Goal: Book appointment/travel/reservation

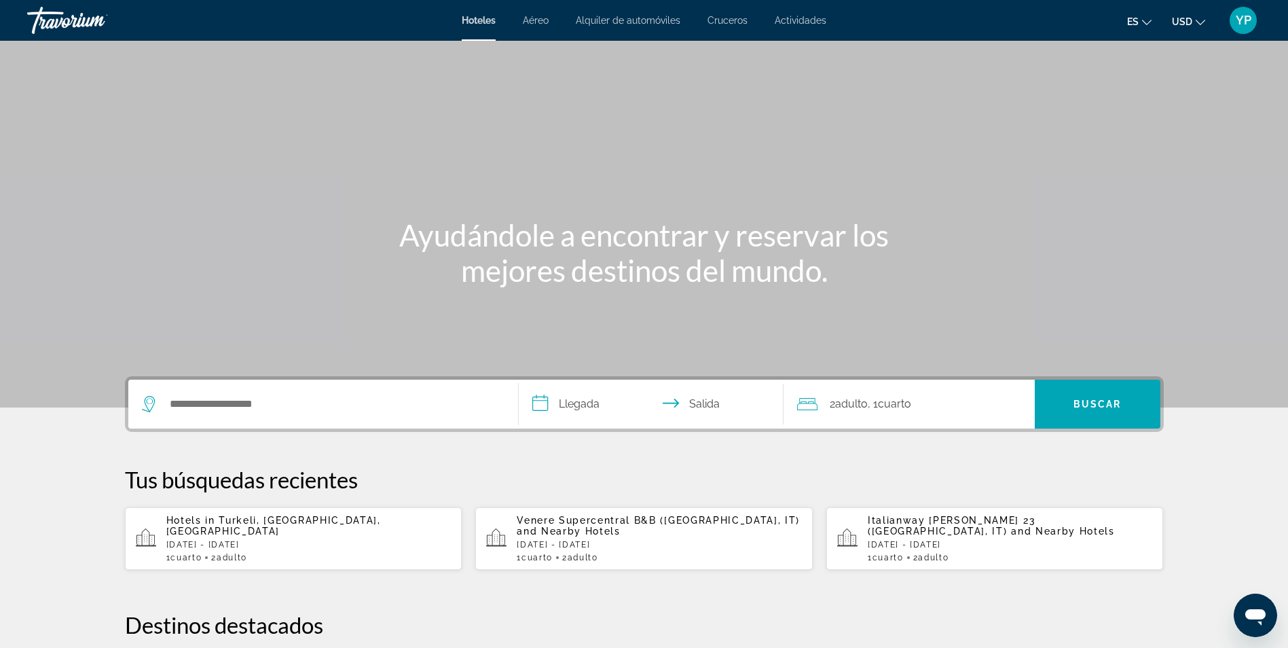
click at [536, 21] on span "Aéreo" at bounding box center [536, 20] width 26 height 11
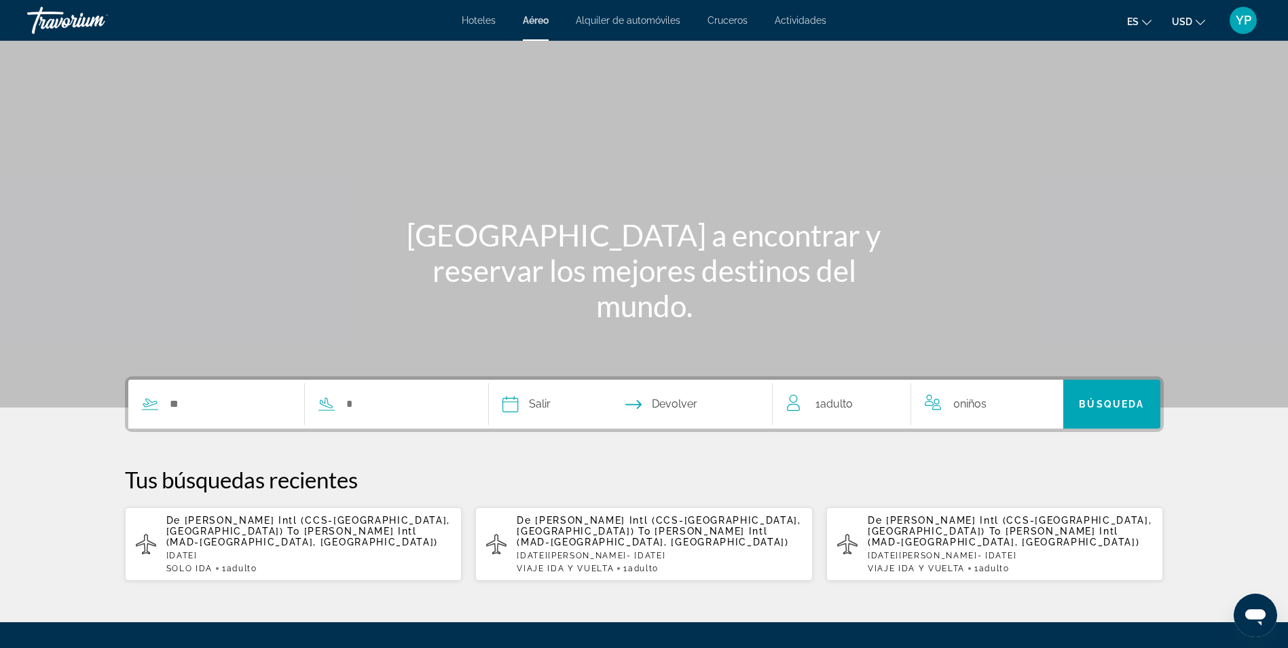
click at [609, 21] on span "Alquiler de automóviles" at bounding box center [628, 20] width 105 height 11
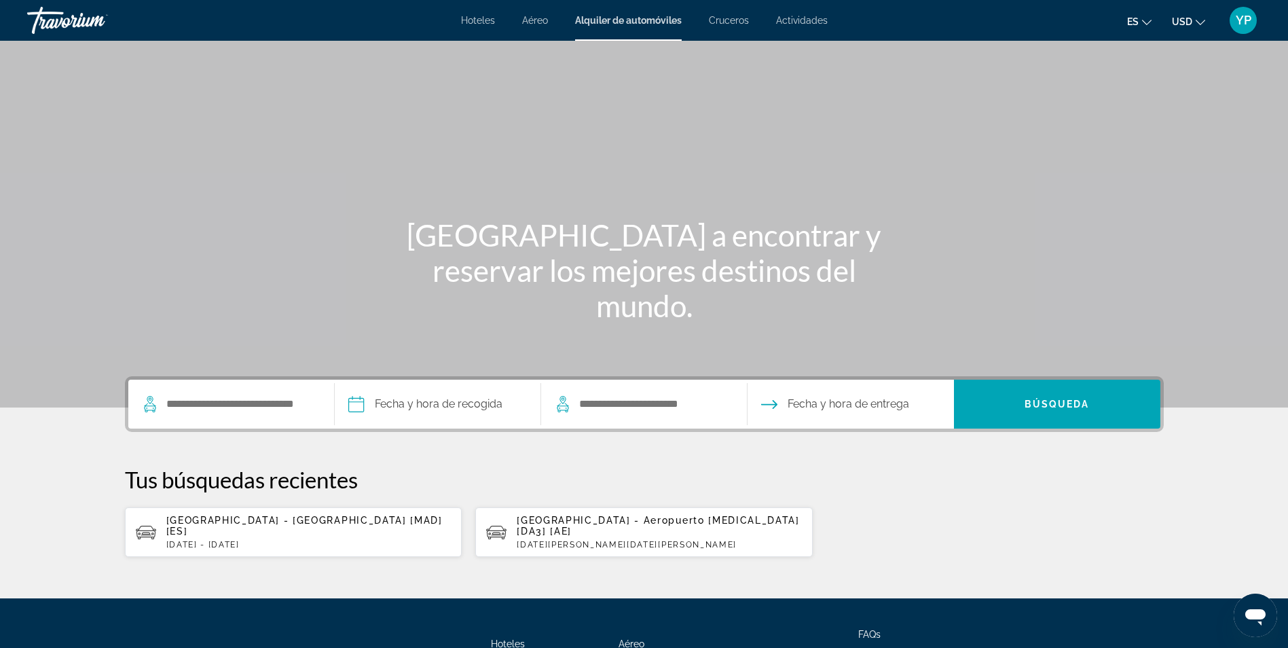
click at [715, 15] on span "Cruceros" at bounding box center [729, 20] width 40 height 11
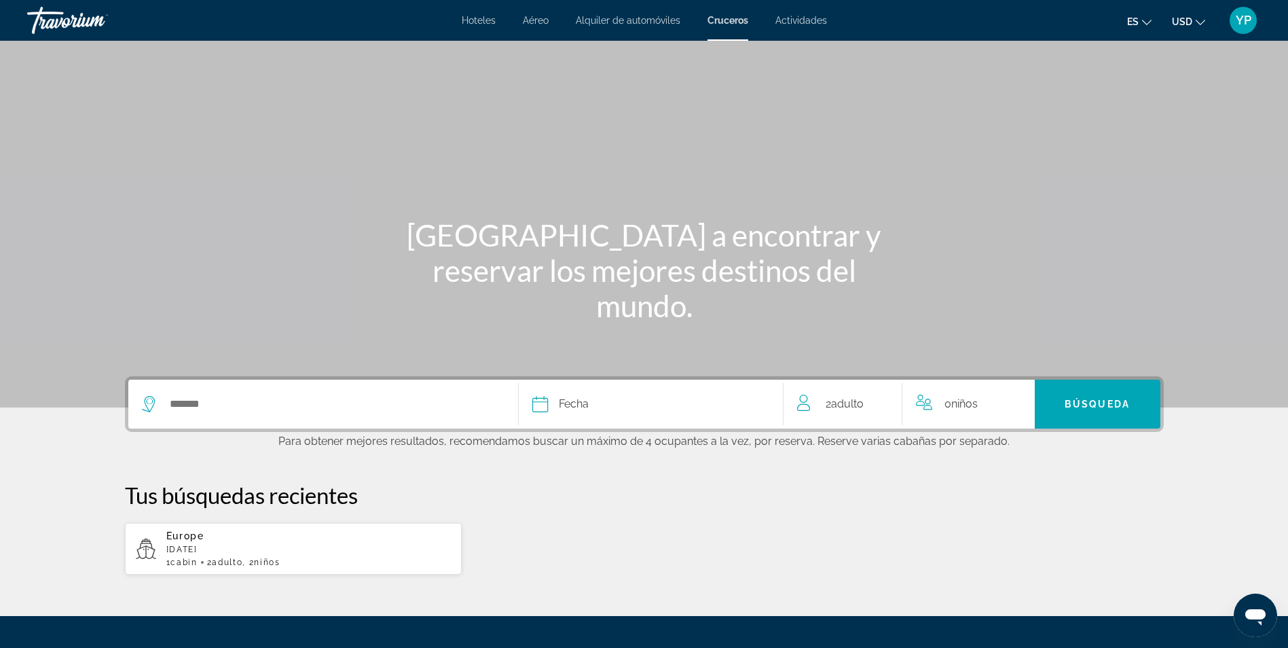
click at [792, 29] on div "Hoteles Aéreo Alquiler de automóviles Cruceros Actividades Hoteles Aéreo Alquil…" at bounding box center [644, 20] width 1288 height 35
click at [794, 22] on span "Actividades" at bounding box center [801, 20] width 52 height 11
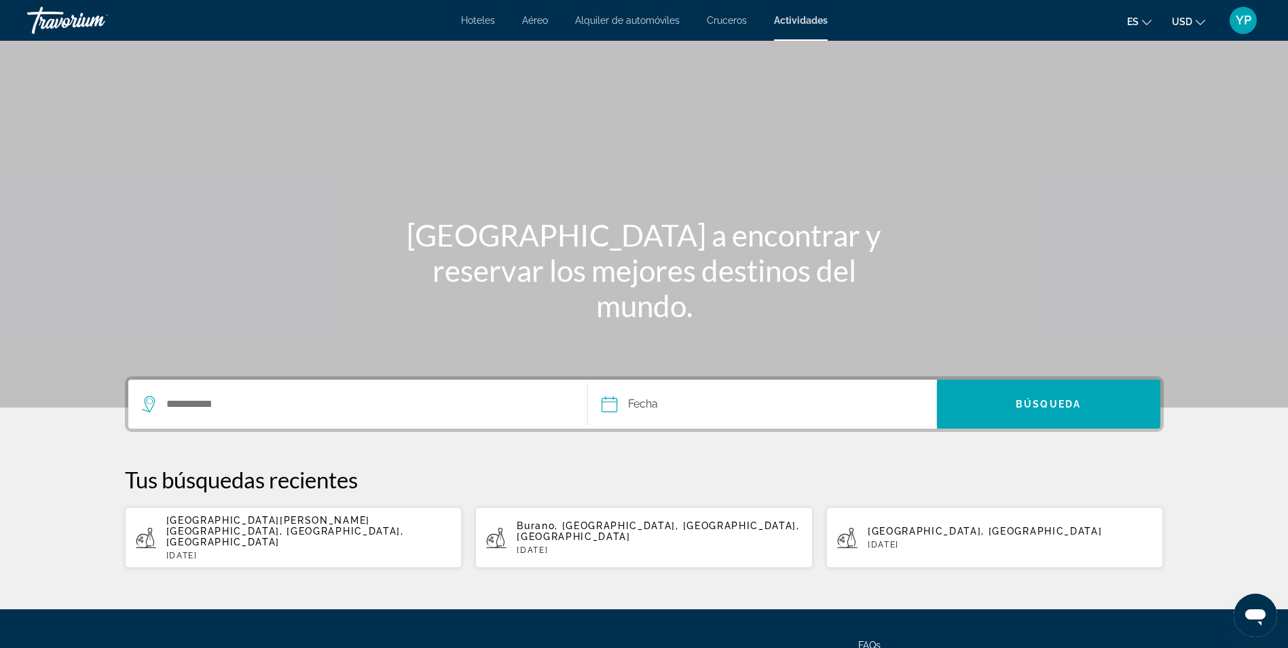
click at [482, 22] on span "Hoteles" at bounding box center [478, 20] width 34 height 11
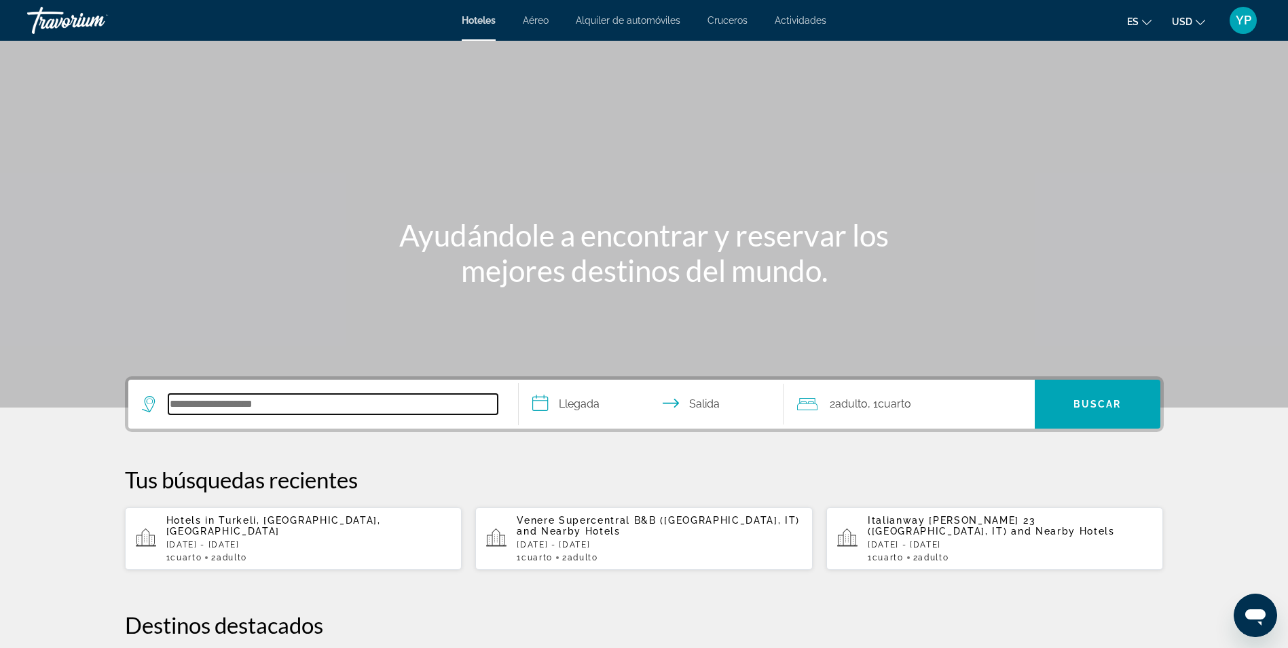
click at [251, 409] on input "Search hotel destination" at bounding box center [332, 404] width 329 height 20
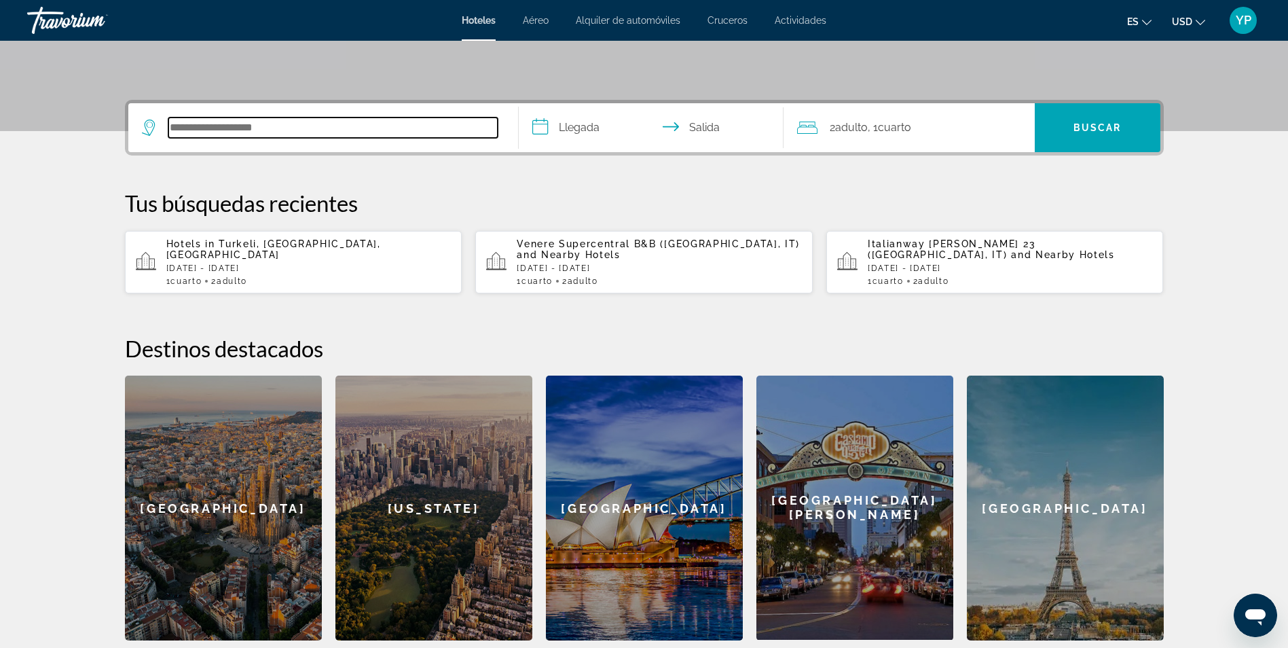
scroll to position [332, 0]
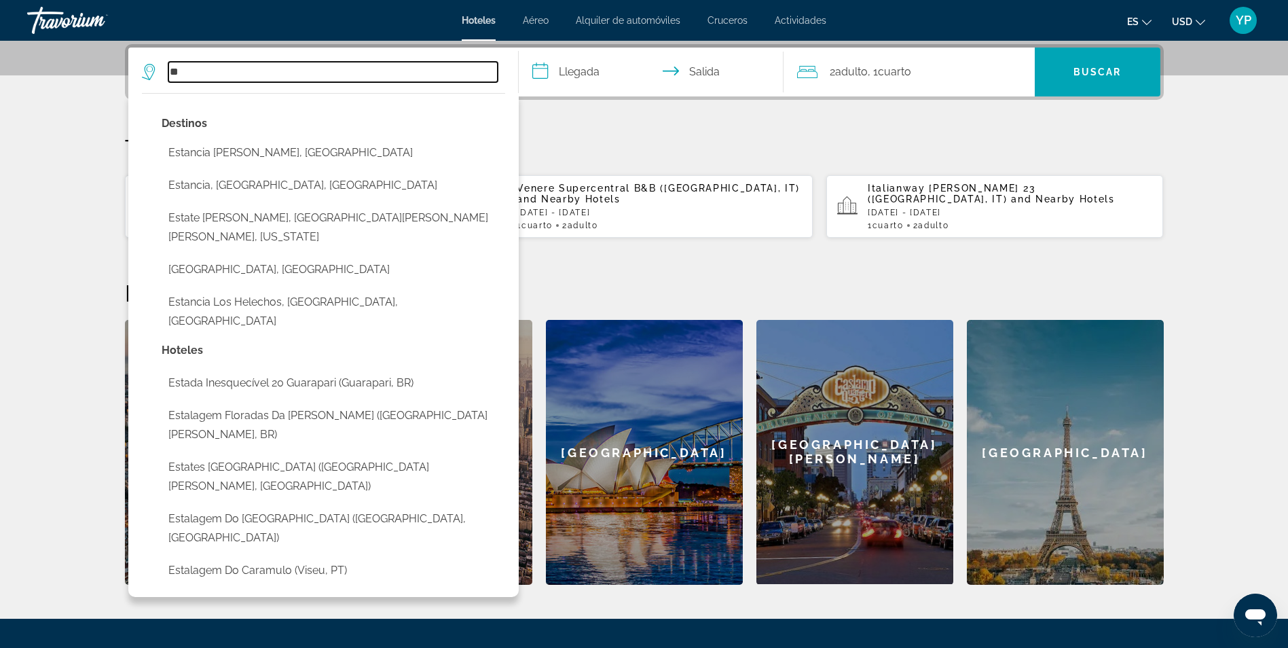
type input "*"
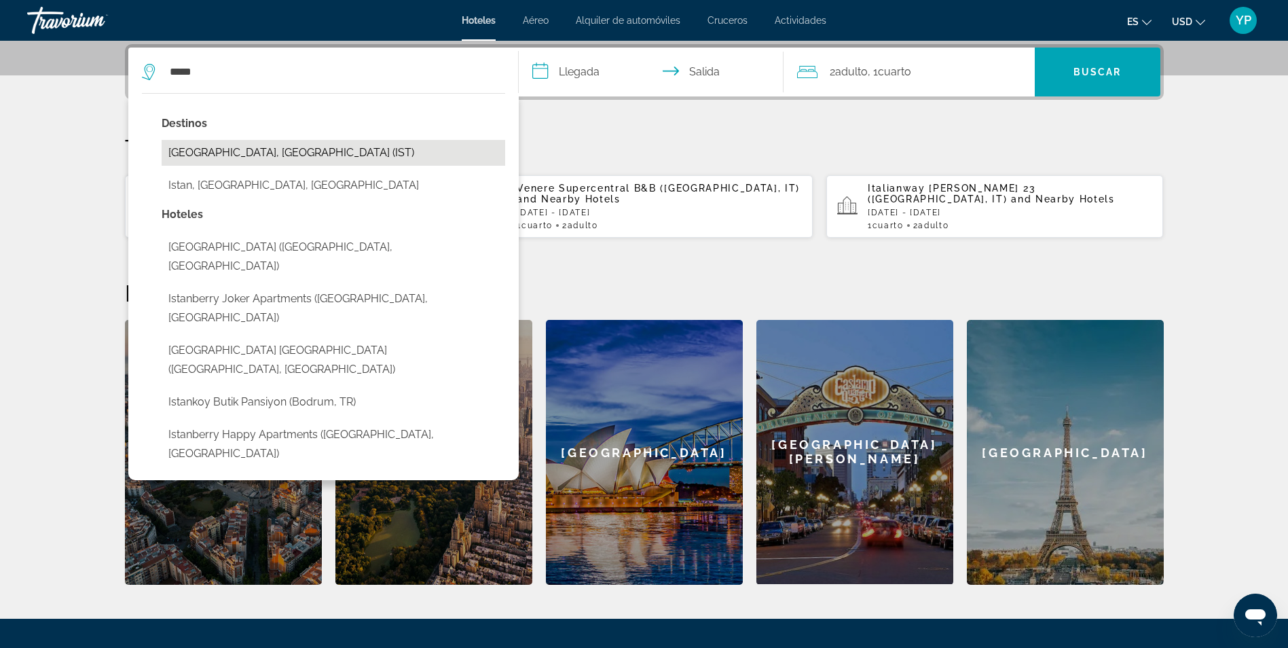
click at [232, 150] on button "[GEOGRAPHIC_DATA], [GEOGRAPHIC_DATA] (IST)" at bounding box center [334, 153] width 344 height 26
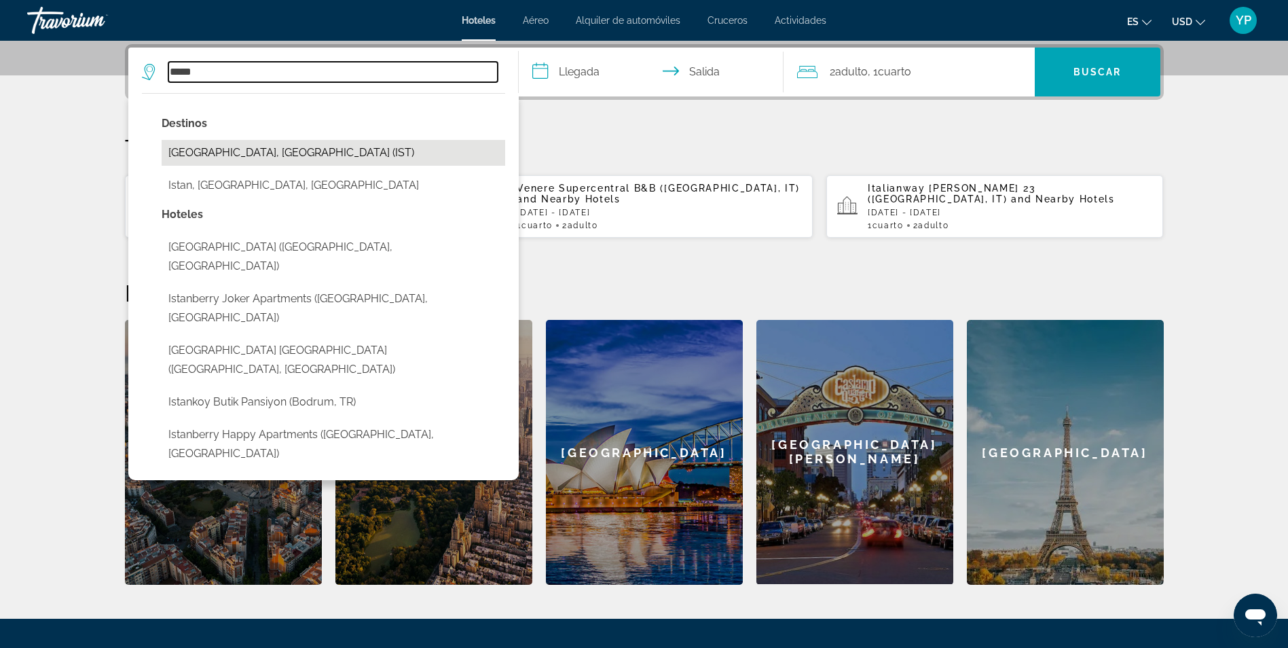
type input "**********"
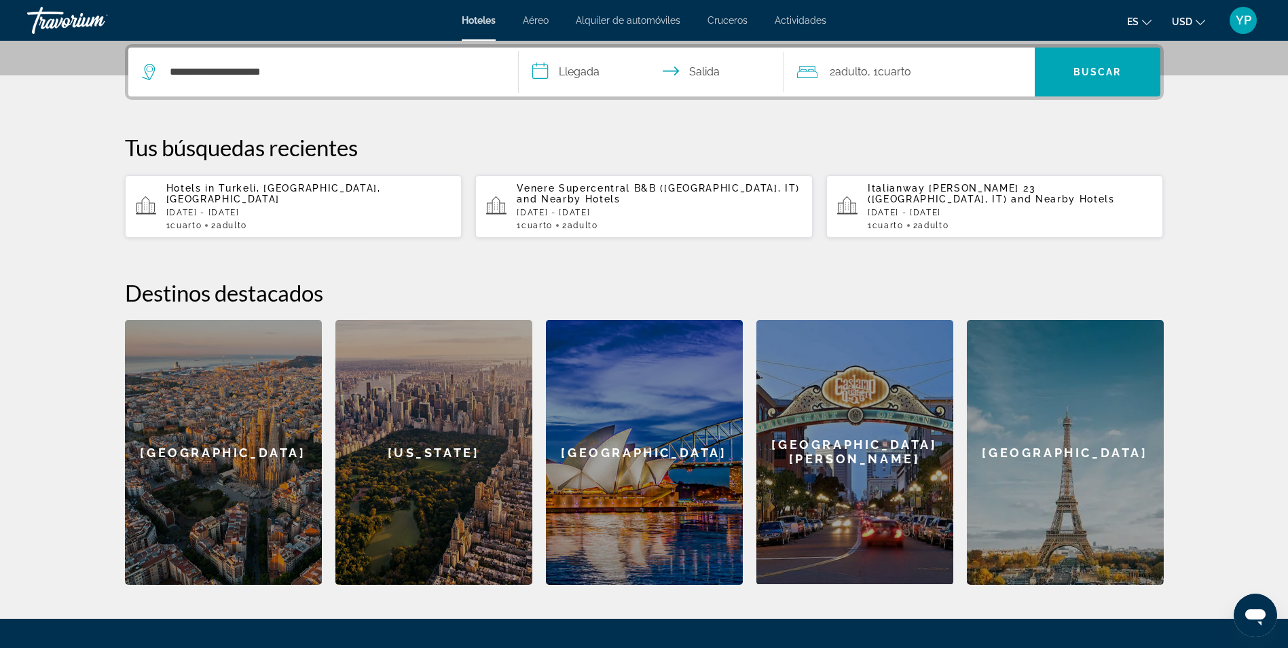
click at [589, 67] on input "**********" at bounding box center [654, 74] width 270 height 53
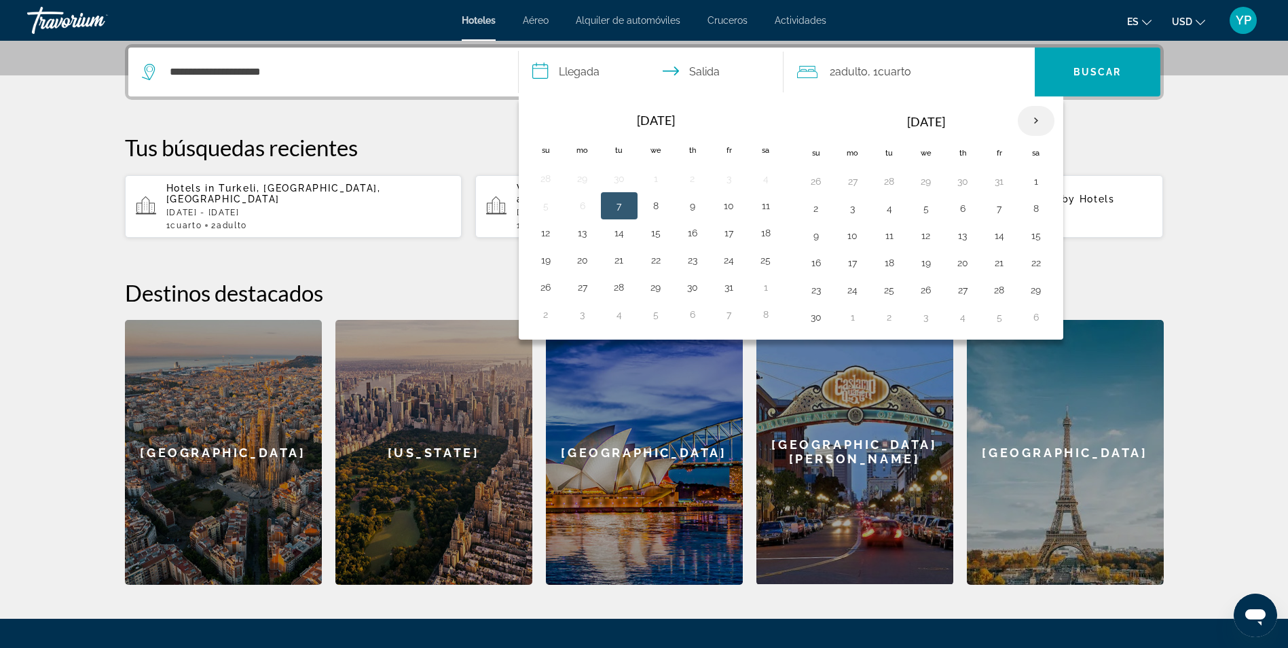
click at [1030, 122] on th "Next month" at bounding box center [1036, 121] width 37 height 30
click at [816, 209] on button "7" at bounding box center [816, 208] width 22 height 19
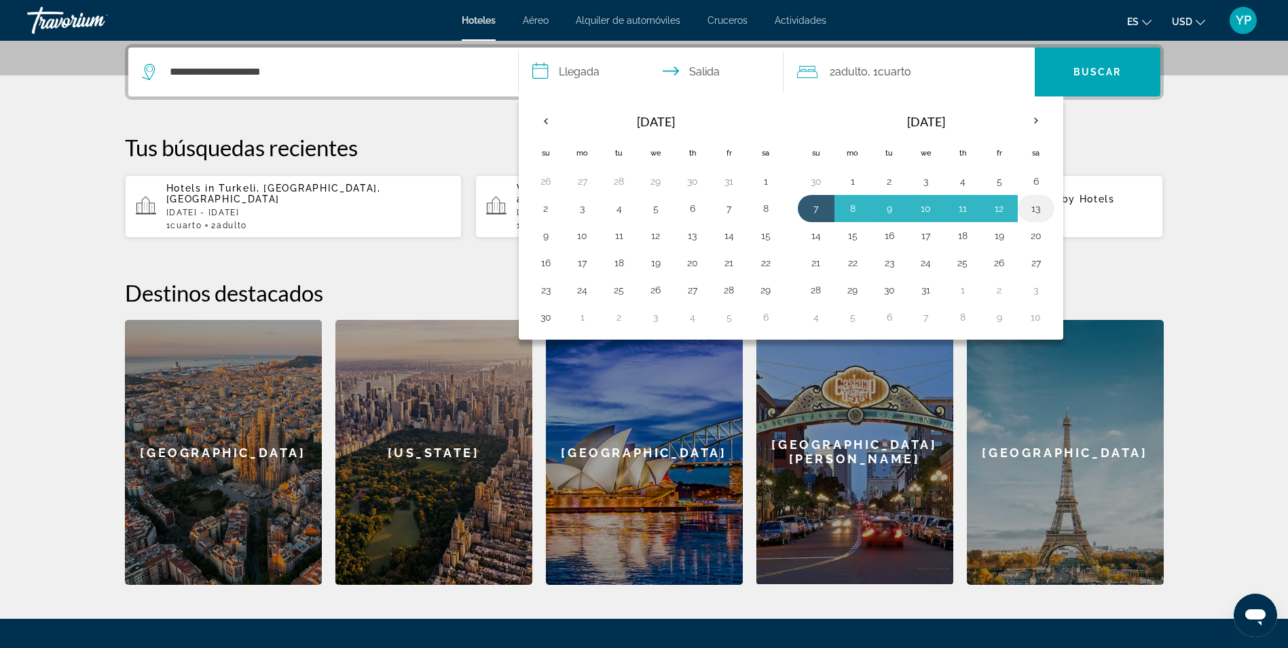
click at [1037, 207] on button "13" at bounding box center [1036, 208] width 22 height 19
type input "**********"
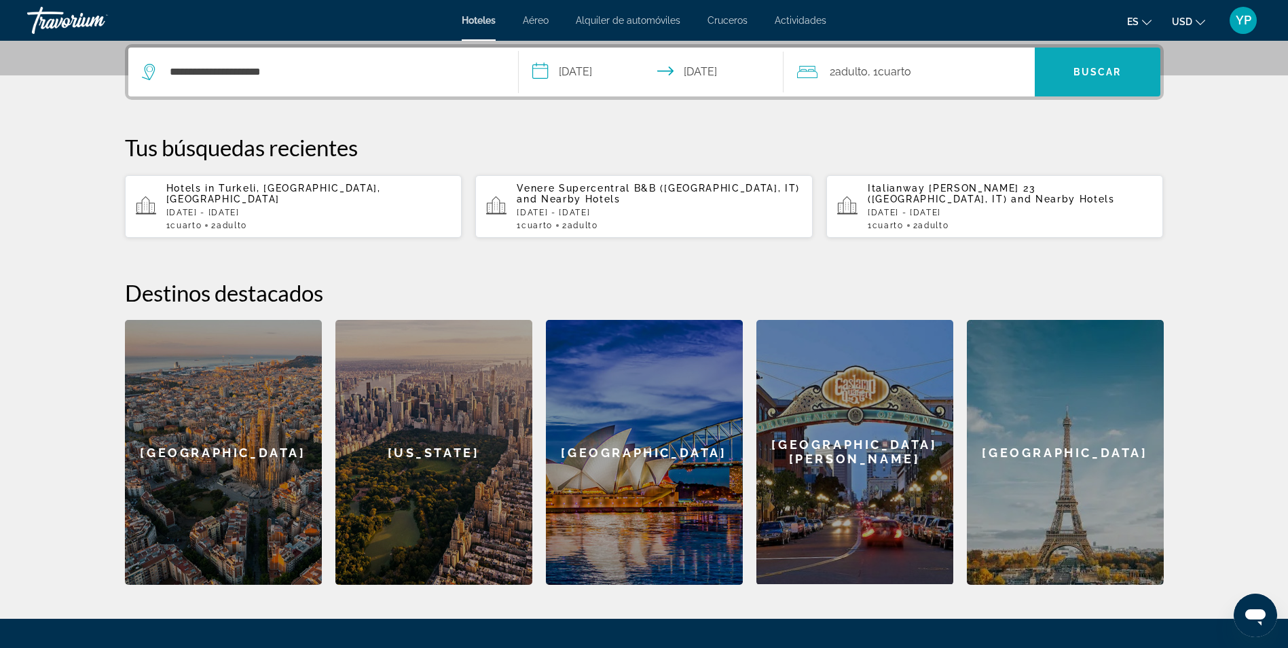
click at [1071, 75] on span "Search" at bounding box center [1098, 72] width 126 height 33
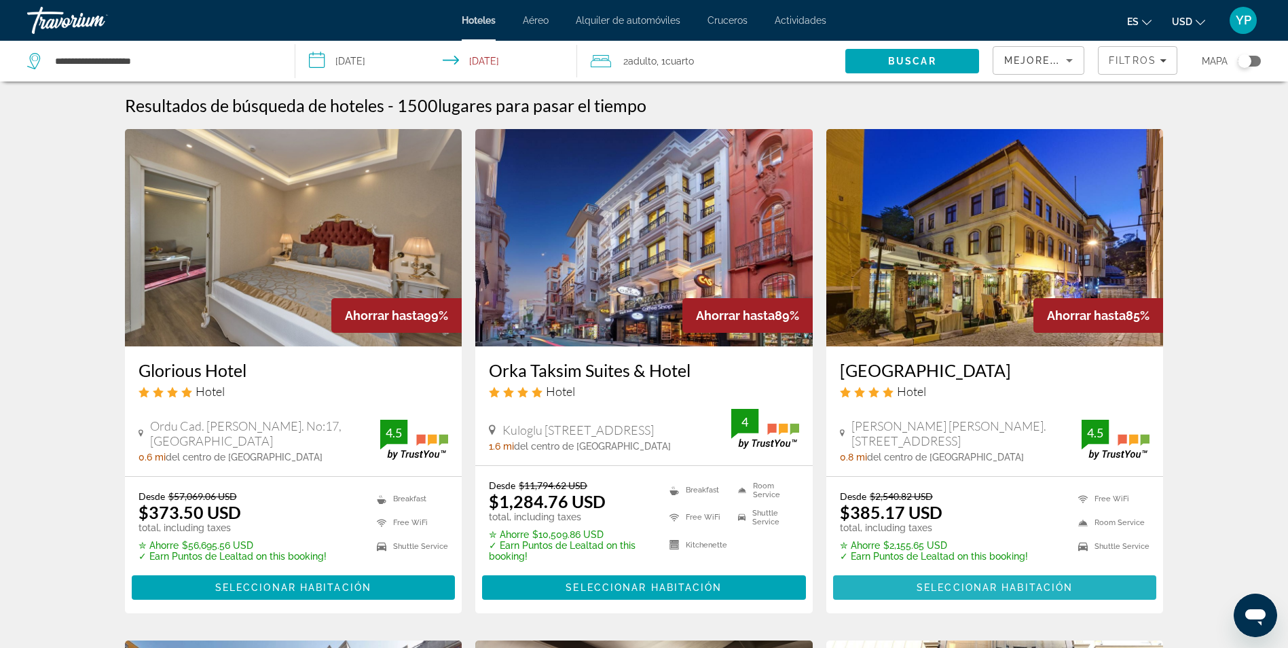
click at [1076, 591] on span "Main content" at bounding box center [995, 587] width 324 height 33
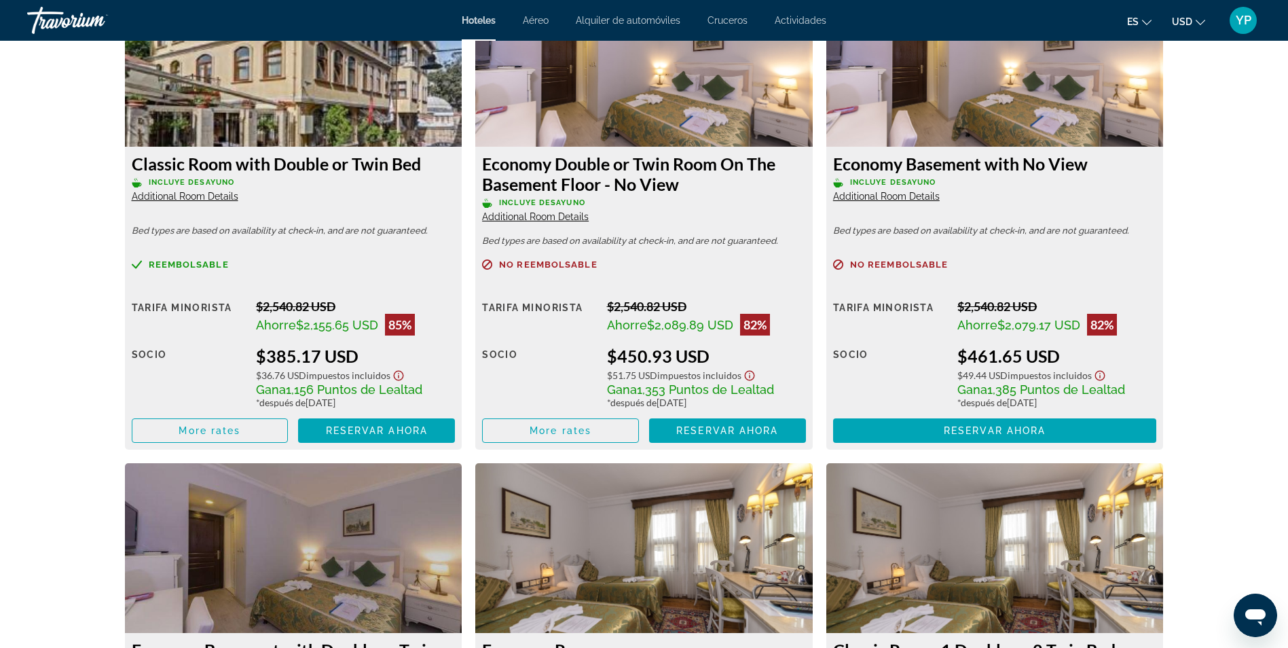
scroll to position [1939, 0]
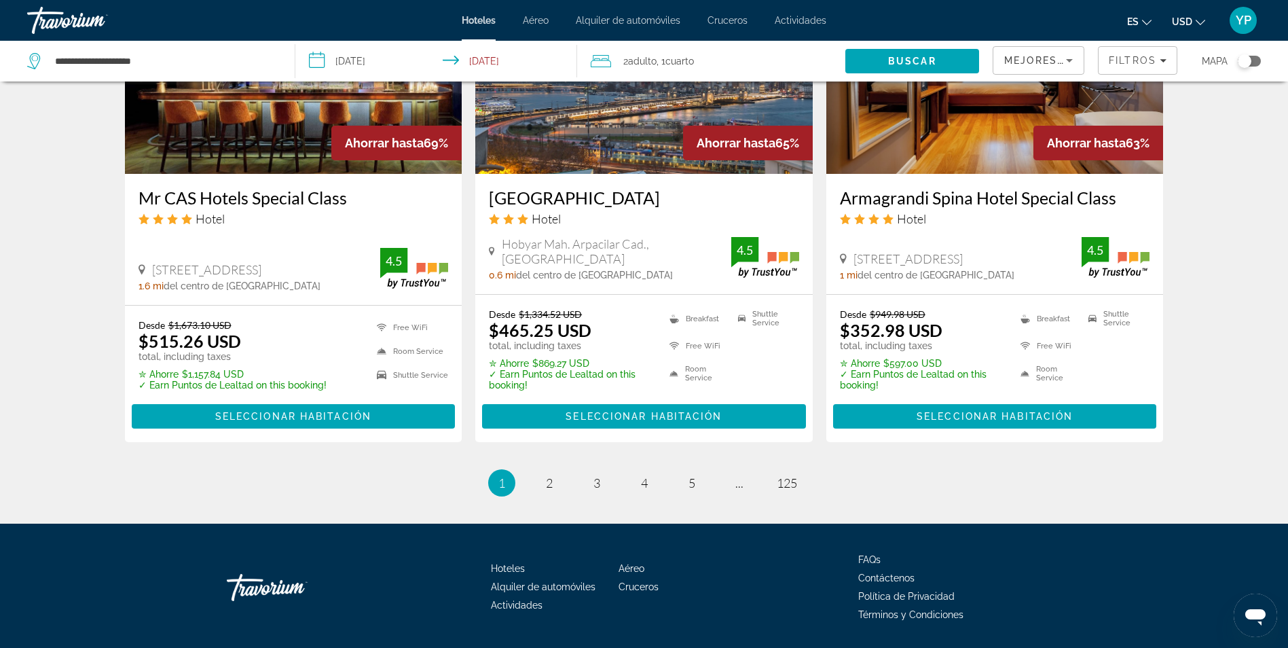
scroll to position [1671, 0]
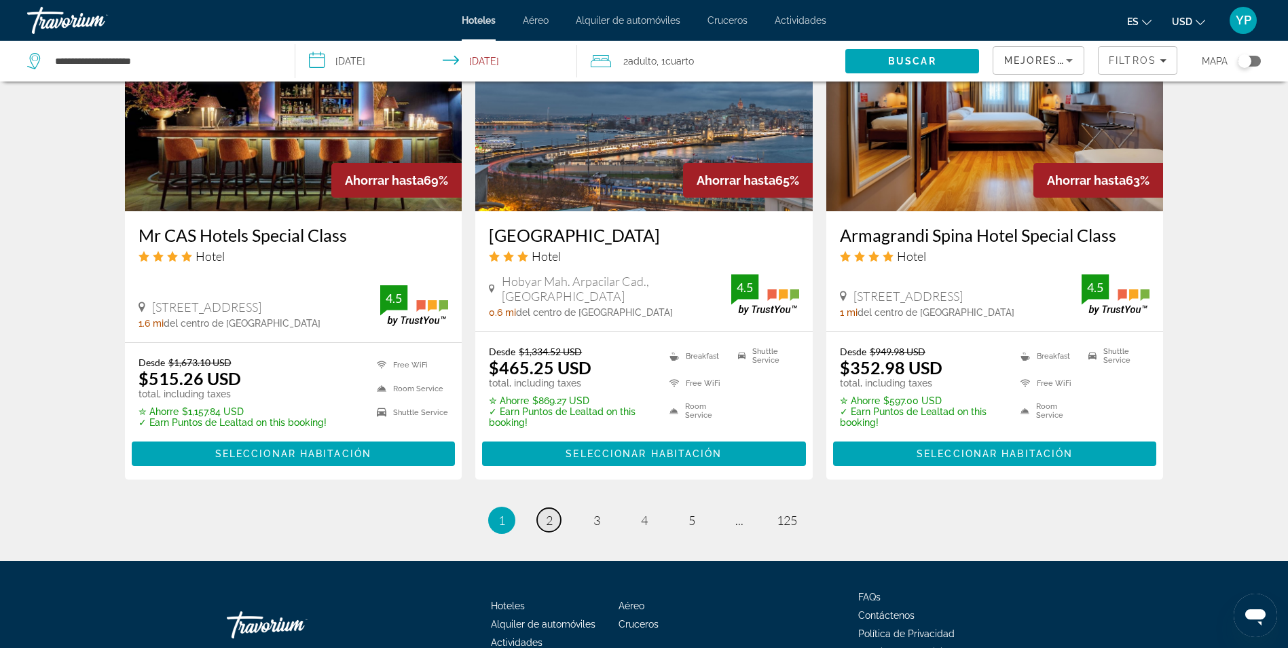
click at [551, 524] on span "2" at bounding box center [549, 520] width 7 height 15
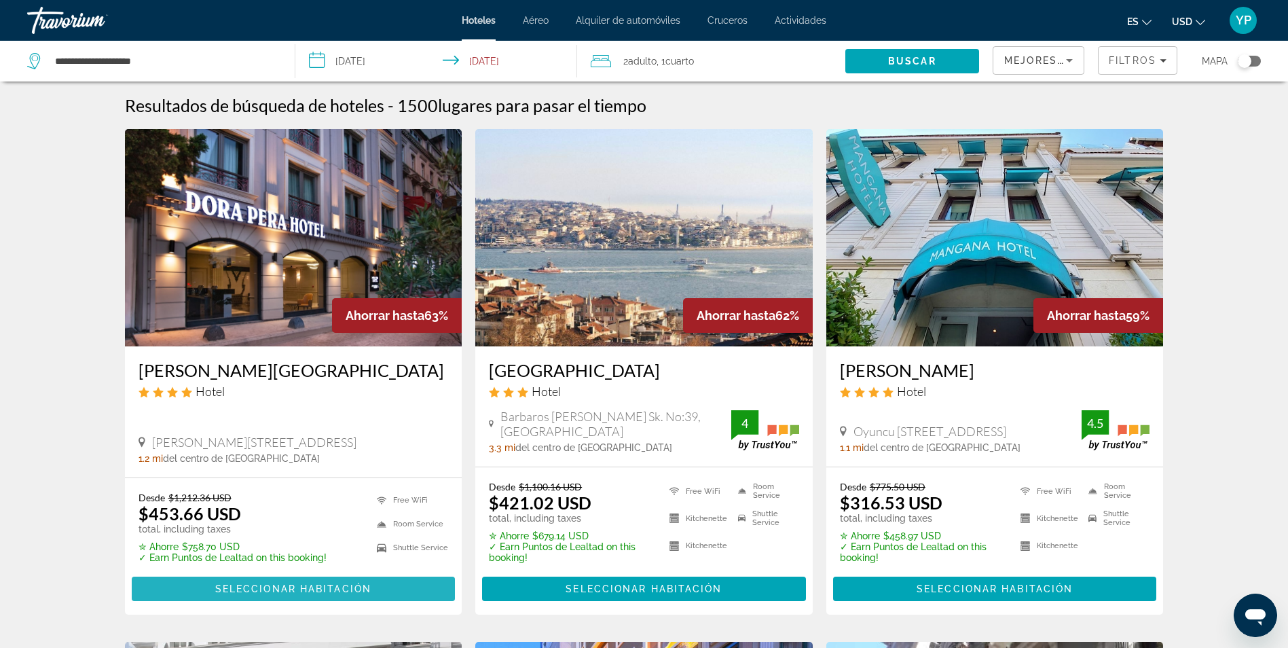
click at [287, 589] on span "Seleccionar habitación" at bounding box center [293, 588] width 156 height 11
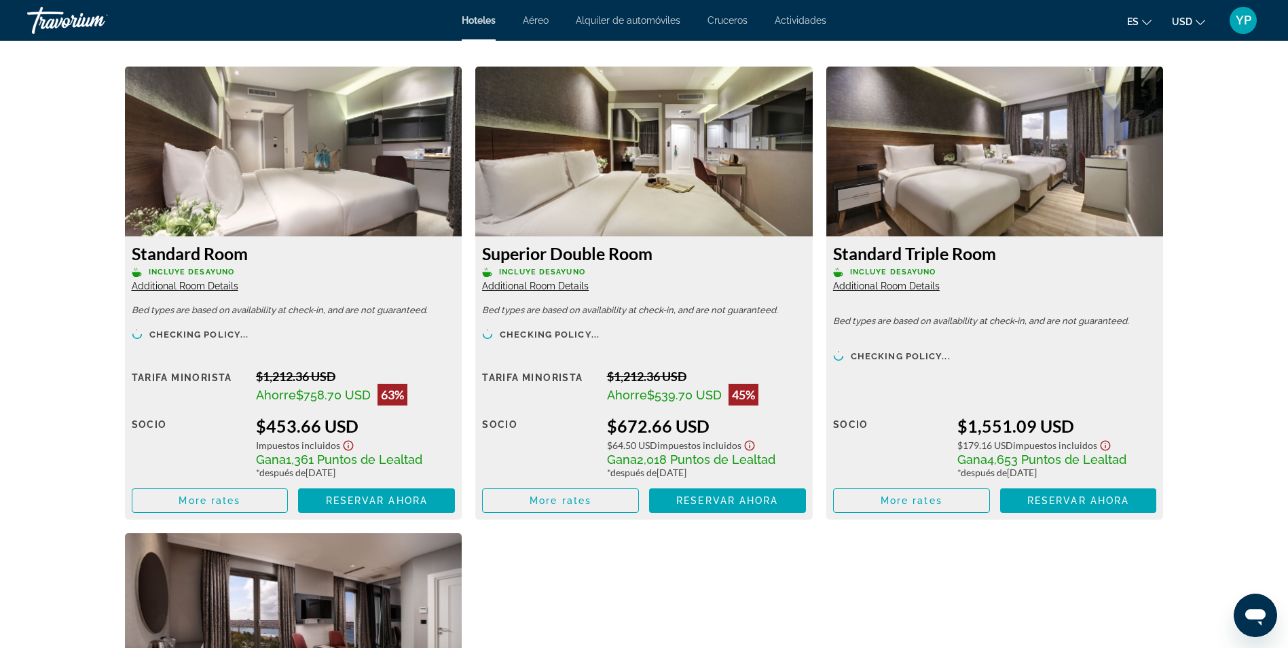
scroll to position [1846, 0]
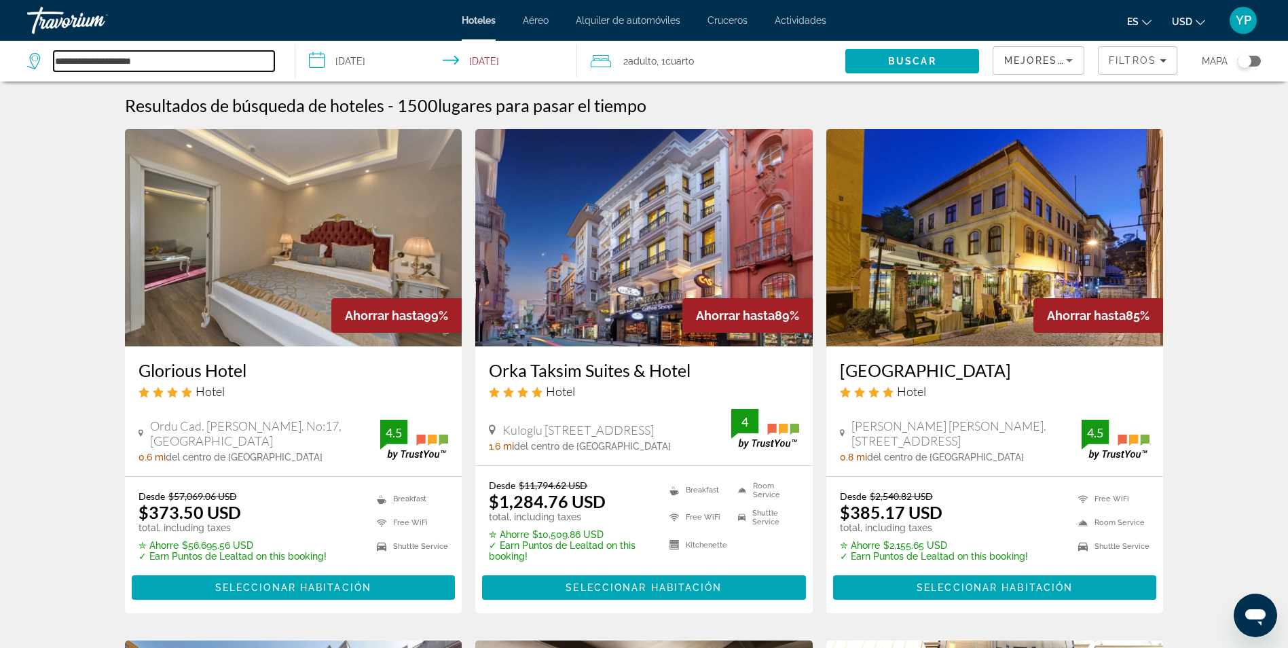
click at [164, 56] on input "**********" at bounding box center [164, 61] width 221 height 20
type input "*"
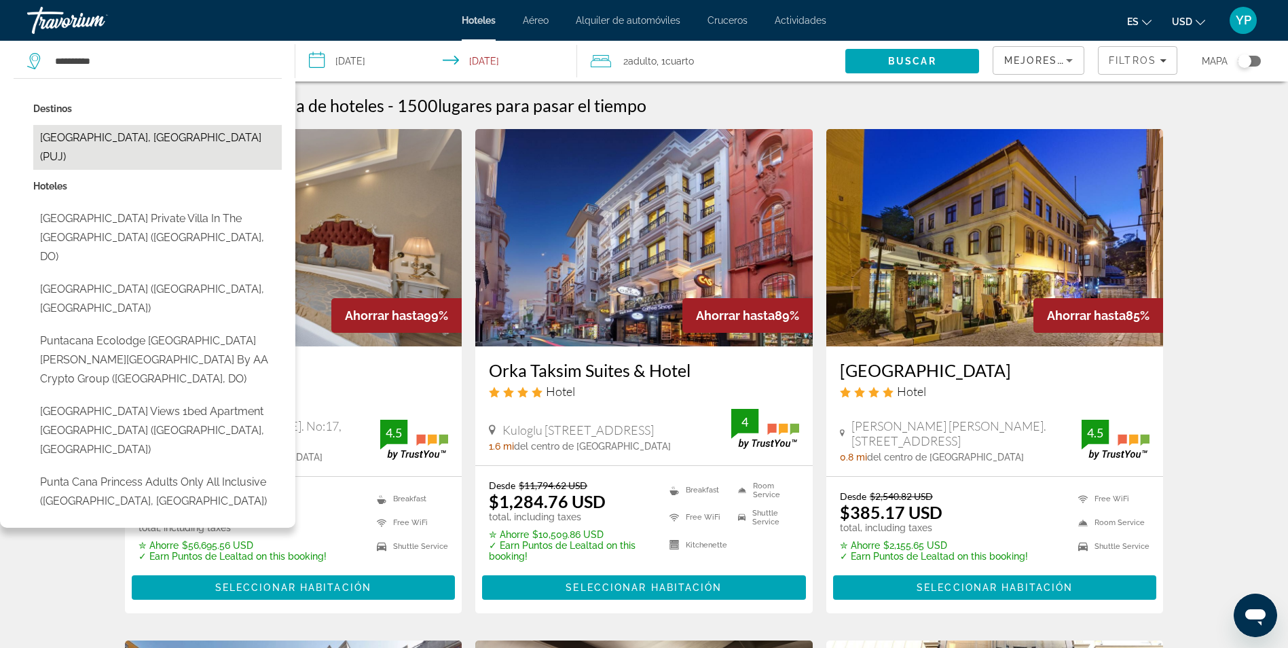
click at [175, 145] on button "[GEOGRAPHIC_DATA], [GEOGRAPHIC_DATA] (PUJ)" at bounding box center [157, 147] width 249 height 45
type input "**********"
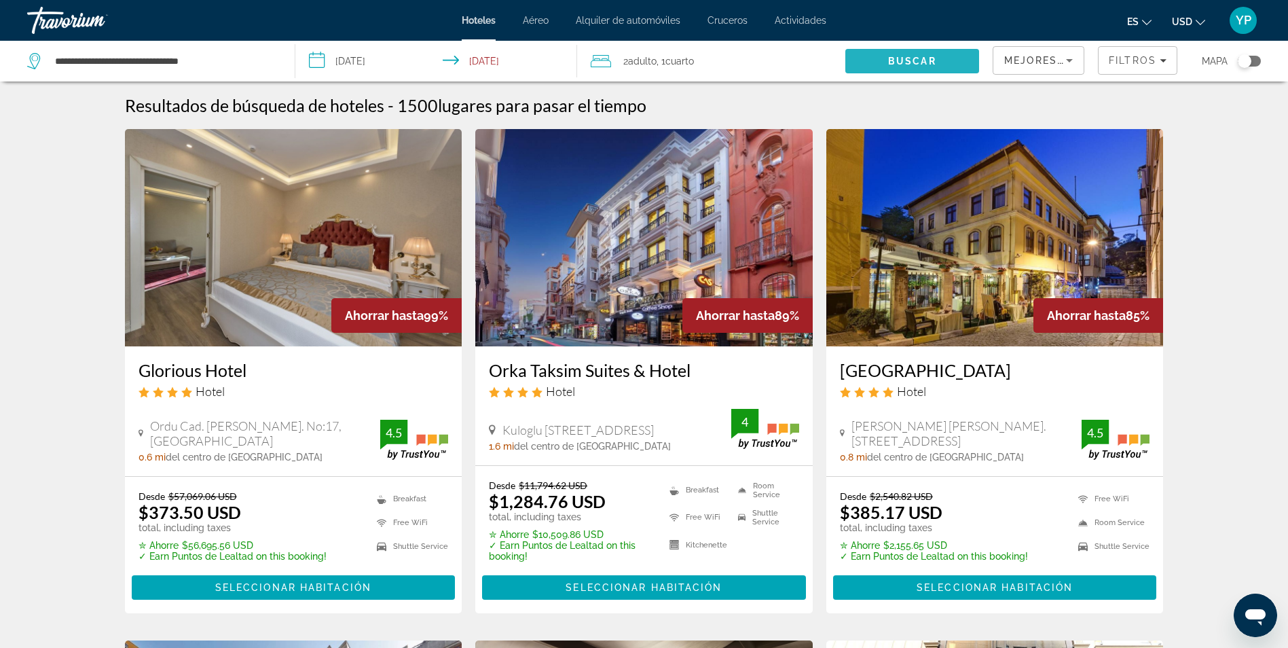
click at [891, 59] on span "Buscar" at bounding box center [912, 61] width 48 height 11
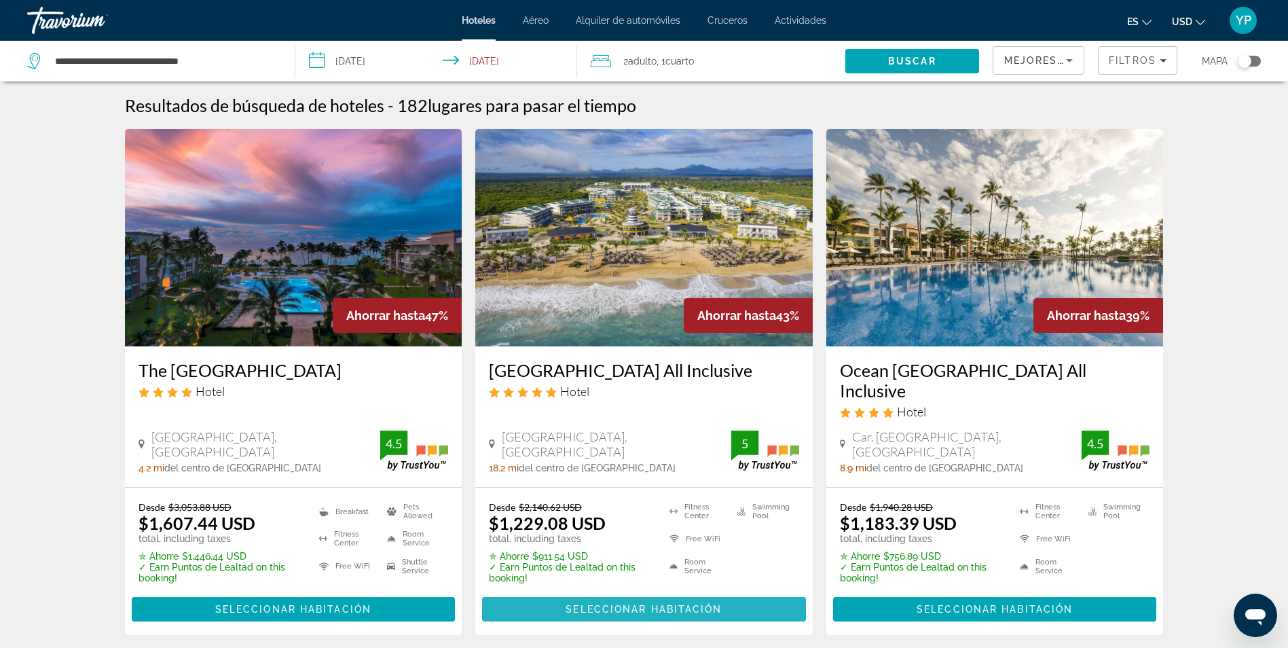
click at [662, 604] on span "Seleccionar habitación" at bounding box center [644, 609] width 156 height 11
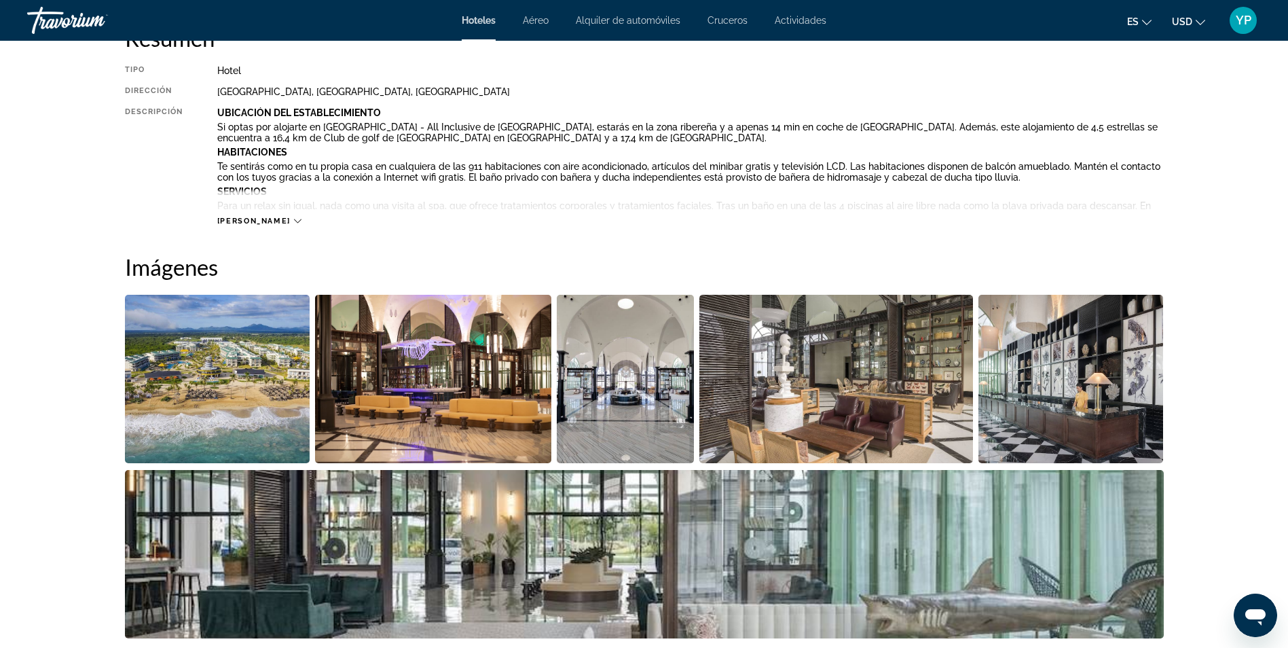
scroll to position [466, 0]
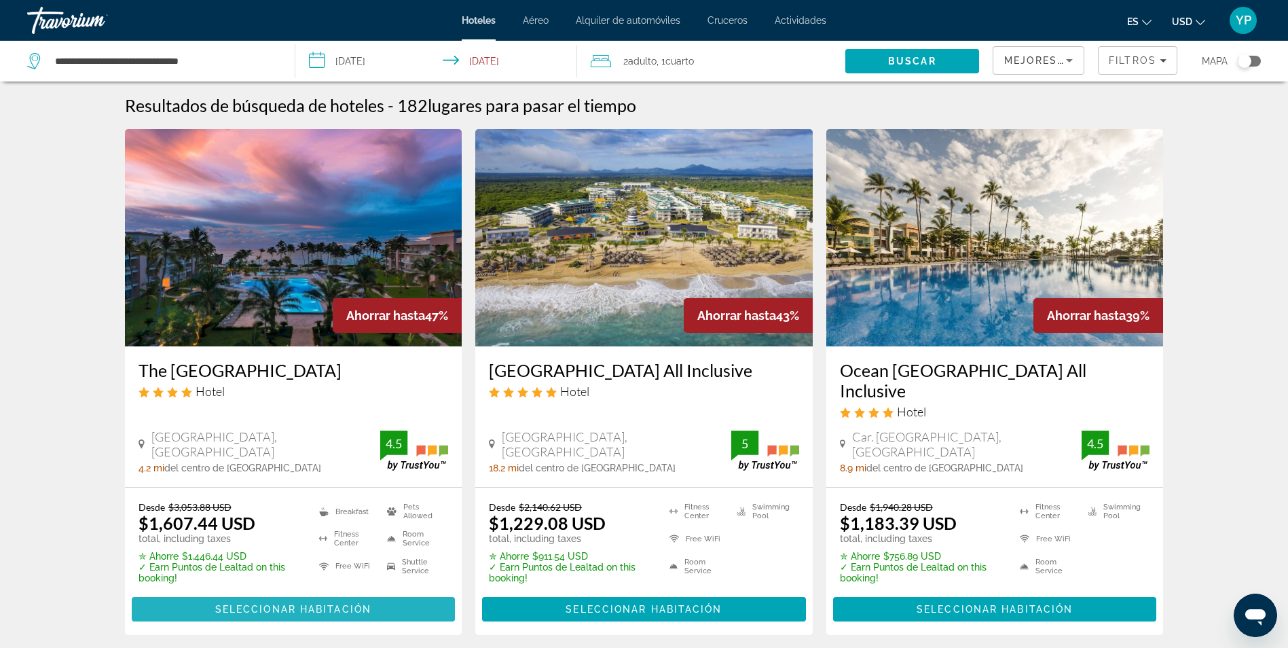
click at [318, 611] on span "Seleccionar habitación" at bounding box center [293, 609] width 156 height 11
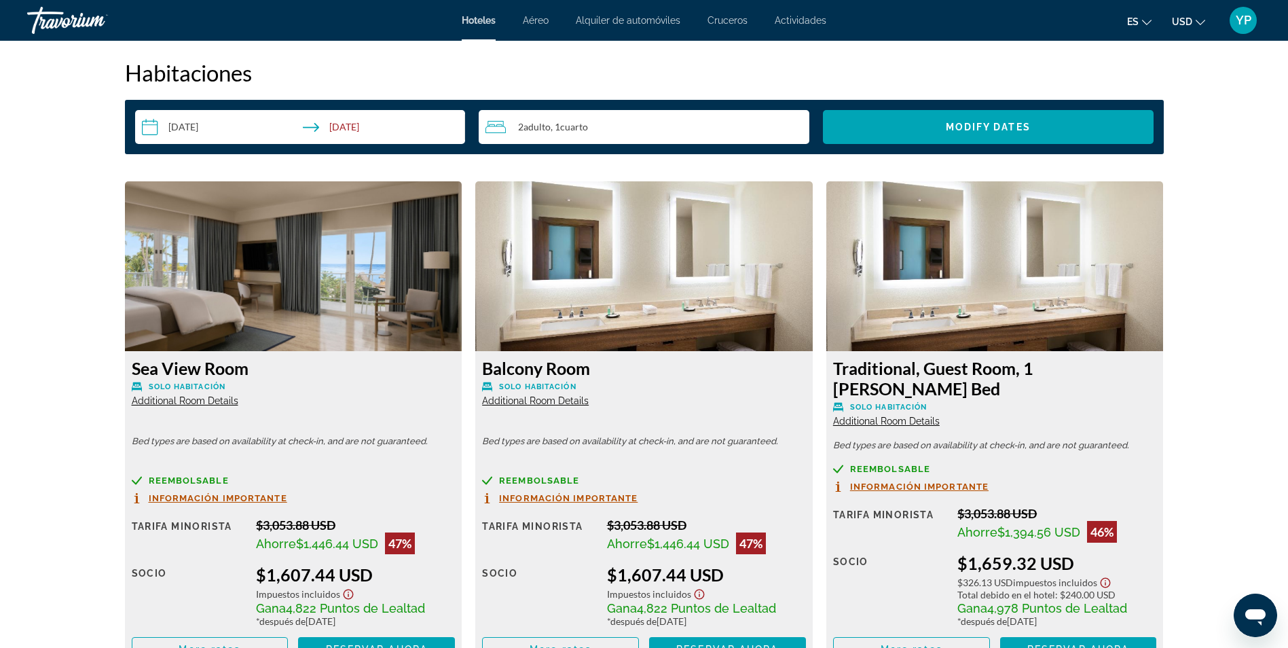
scroll to position [1679, 0]
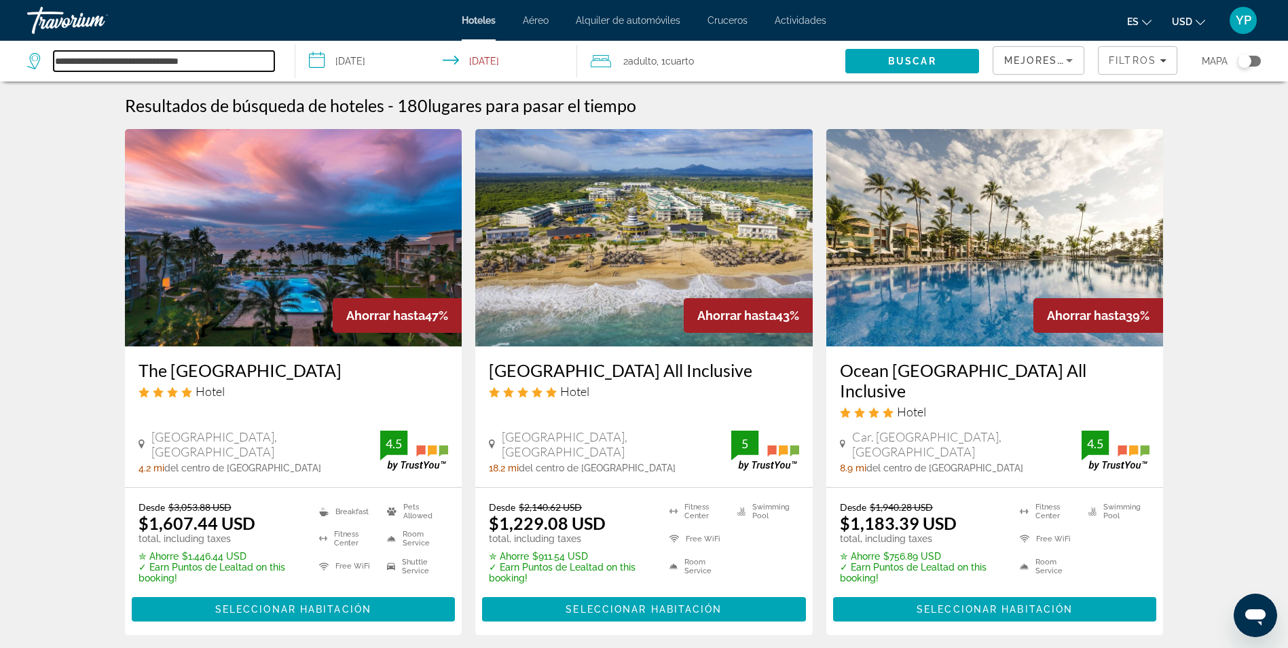
click at [229, 56] on input "**********" at bounding box center [164, 61] width 221 height 20
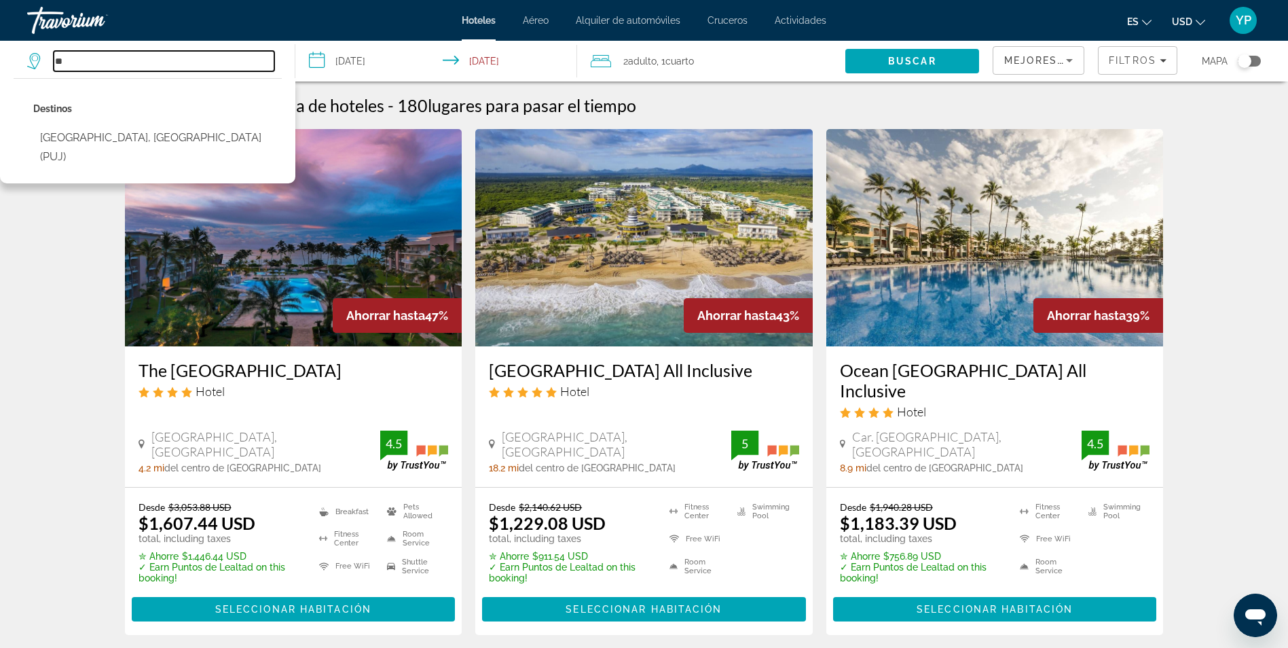
type input "*"
click at [158, 65] on input "Search hotel destination" at bounding box center [164, 61] width 221 height 20
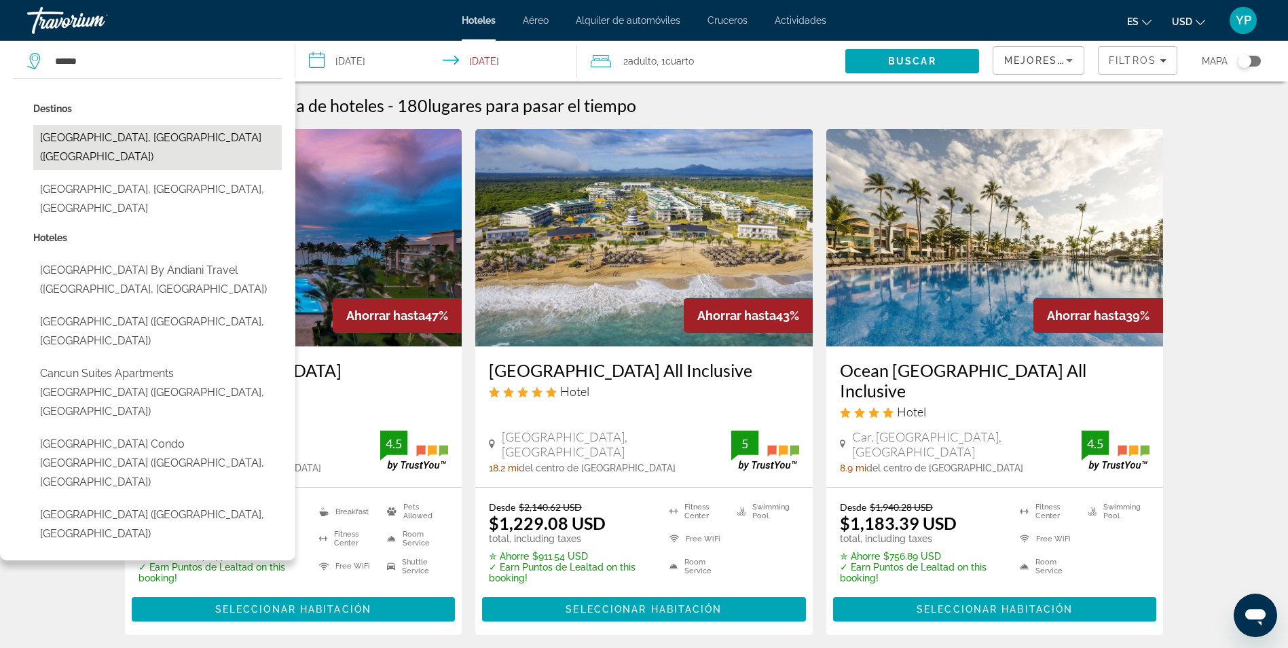
click at [137, 143] on button "[GEOGRAPHIC_DATA], [GEOGRAPHIC_DATA] ([GEOGRAPHIC_DATA])" at bounding box center [157, 147] width 249 height 45
type input "**********"
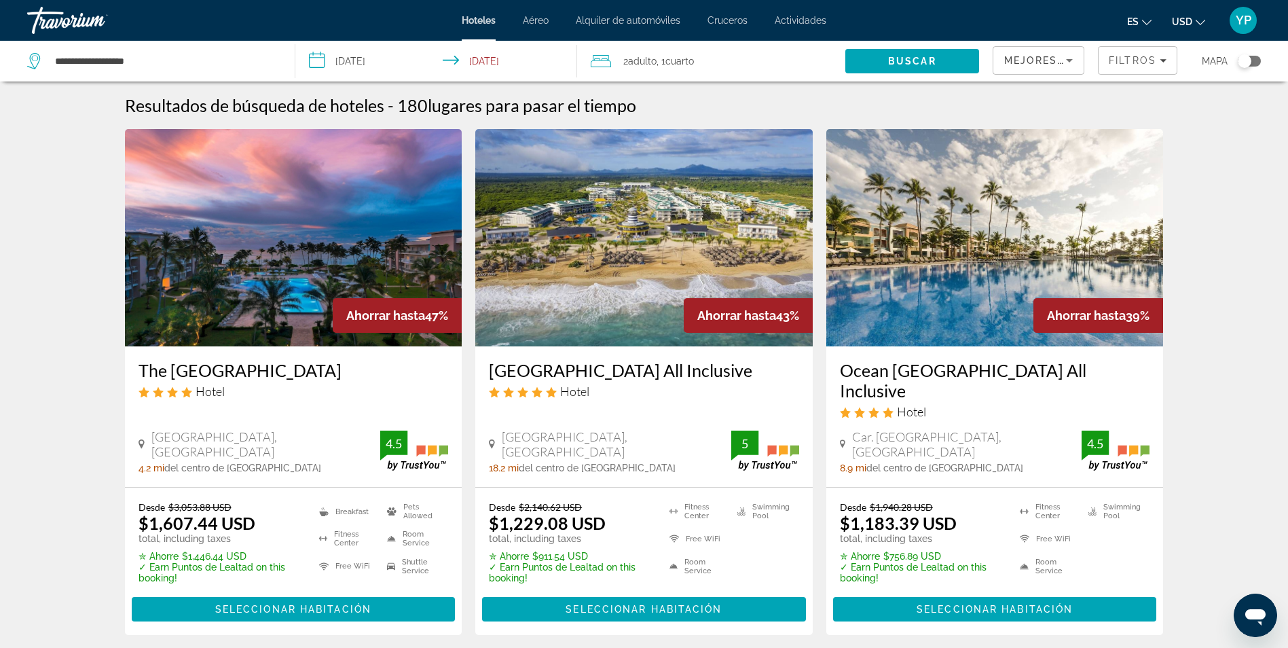
click at [352, 60] on input "**********" at bounding box center [438, 63] width 287 height 45
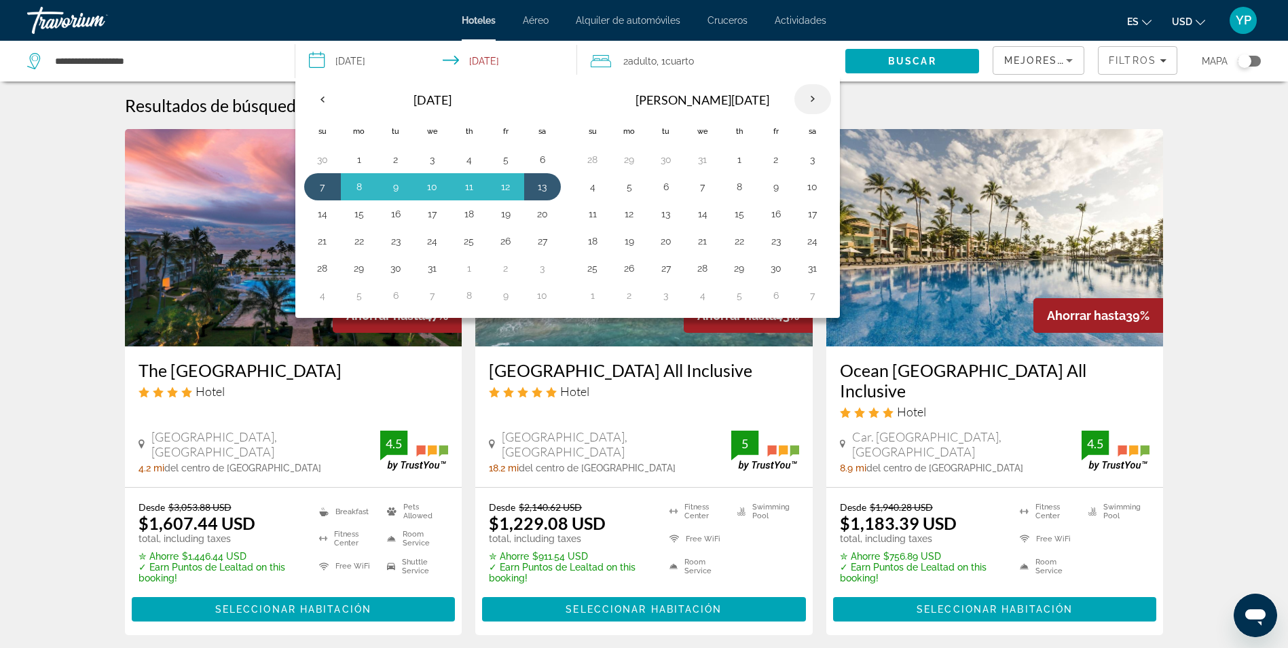
click at [807, 105] on th "Next month" at bounding box center [812, 99] width 37 height 30
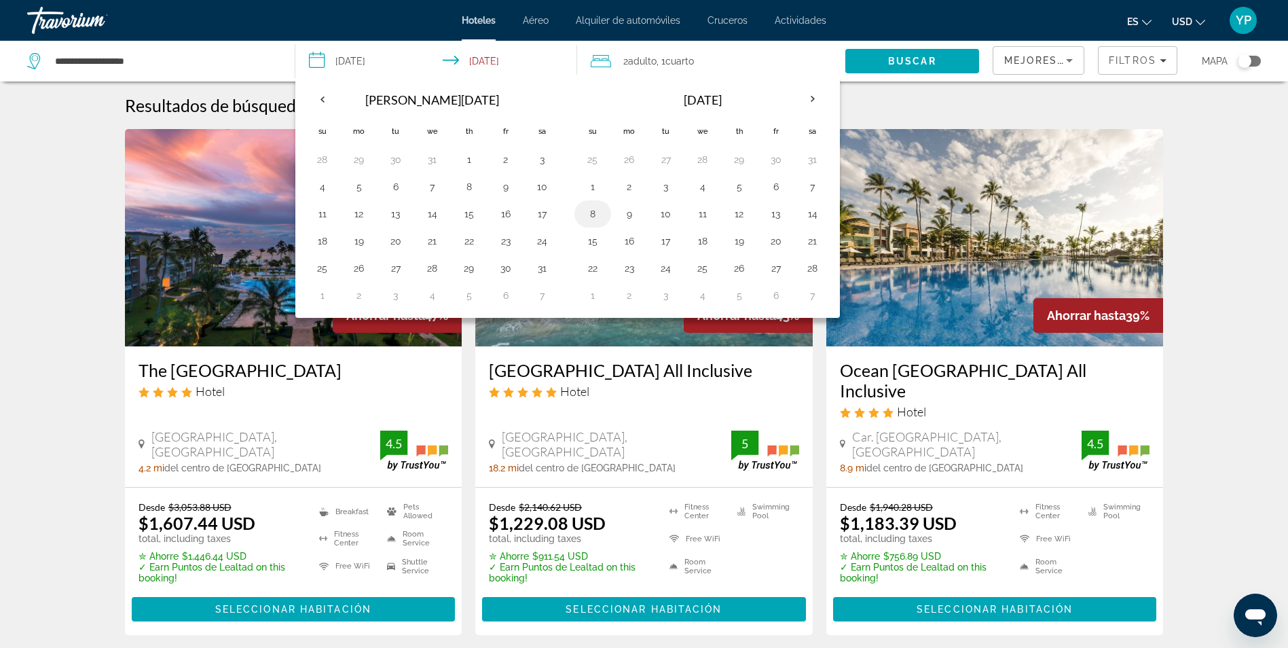
click at [595, 210] on button "8" at bounding box center [593, 213] width 22 height 19
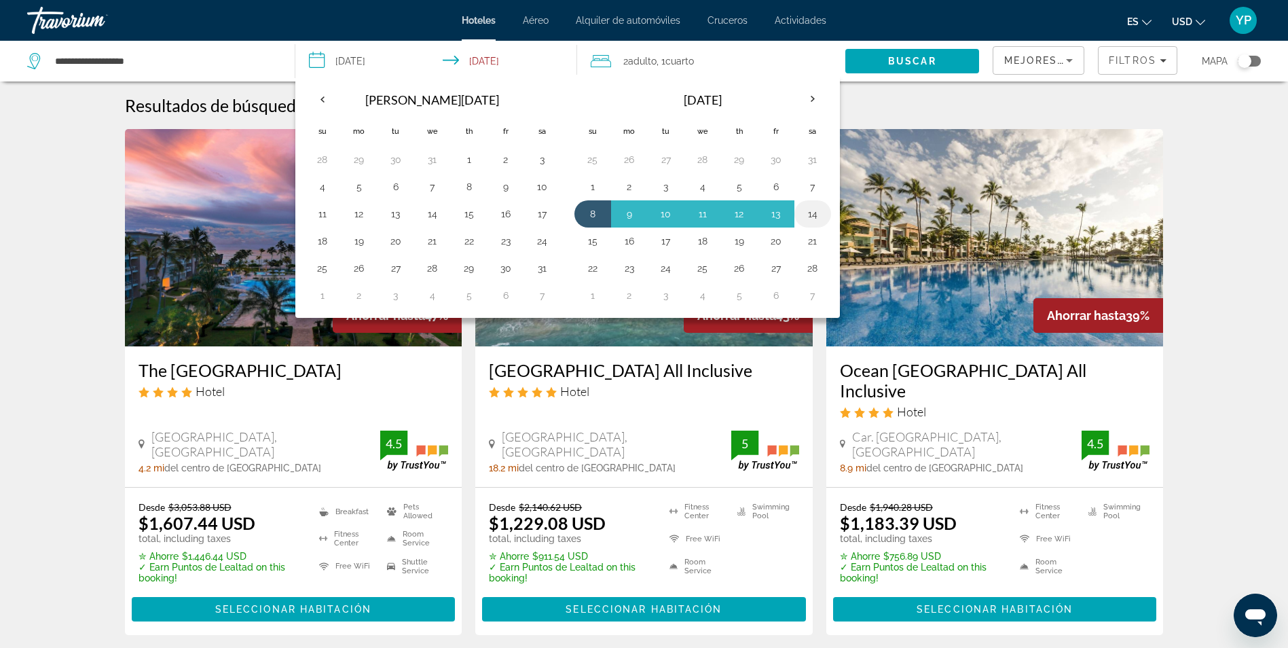
click at [820, 217] on button "14" at bounding box center [813, 213] width 22 height 19
type input "**********"
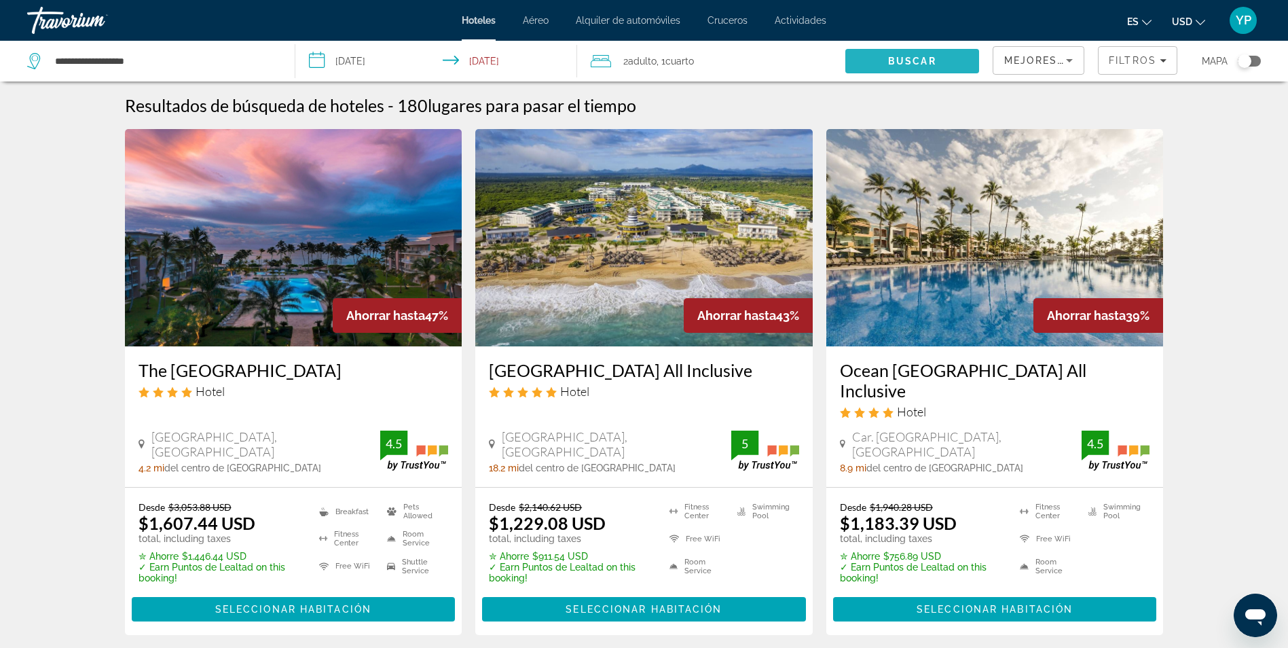
click at [879, 60] on span "Search" at bounding box center [912, 61] width 134 height 33
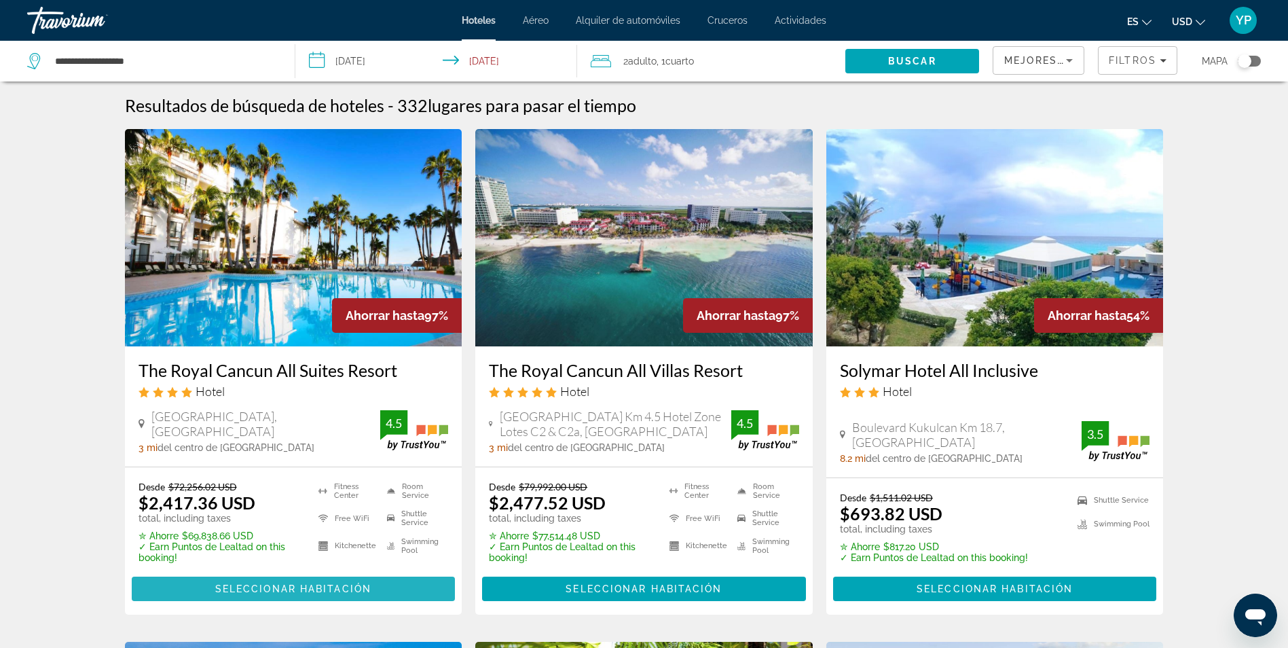
click at [286, 601] on span "Main content" at bounding box center [294, 588] width 324 height 33
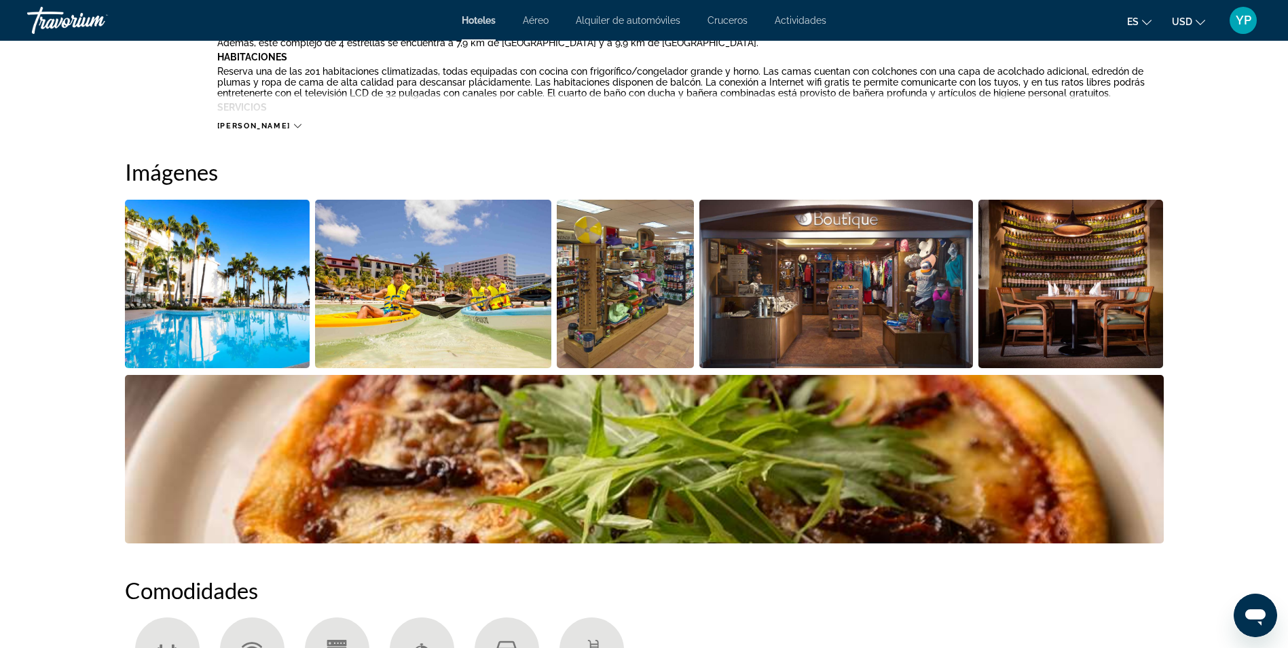
scroll to position [581, 0]
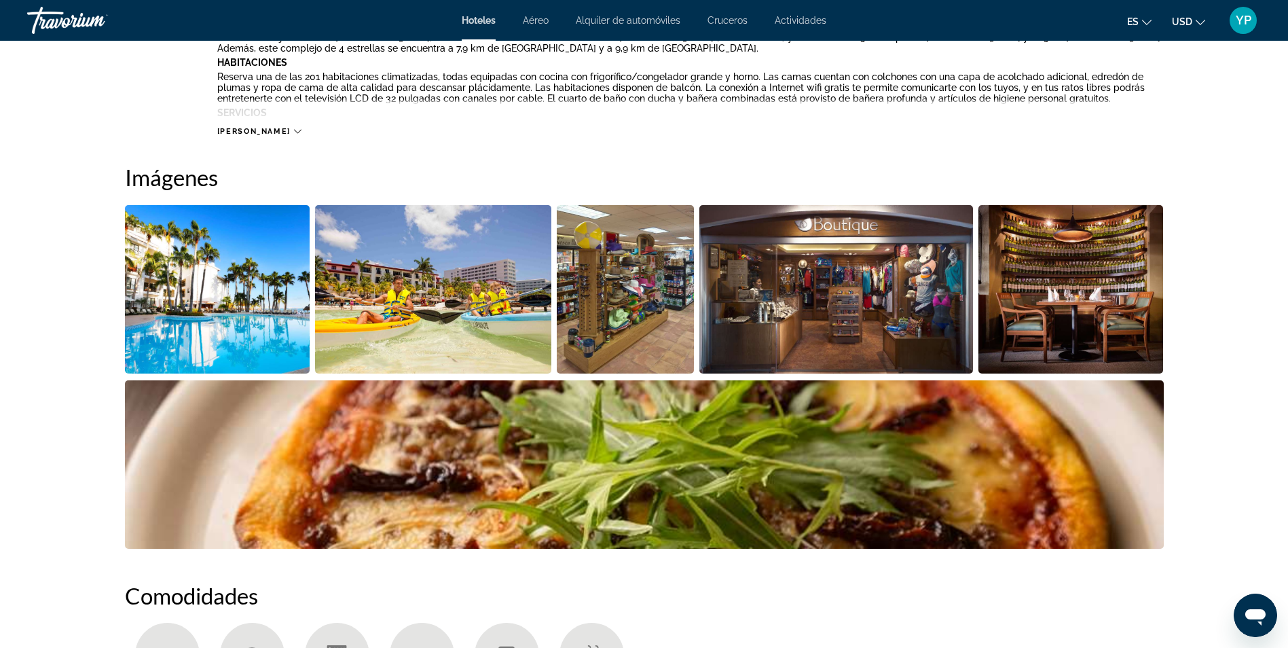
click at [244, 292] on img "Open full-screen image slider" at bounding box center [217, 289] width 185 height 168
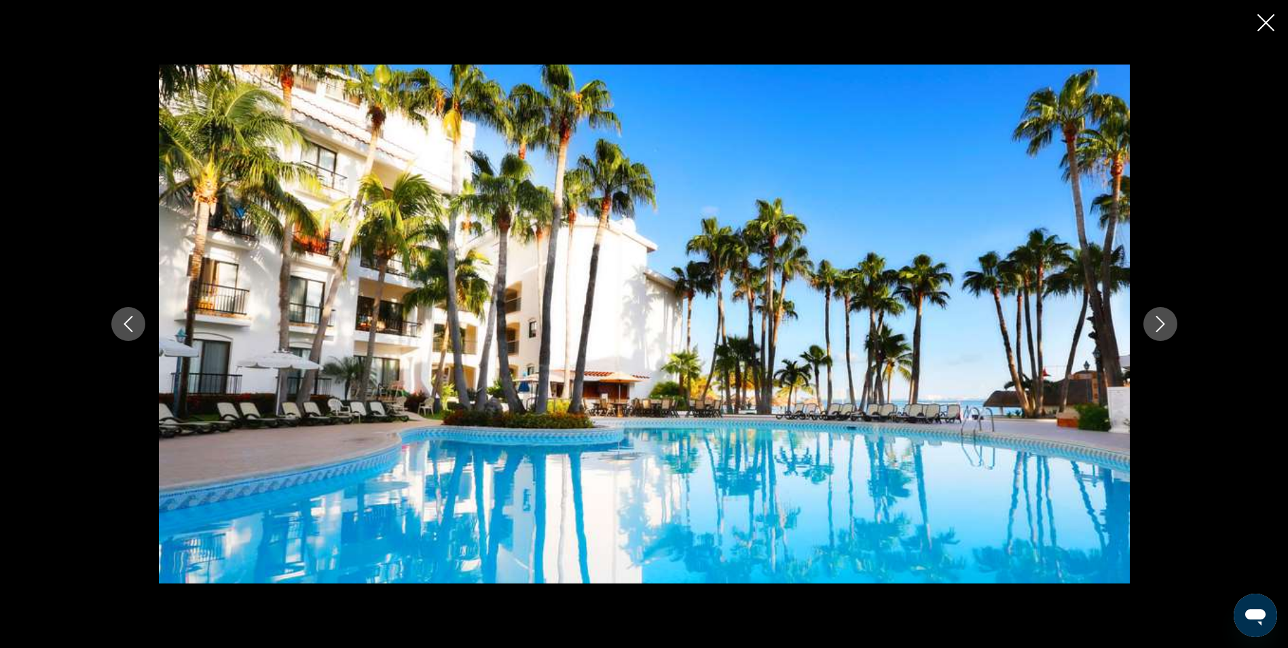
click at [1162, 322] on icon "Next image" at bounding box center [1160, 324] width 9 height 16
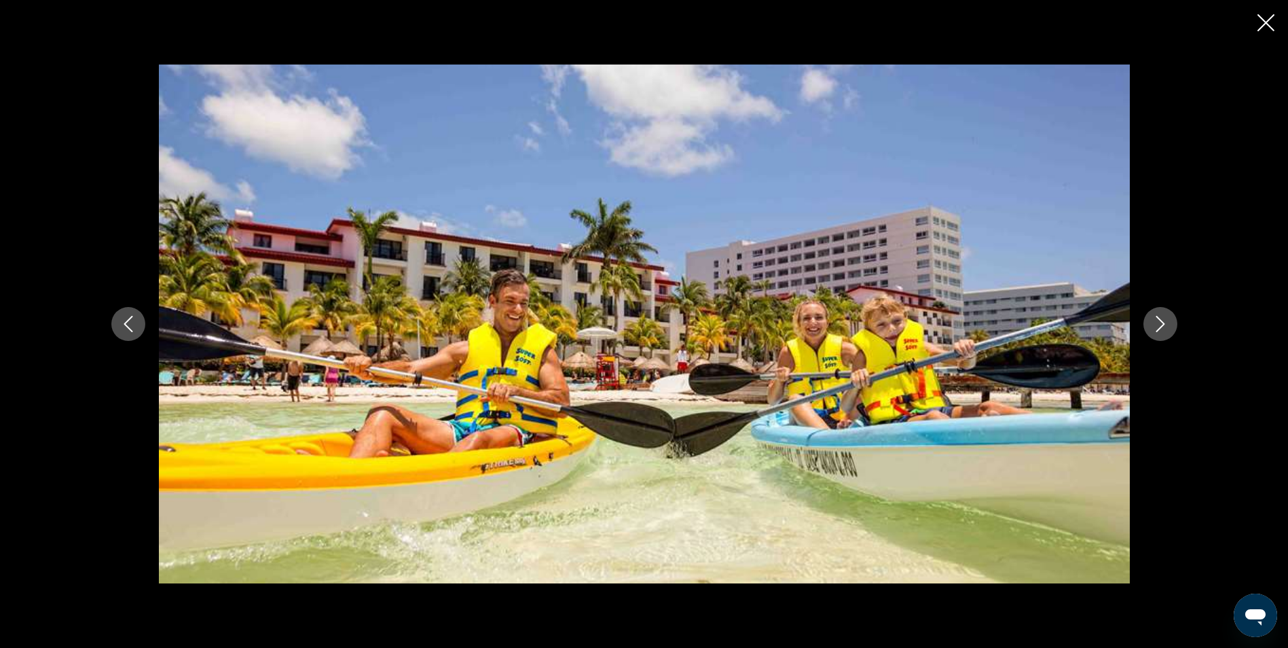
click at [1162, 322] on icon "Next image" at bounding box center [1160, 324] width 9 height 16
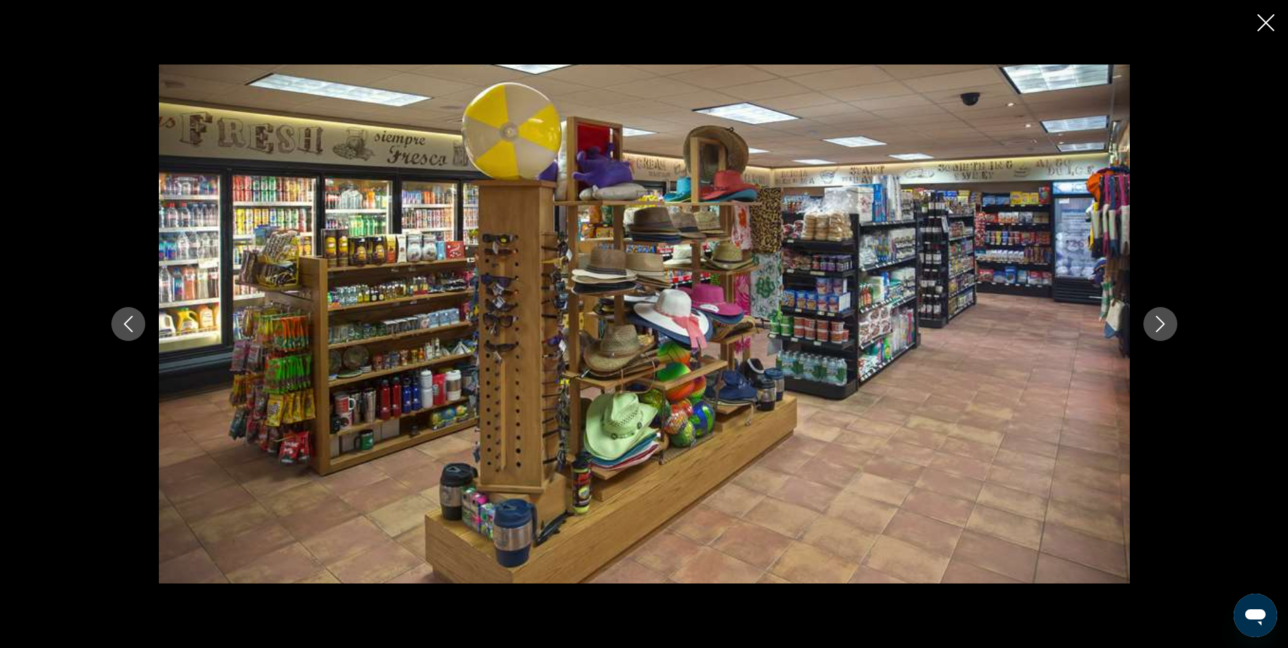
click at [1162, 322] on icon "Next image" at bounding box center [1160, 324] width 9 height 16
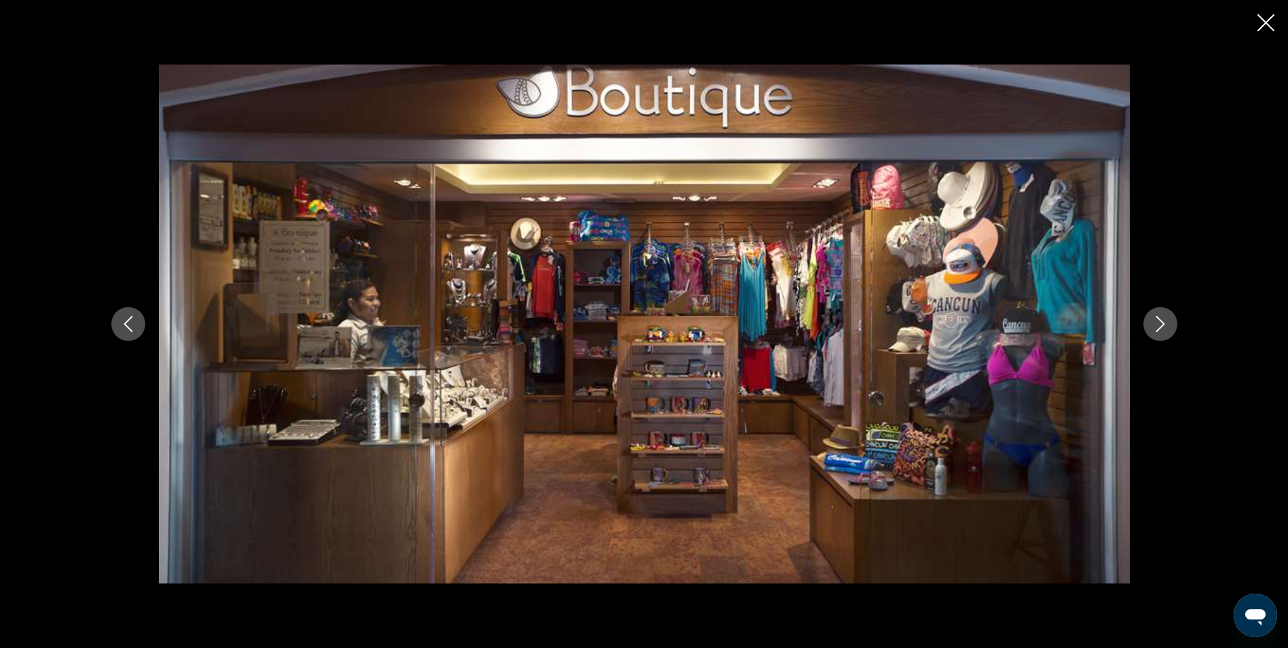
click at [1162, 322] on icon "Next image" at bounding box center [1160, 324] width 9 height 16
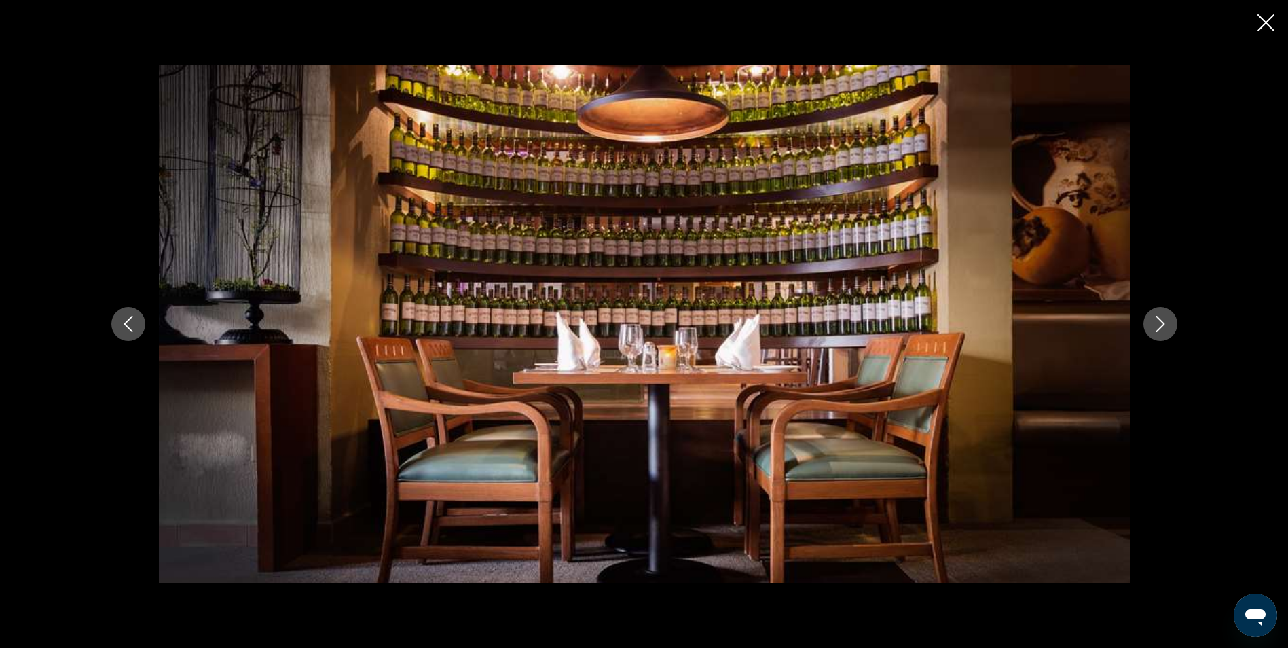
click at [1162, 322] on icon "Next image" at bounding box center [1160, 324] width 9 height 16
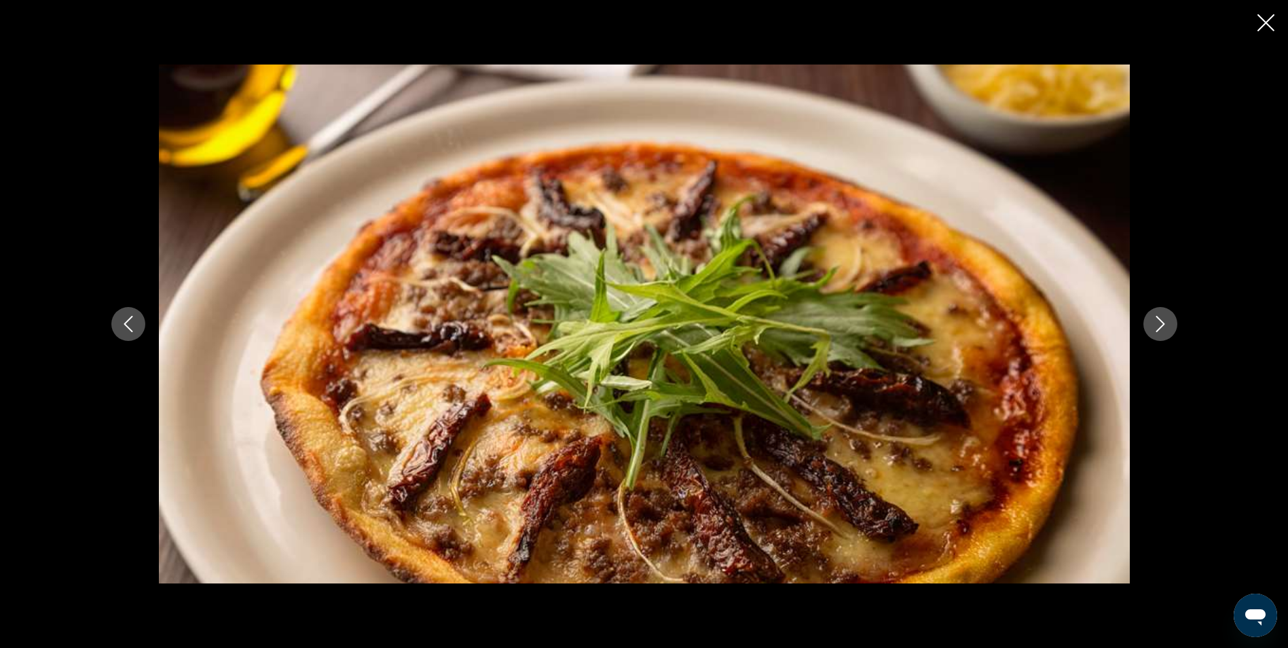
click at [1162, 322] on icon "Next image" at bounding box center [1160, 324] width 9 height 16
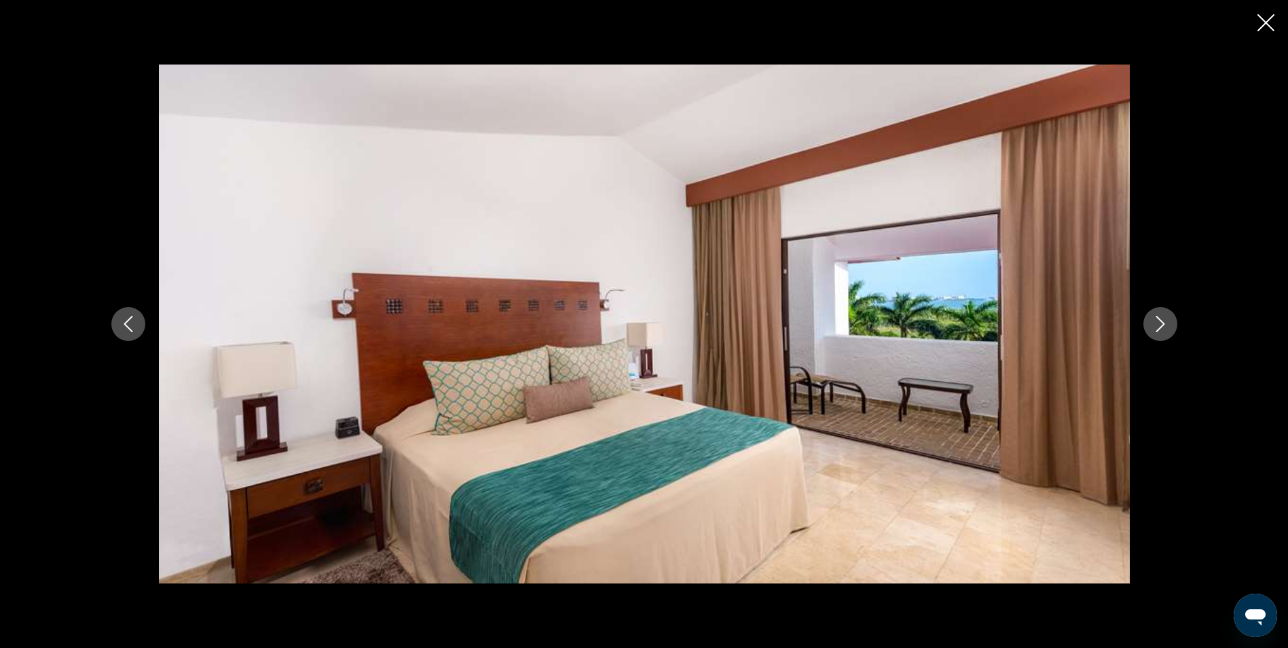
click at [1162, 322] on icon "Next image" at bounding box center [1160, 324] width 9 height 16
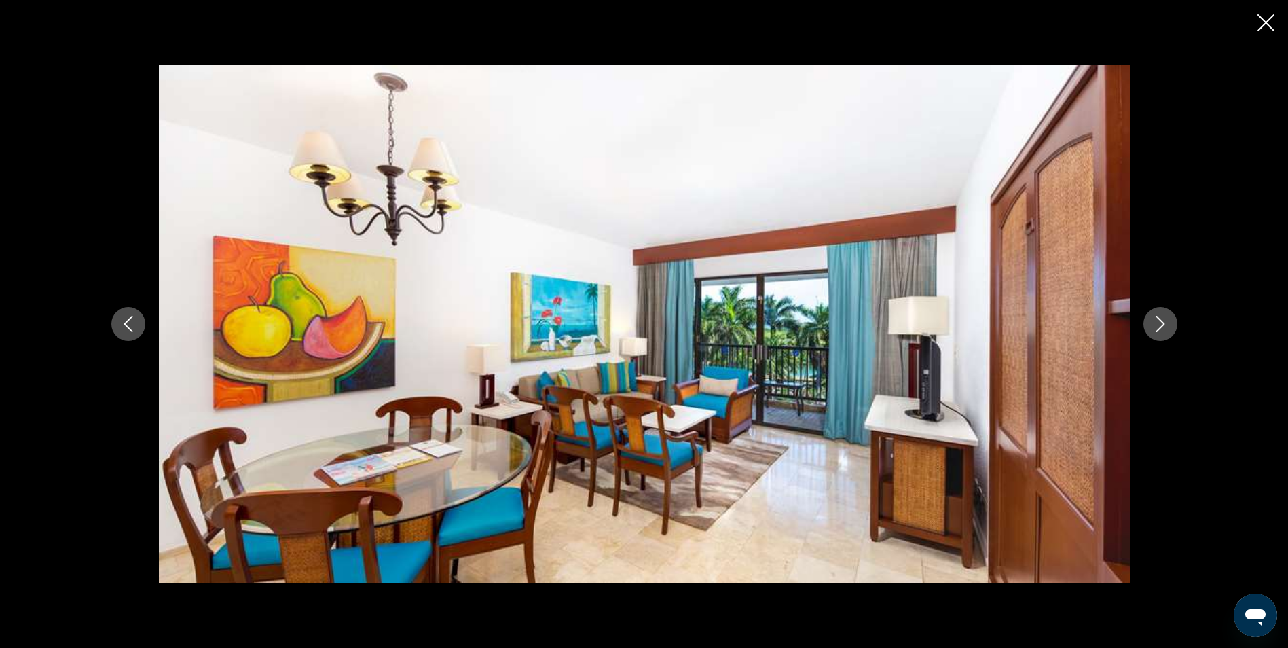
click at [1162, 322] on icon "Next image" at bounding box center [1160, 324] width 9 height 16
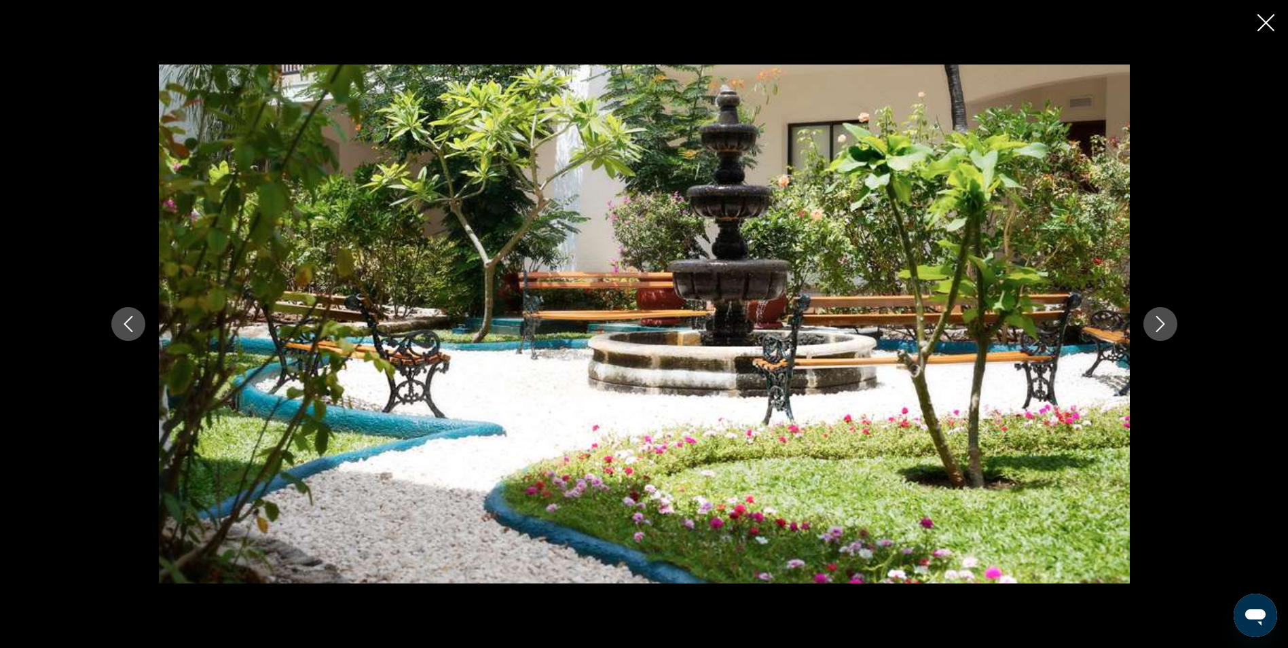
click at [1162, 322] on icon "Next image" at bounding box center [1160, 324] width 9 height 16
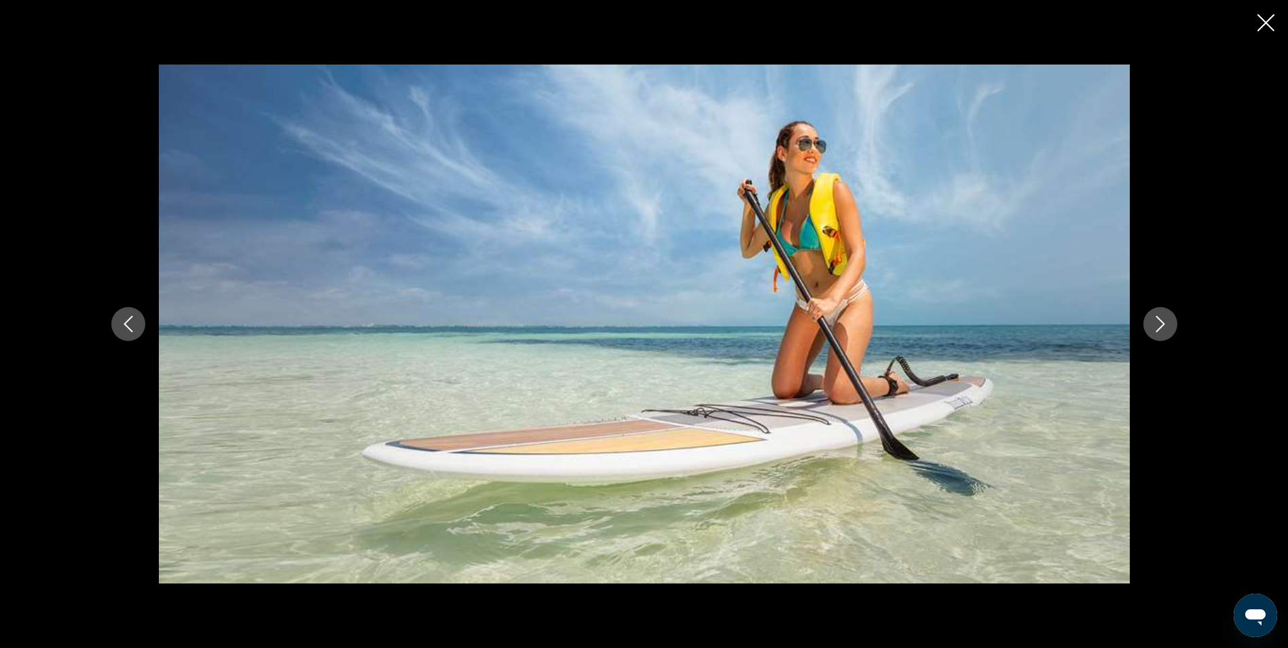
click at [1162, 322] on icon "Next image" at bounding box center [1160, 324] width 9 height 16
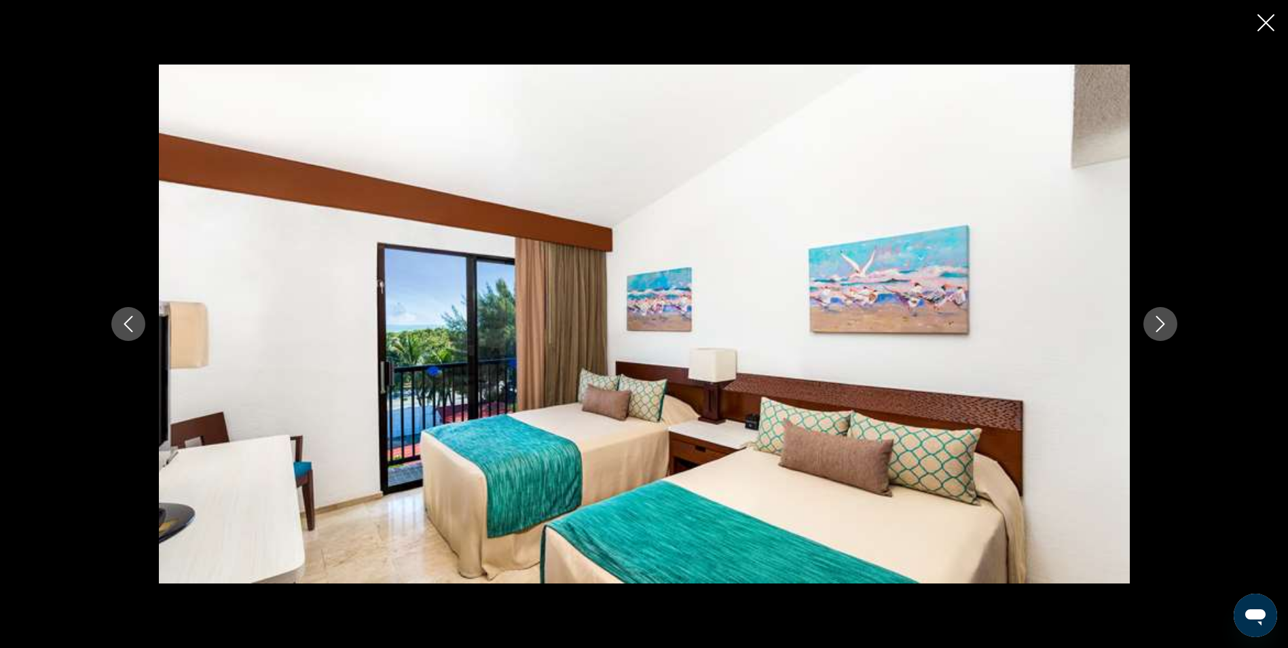
click at [1162, 322] on icon "Next image" at bounding box center [1160, 324] width 9 height 16
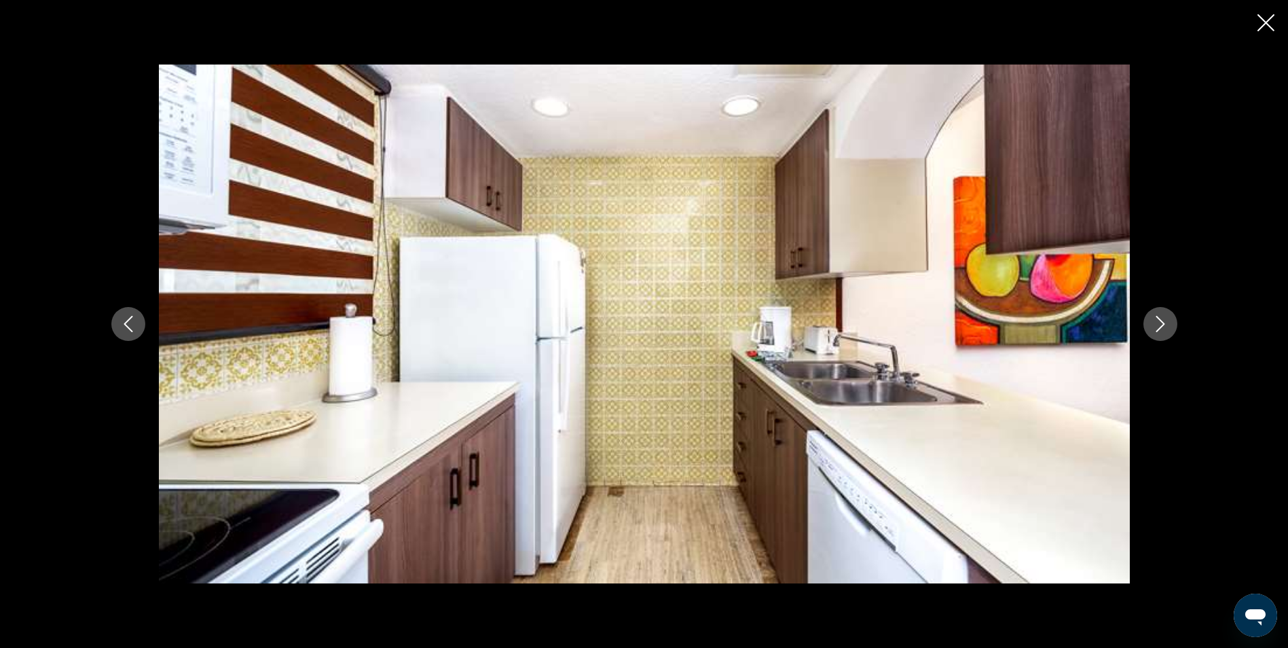
click at [1162, 322] on icon "Next image" at bounding box center [1160, 324] width 9 height 16
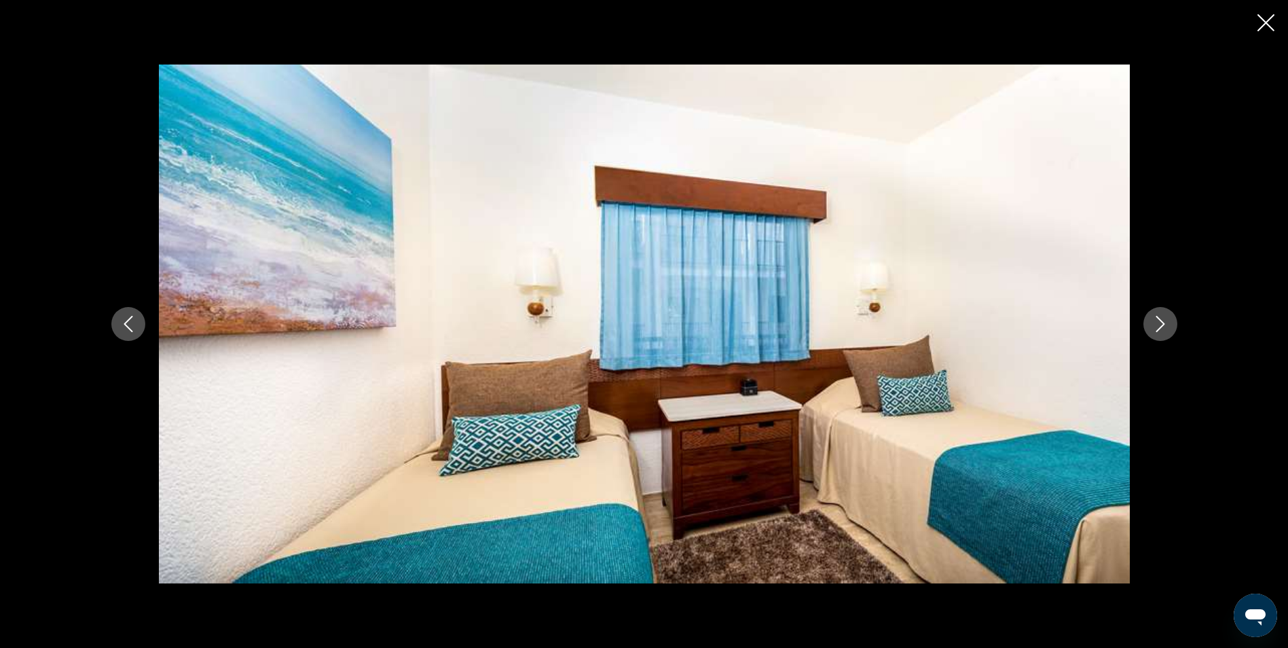
click at [1162, 322] on icon "Next image" at bounding box center [1160, 324] width 9 height 16
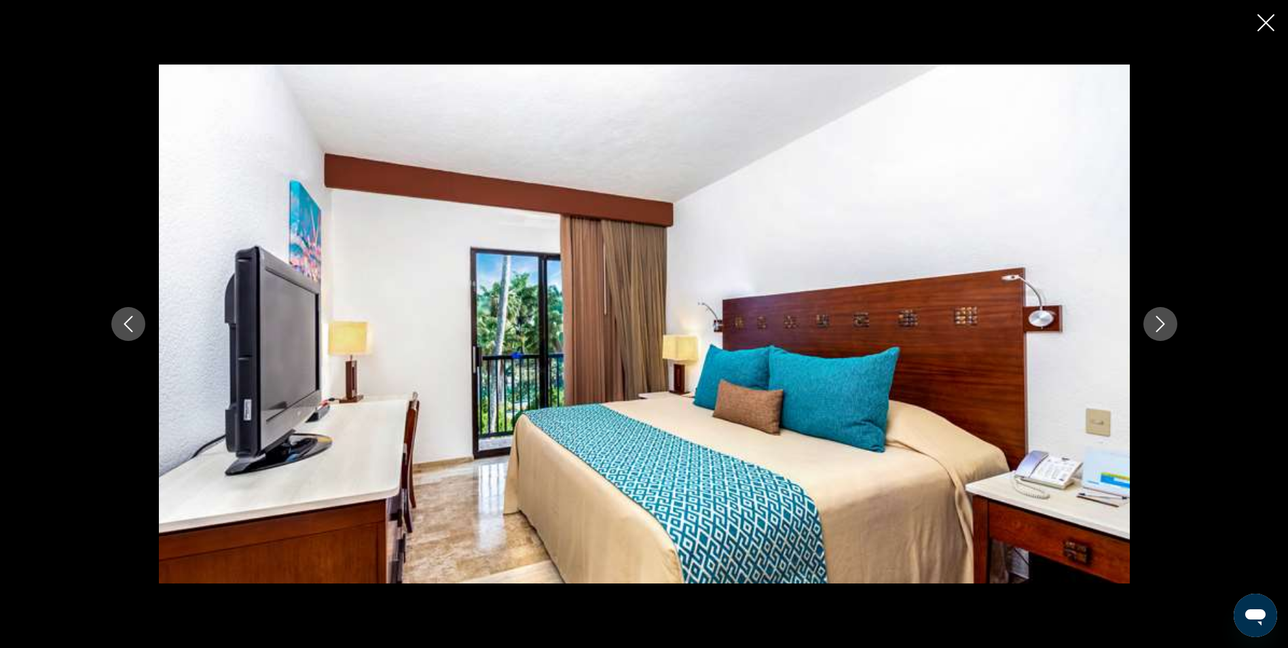
click at [1162, 322] on icon "Next image" at bounding box center [1160, 324] width 9 height 16
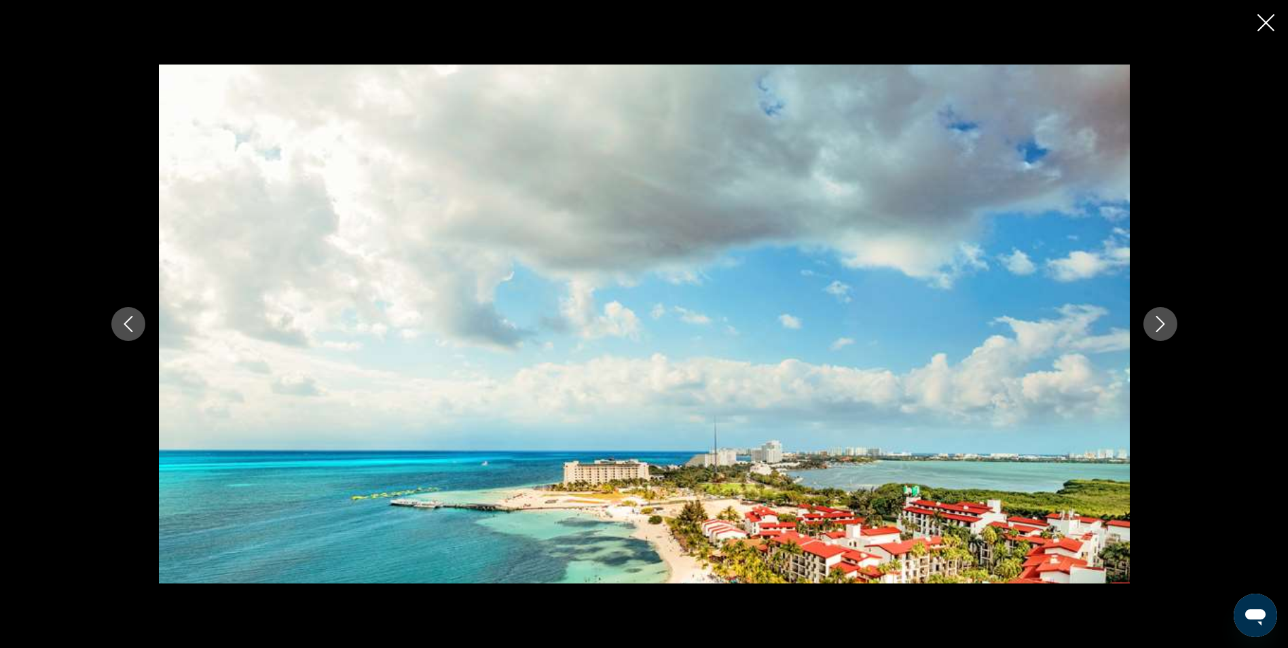
click at [1162, 322] on icon "Next image" at bounding box center [1160, 324] width 9 height 16
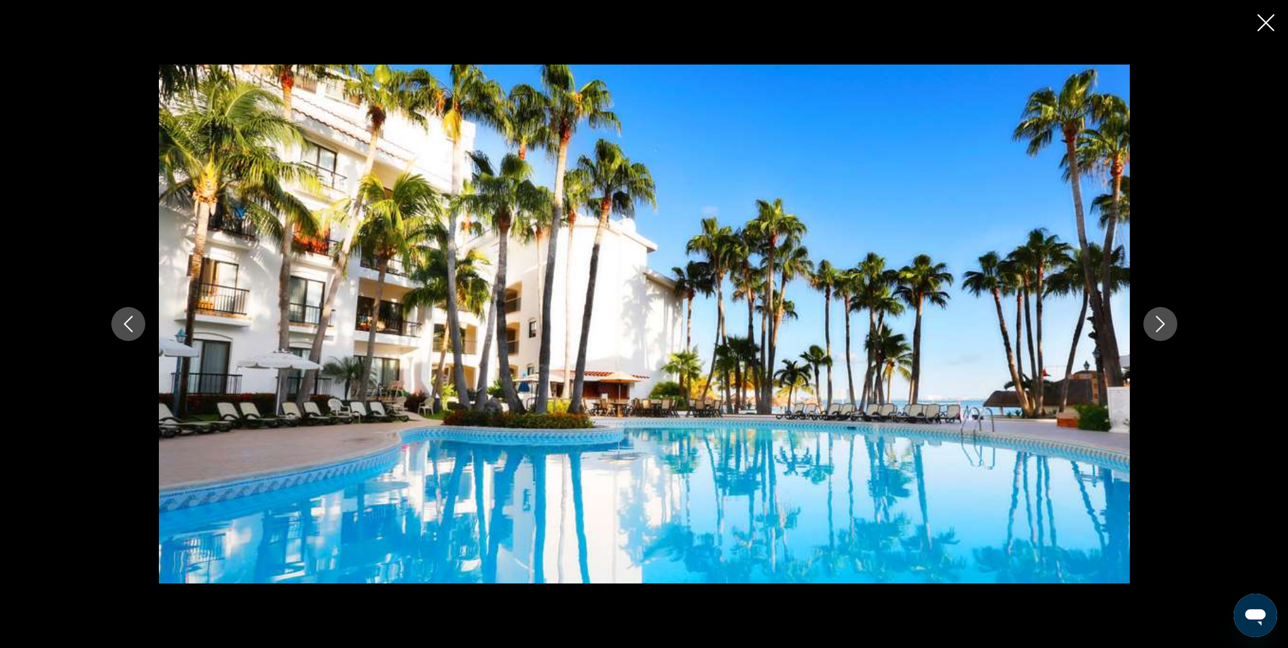
click at [1162, 322] on icon "Next image" at bounding box center [1160, 324] width 9 height 16
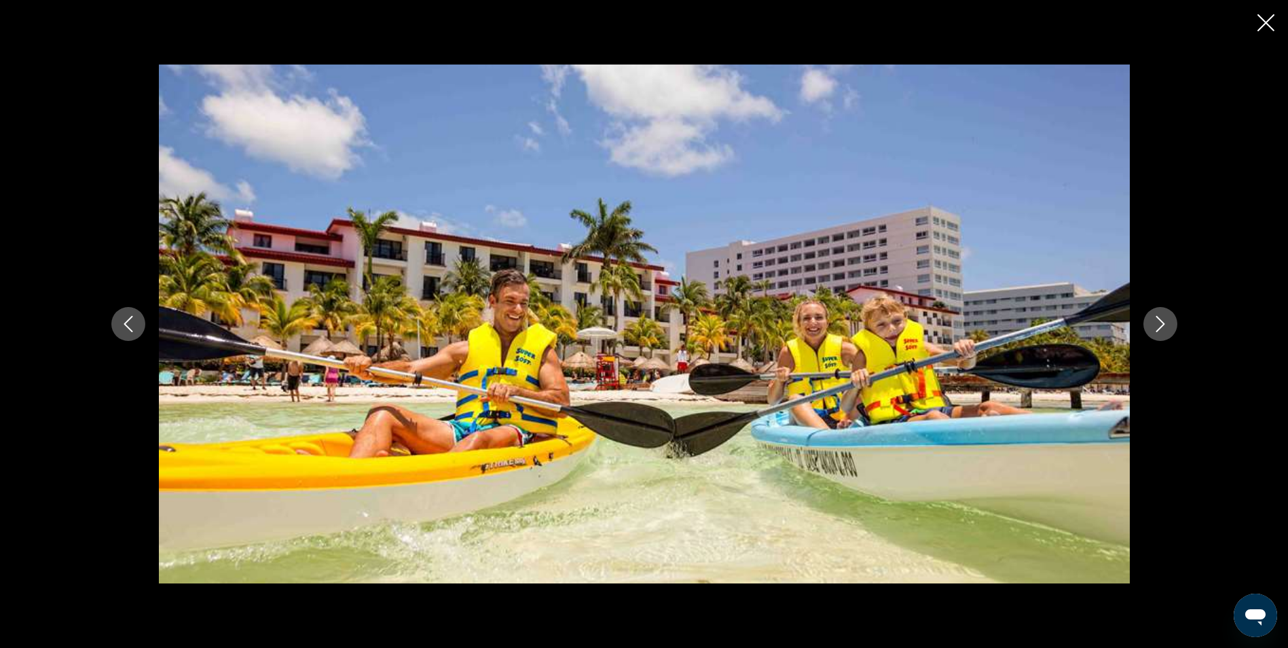
click at [1264, 23] on icon "Close slideshow" at bounding box center [1266, 22] width 17 height 17
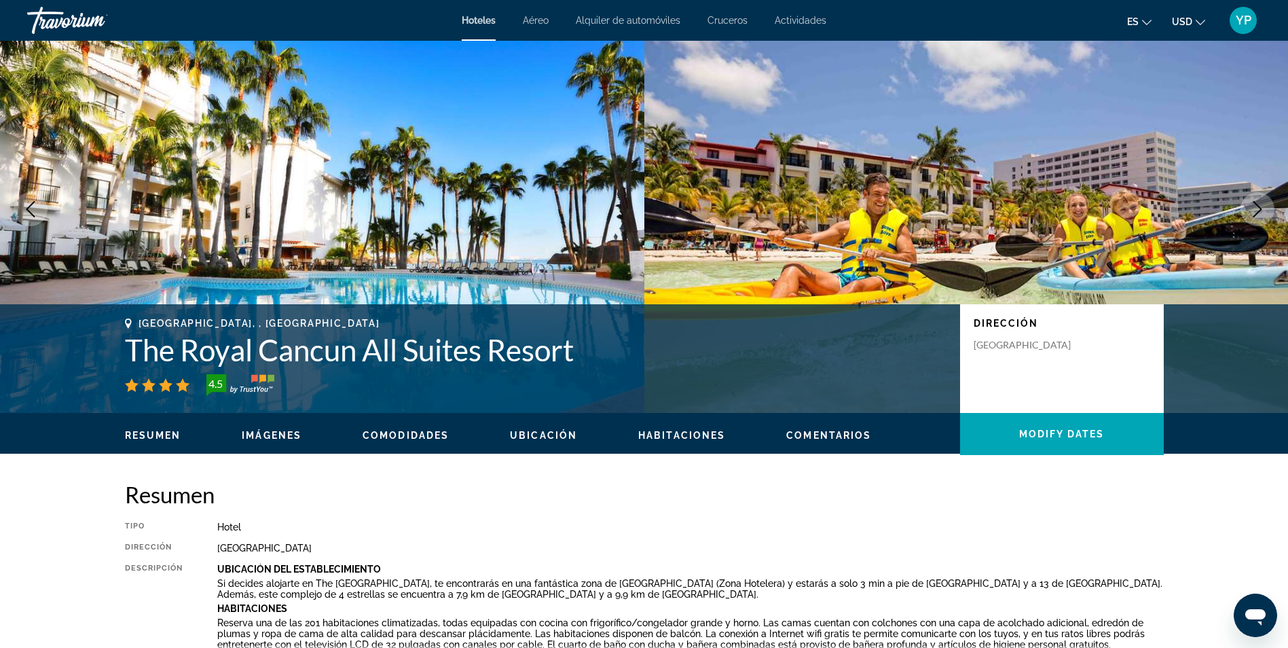
scroll to position [0, 0]
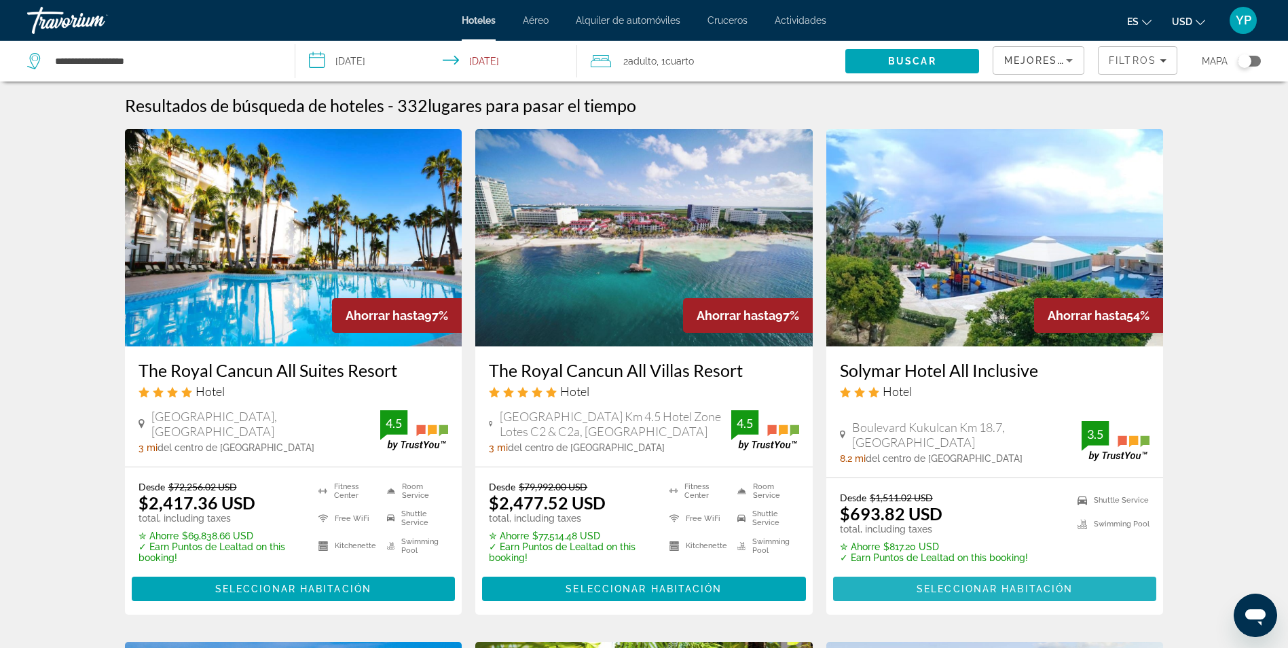
click at [989, 593] on span "Seleccionar habitación" at bounding box center [995, 588] width 156 height 11
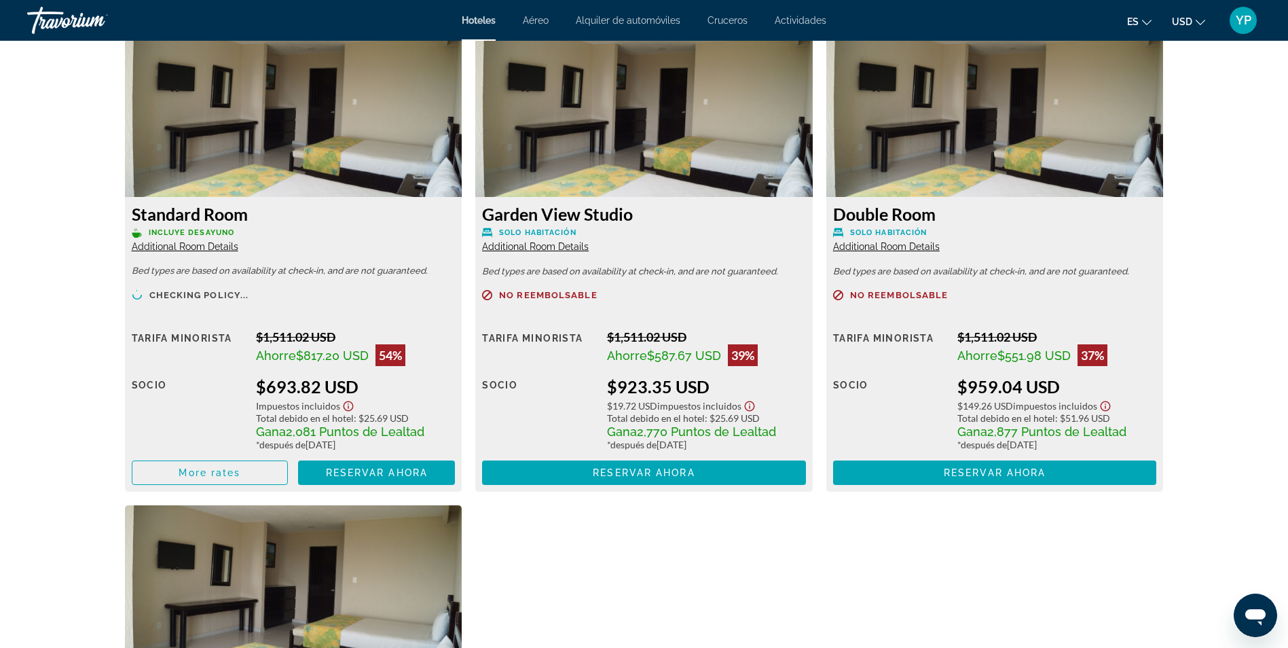
scroll to position [1907, 0]
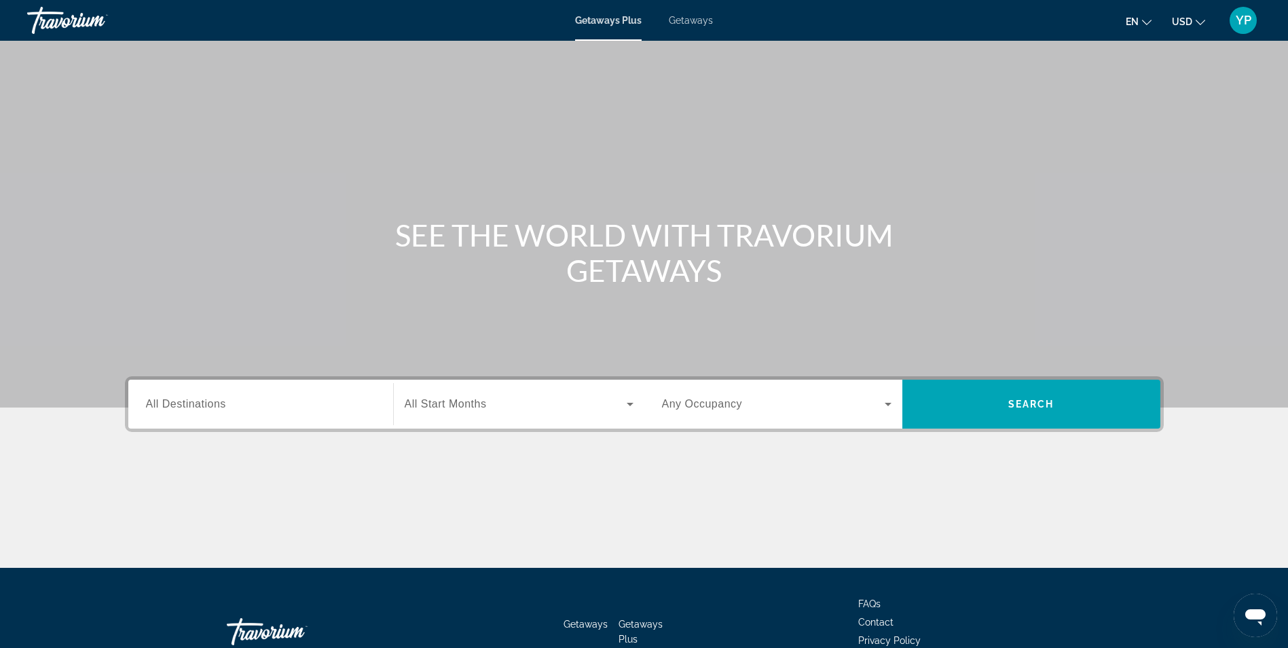
click at [708, 19] on span "Getaways" at bounding box center [691, 20] width 44 height 11
click at [227, 409] on input "Destination All Destinations" at bounding box center [261, 405] width 230 height 16
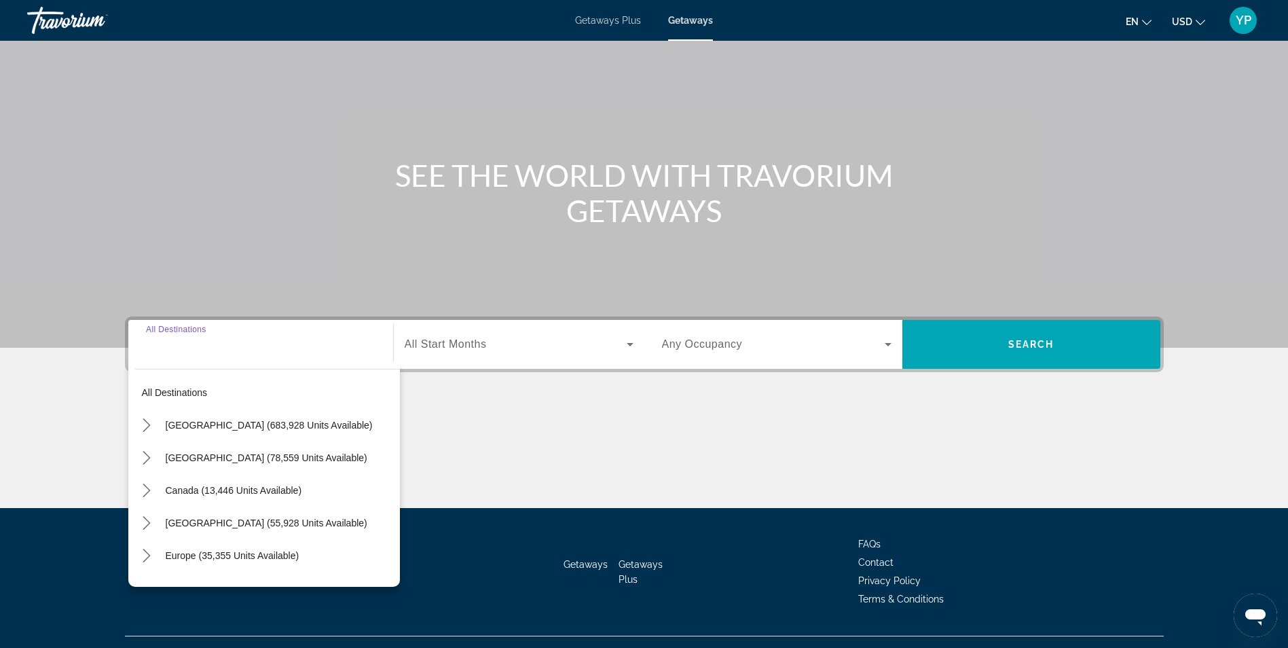
scroll to position [86, 0]
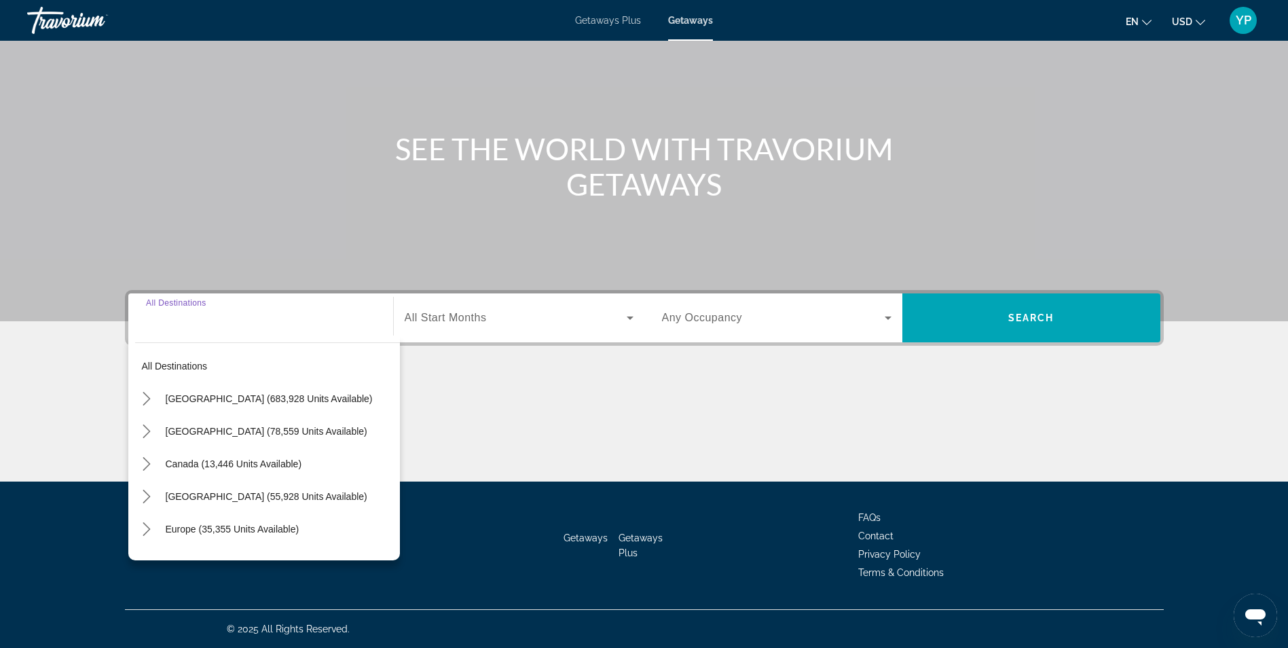
click at [286, 318] on input "Destination All Destinations" at bounding box center [261, 318] width 230 height 16
click at [189, 525] on span "Europe (35,355 units available)" at bounding box center [233, 529] width 134 height 11
type input "**********"
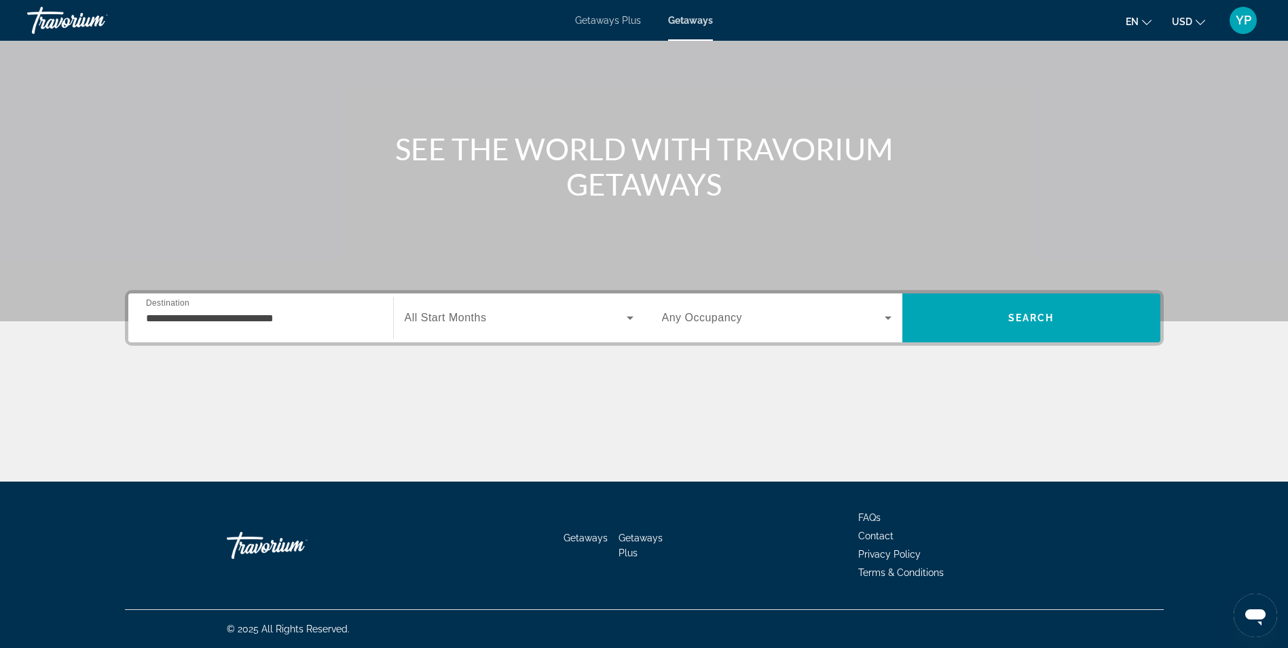
click at [473, 321] on span "All Start Months" at bounding box center [446, 318] width 82 height 12
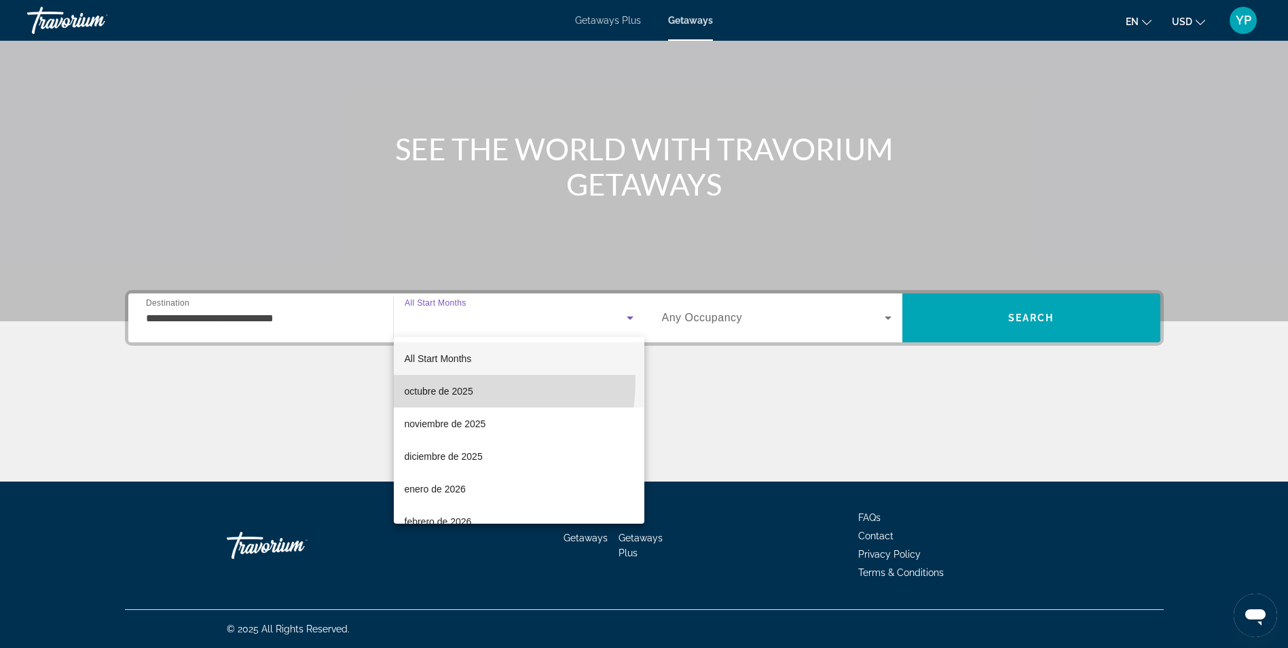
click at [466, 382] on mat-option "octubre de 2025" at bounding box center [519, 391] width 251 height 33
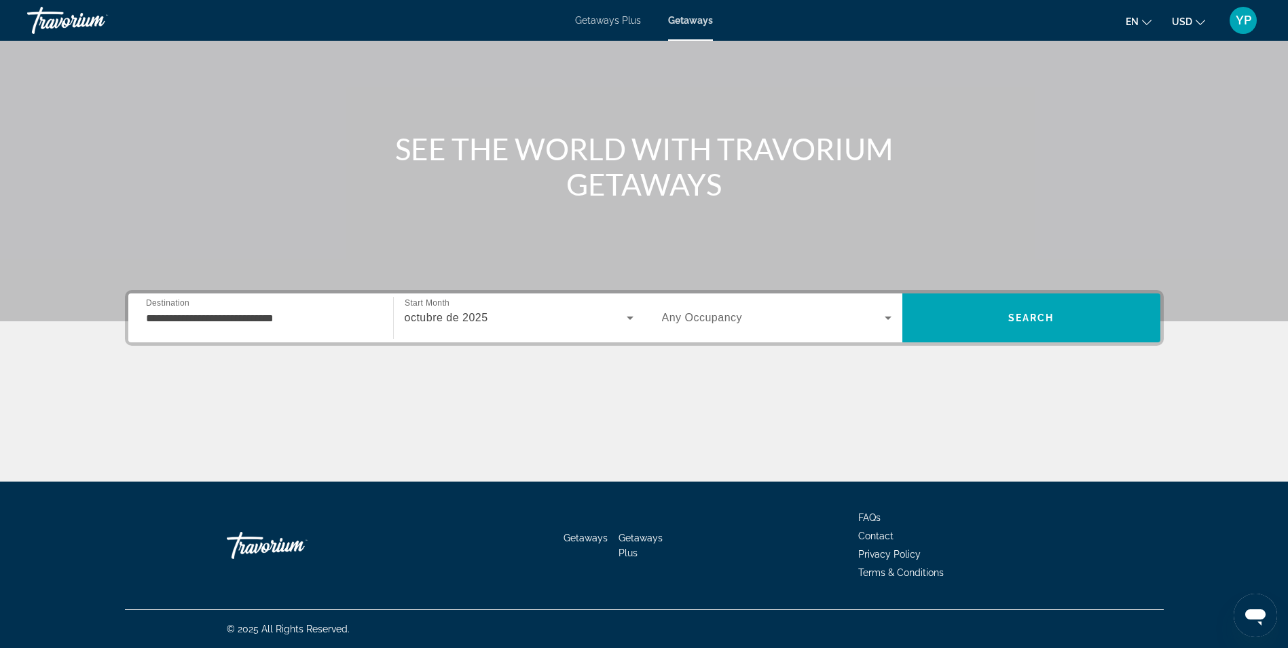
click at [680, 326] on div "Search widget" at bounding box center [777, 318] width 230 height 38
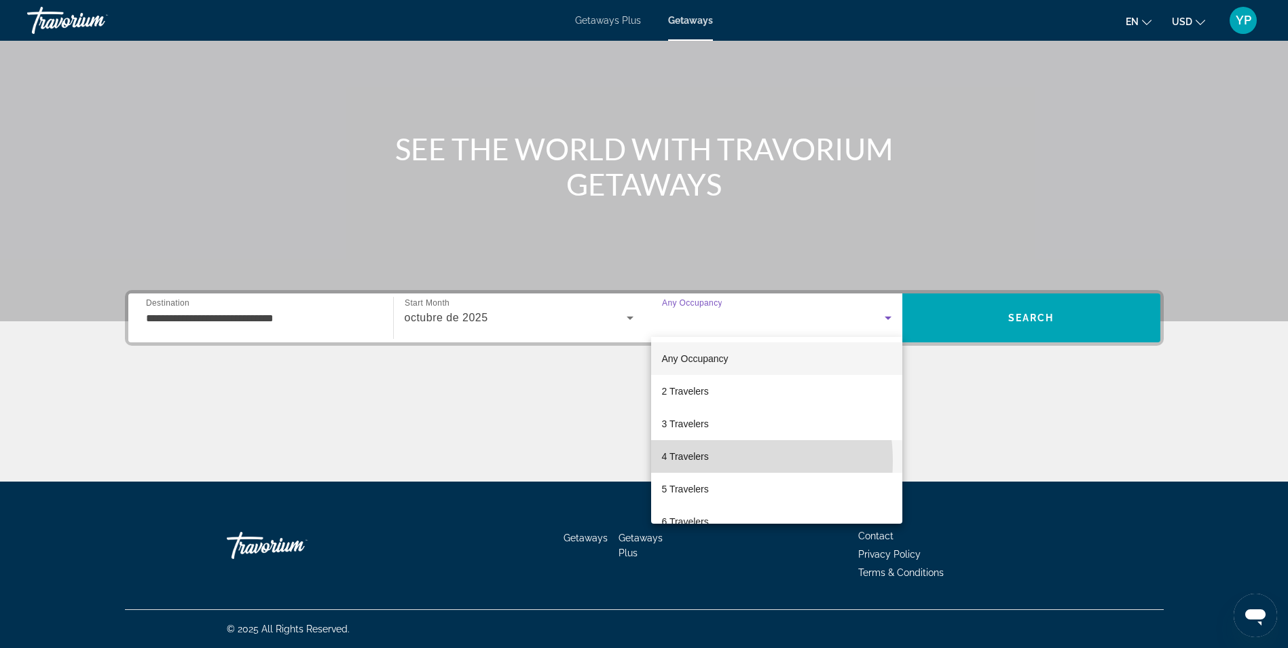
click at [705, 461] on span "4 Travelers" at bounding box center [685, 456] width 47 height 16
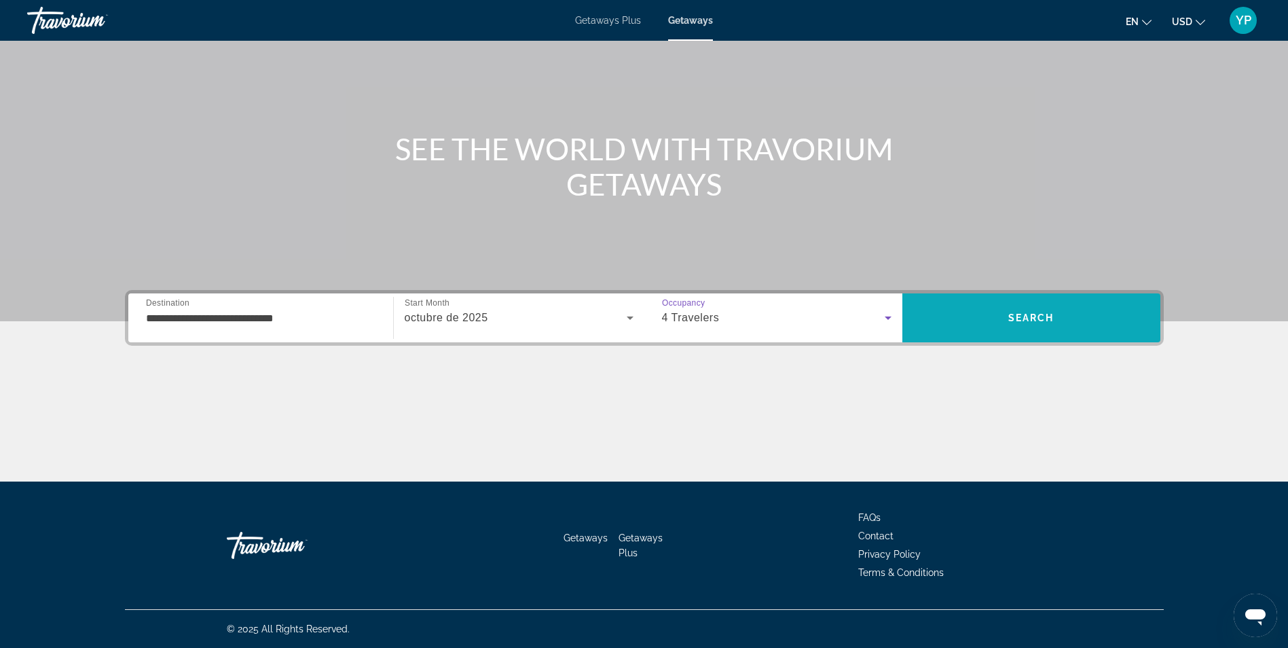
click at [1018, 315] on span "Search" at bounding box center [1031, 317] width 46 height 11
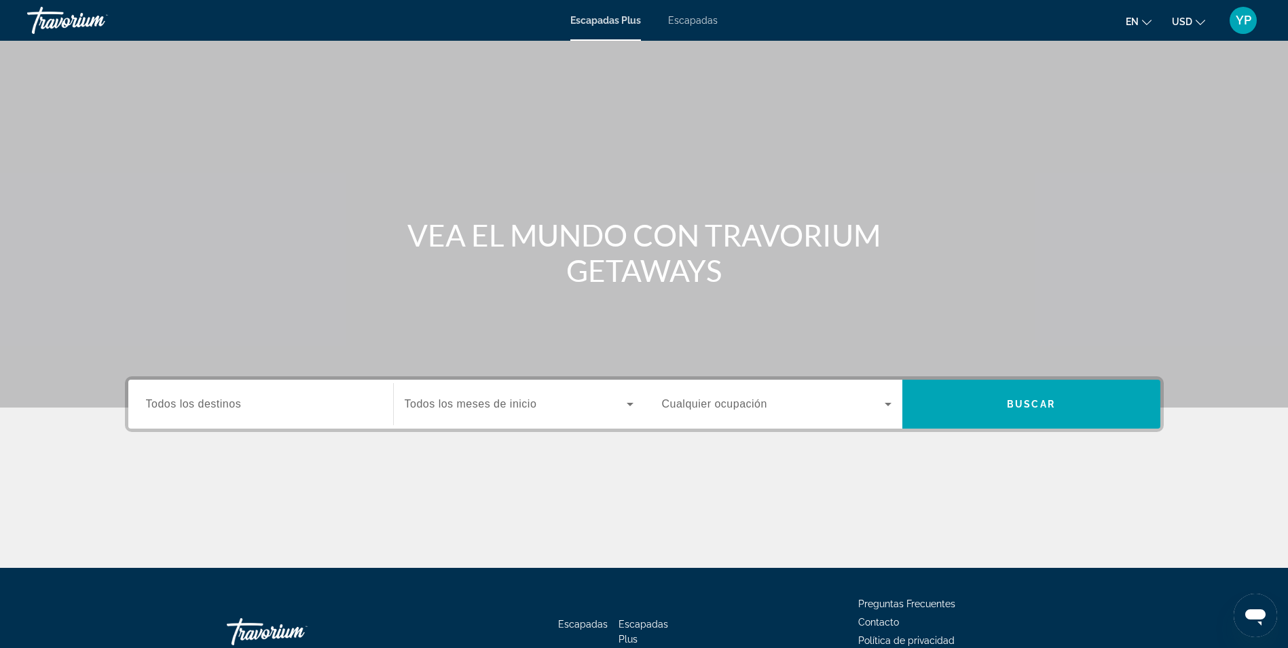
click at [688, 20] on span "Escapadas" at bounding box center [693, 20] width 50 height 11
click at [335, 399] on input "Destination Todos los destinos" at bounding box center [261, 405] width 230 height 16
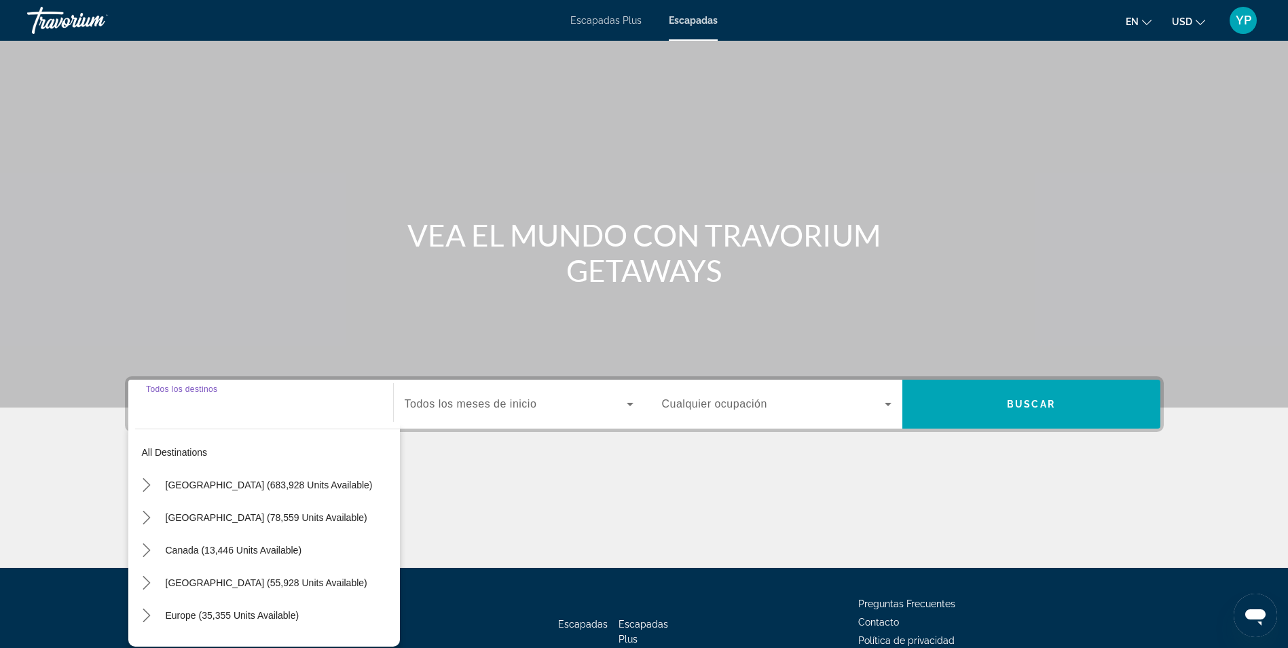
scroll to position [86, 0]
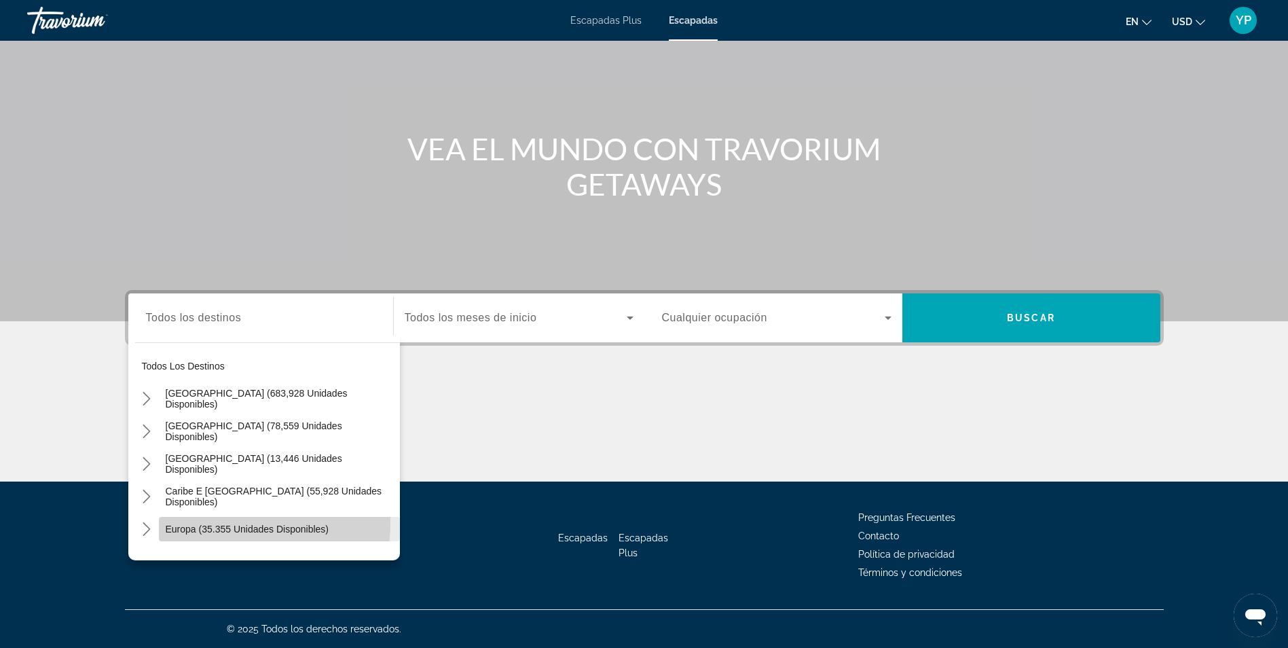
click at [217, 522] on span "Seleccionar destino: Europa (35.355 unidades disponibles)" at bounding box center [279, 529] width 241 height 33
type input "**********"
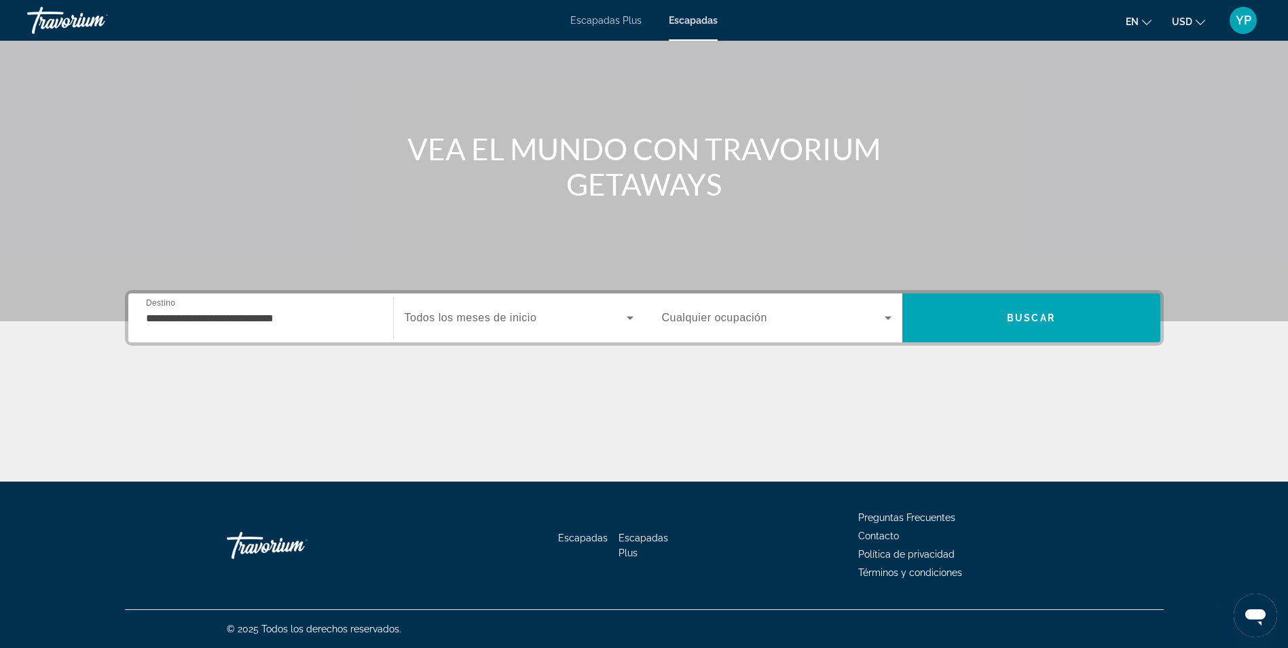
click at [501, 330] on div "Widget de búsqueda" at bounding box center [519, 318] width 229 height 38
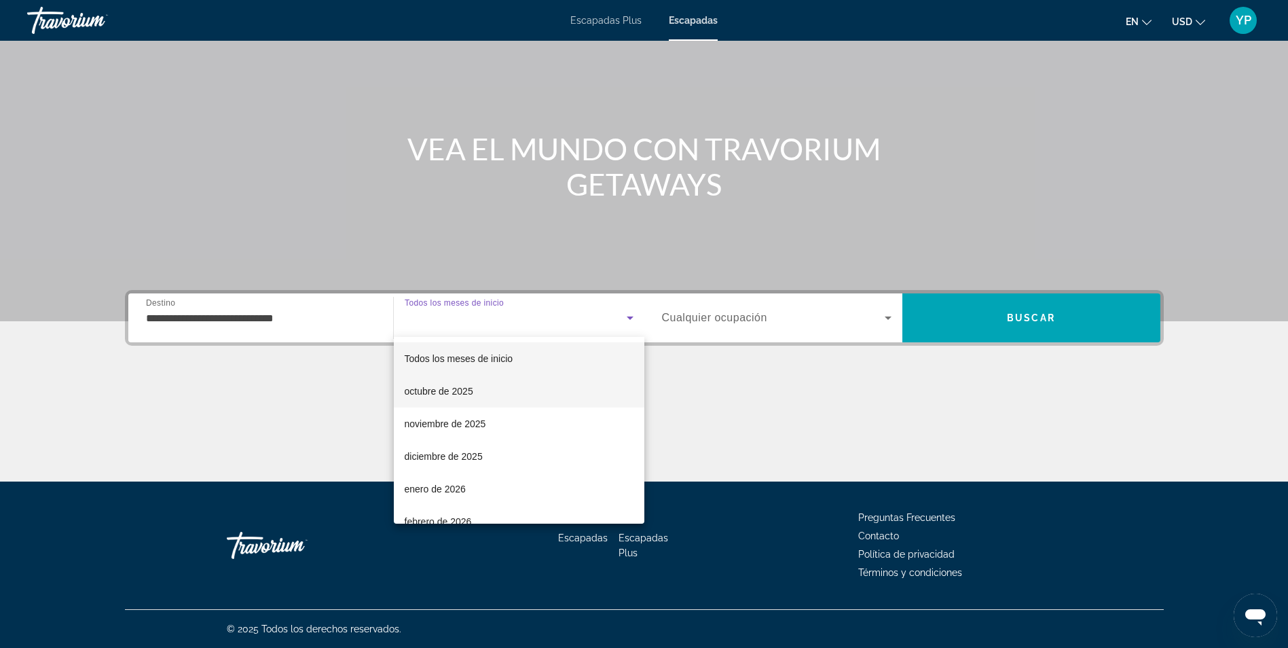
click at [443, 381] on mat-option "octubre de 2025" at bounding box center [519, 391] width 251 height 33
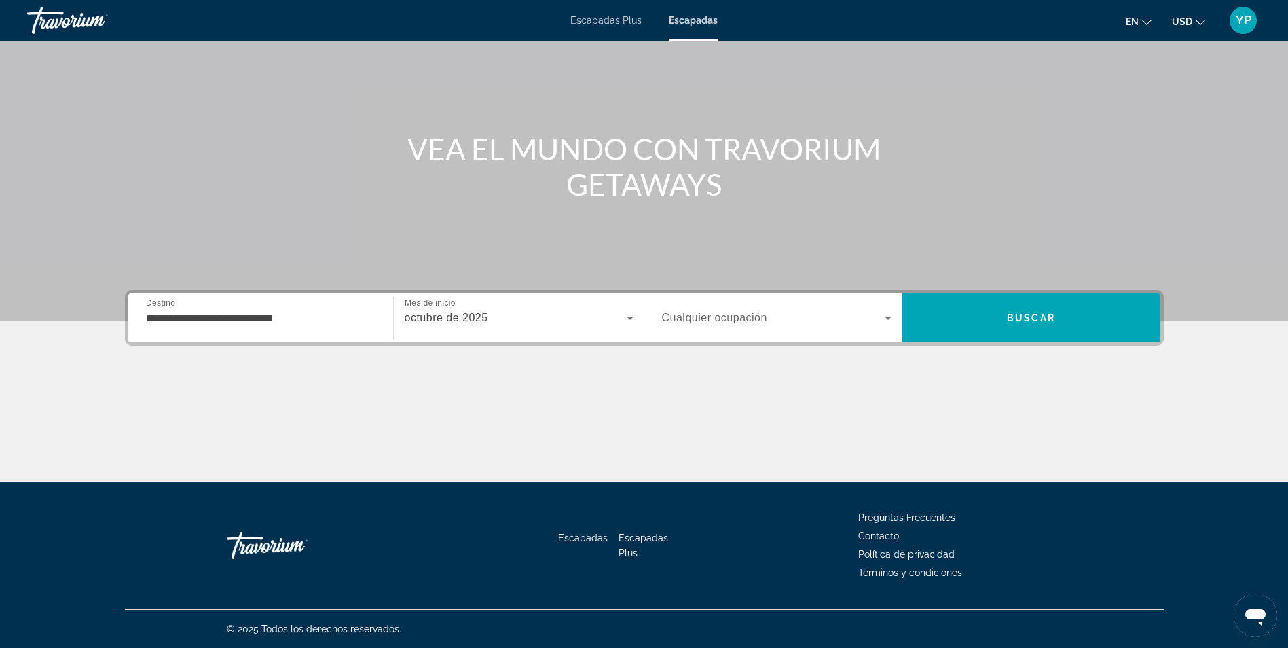
click at [744, 316] on span "Cualquier ocupación" at bounding box center [714, 318] width 105 height 12
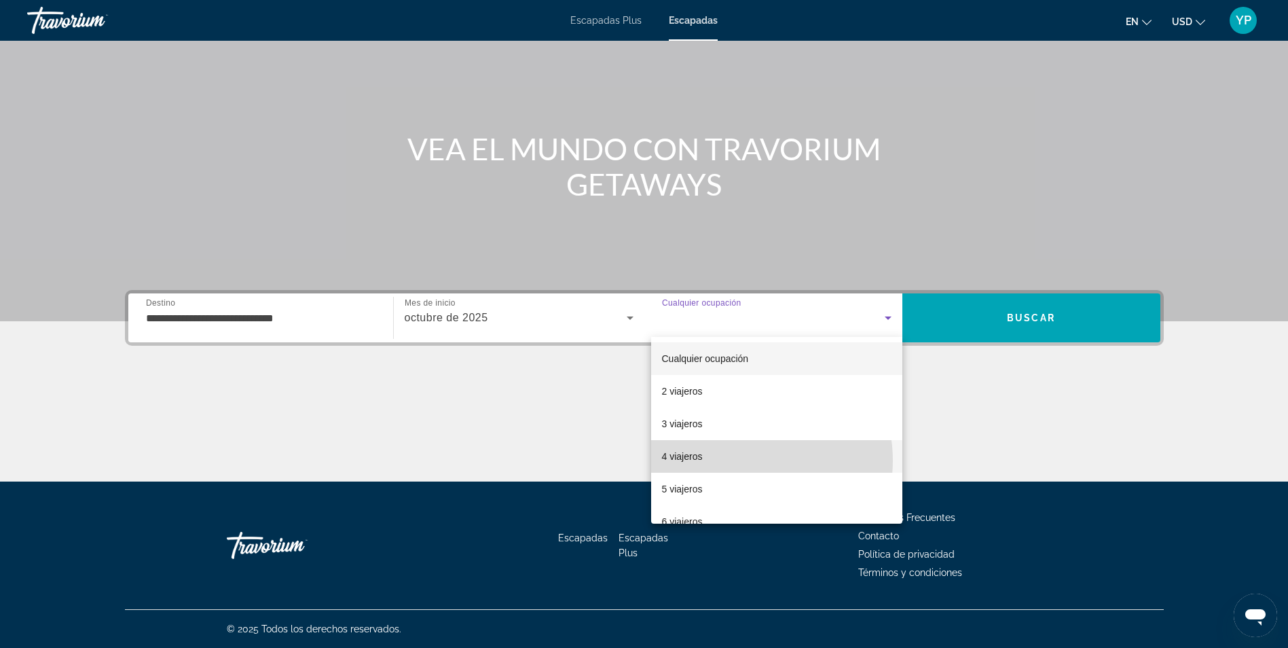
click at [737, 460] on mat-option "4 viajeros" at bounding box center [776, 456] width 251 height 33
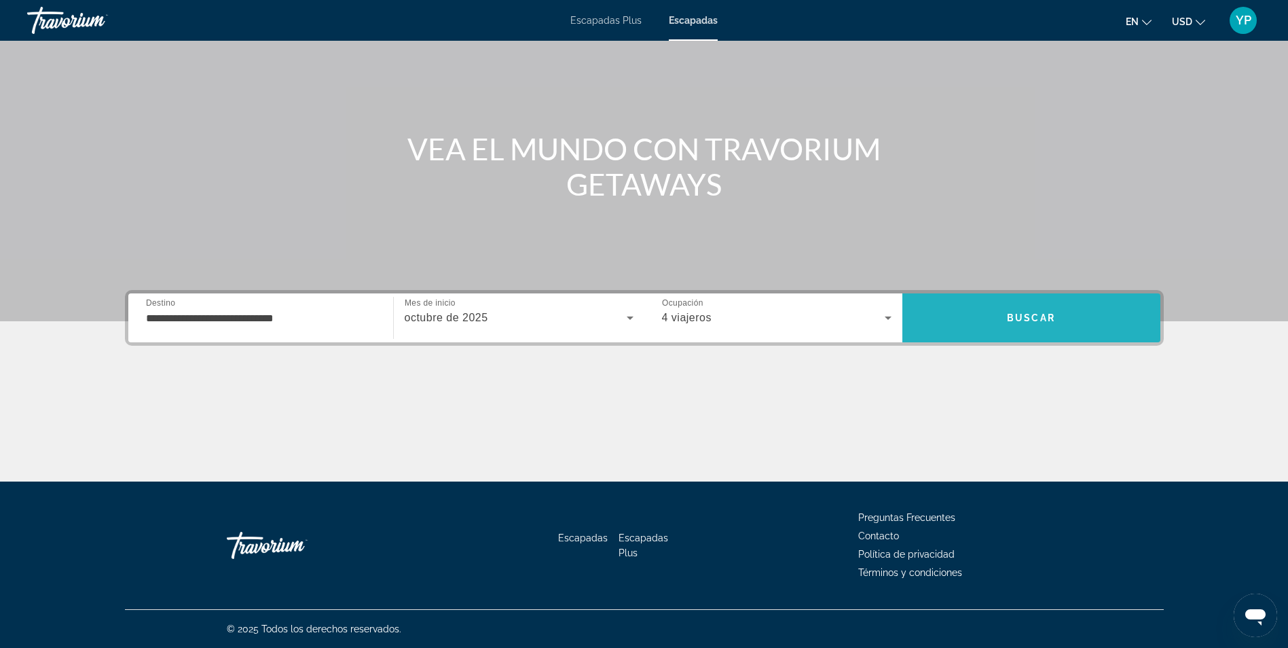
click at [978, 301] on span "Buscar" at bounding box center [1031, 317] width 258 height 33
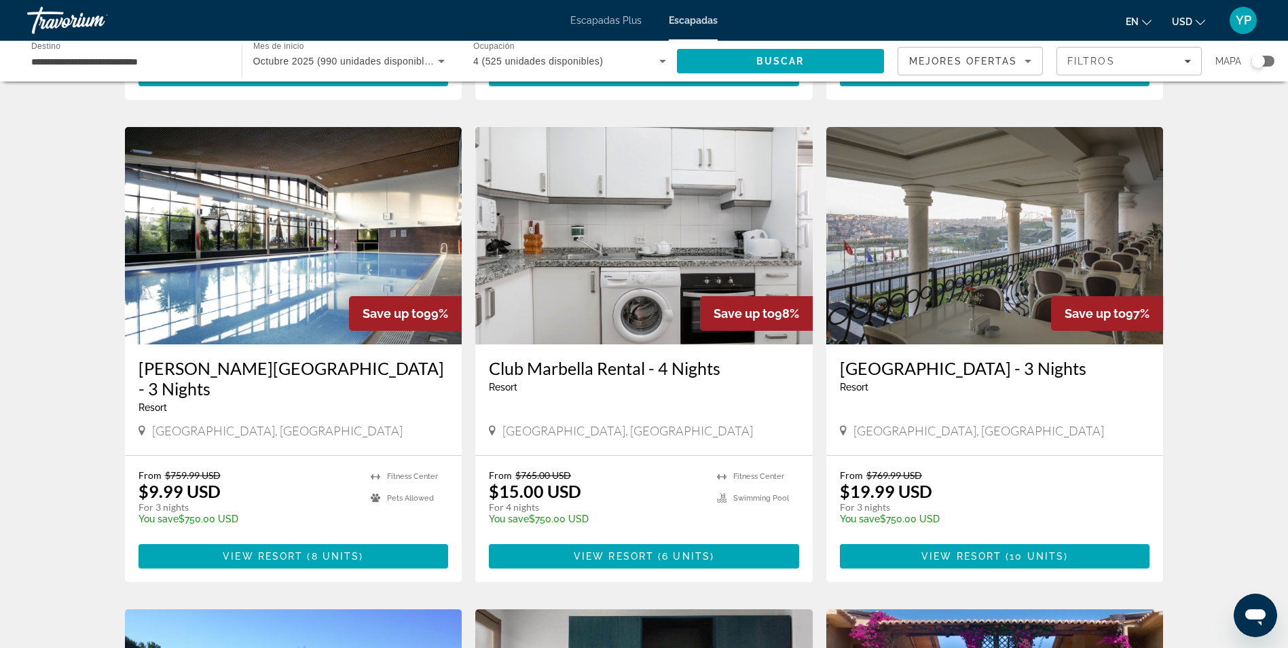
scroll to position [552, 0]
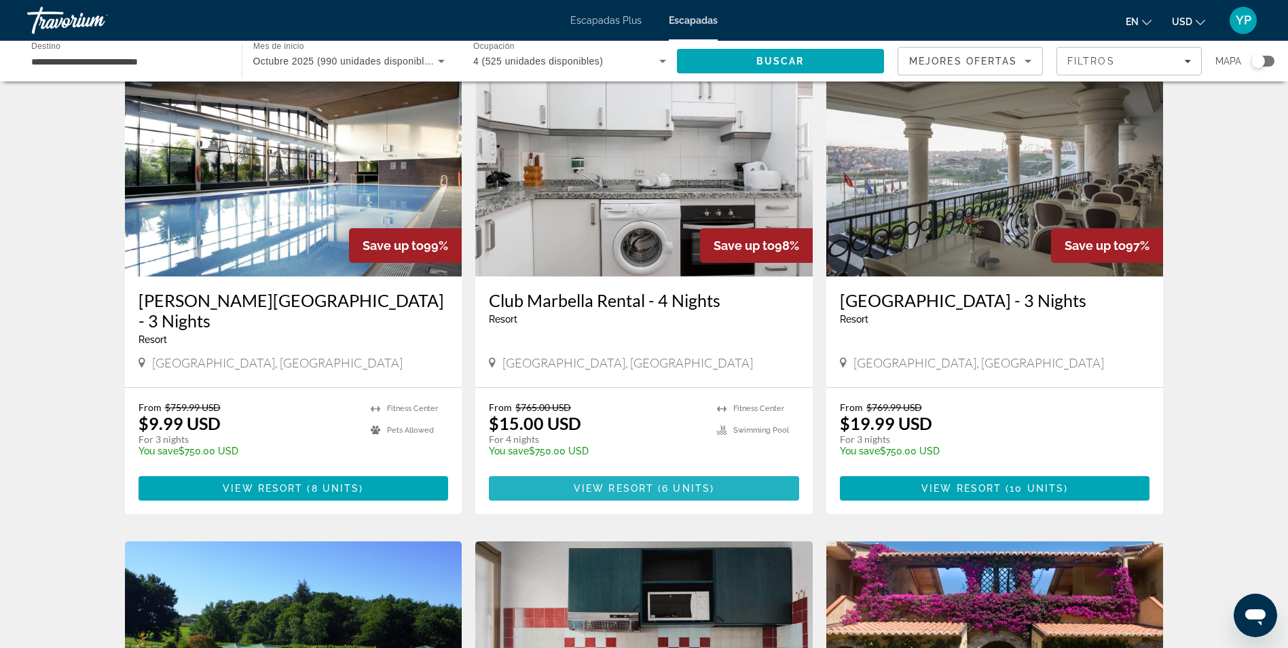
click at [614, 483] on span "View Resort" at bounding box center [614, 488] width 80 height 11
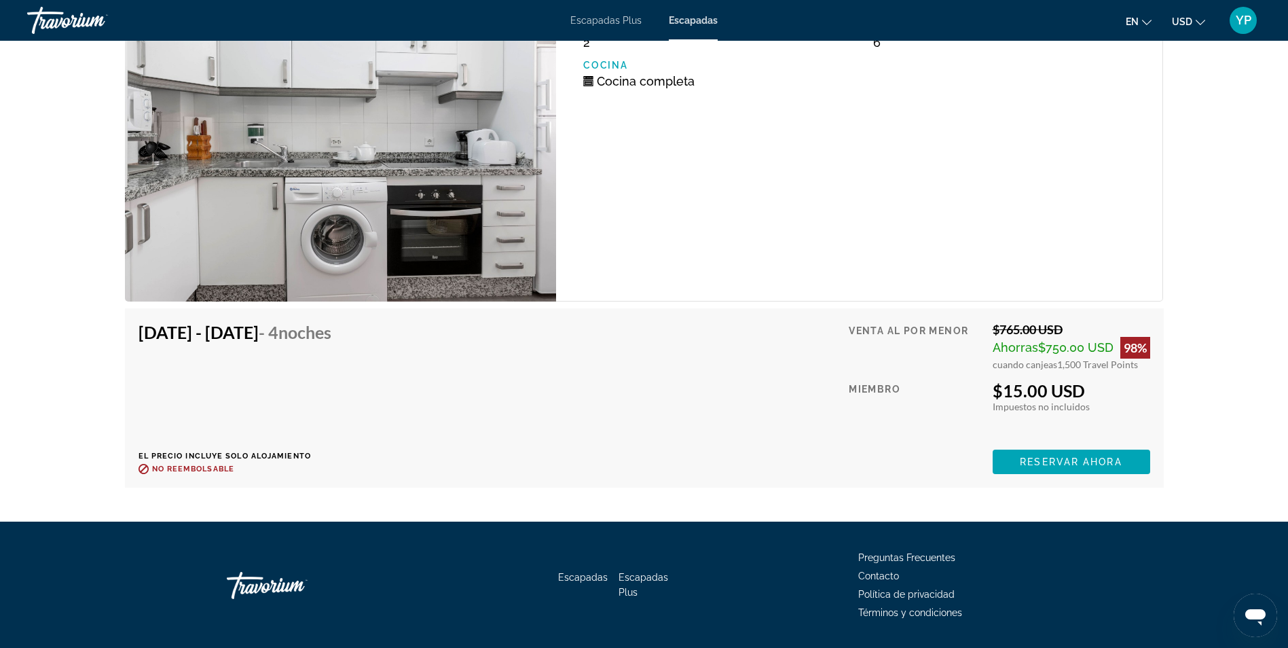
scroll to position [2307, 0]
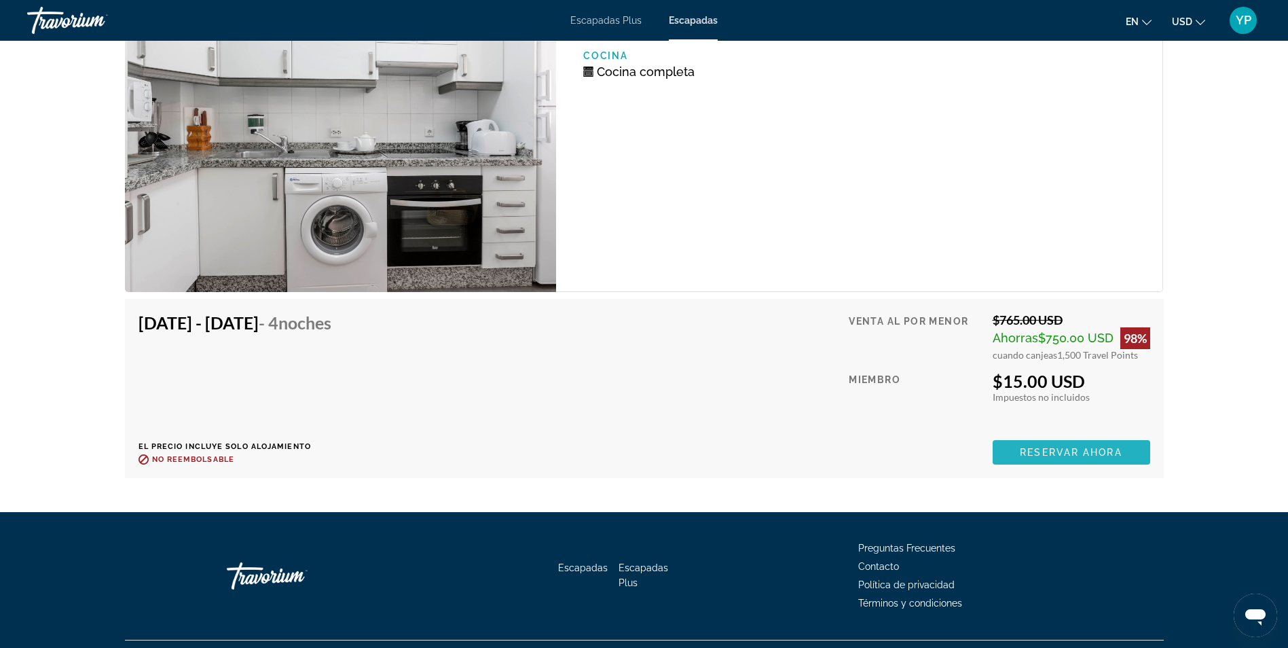
click at [1065, 447] on span "Reservar ahora" at bounding box center [1071, 452] width 102 height 11
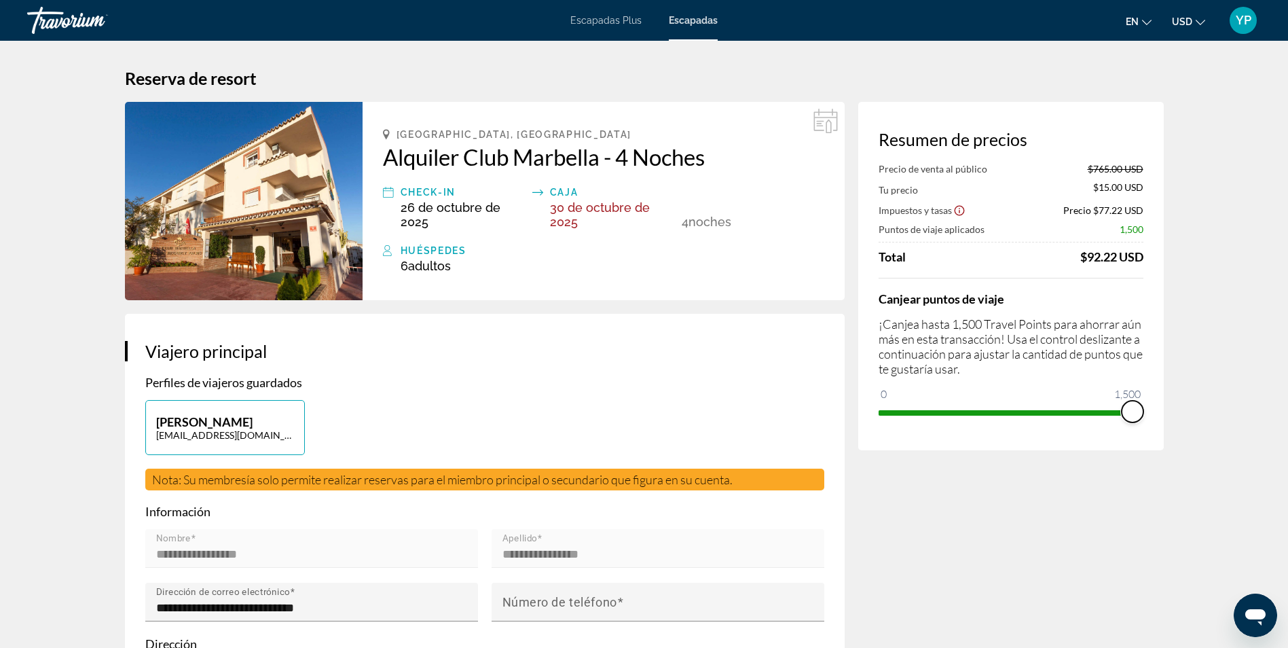
drag, startPoint x: 1131, startPoint y: 416, endPoint x: 1143, endPoint y: 424, distance: 14.1
click at [1143, 424] on div "Resumen de precios Precio de venta al público $765.00 USD Tu precio $15.00 USD …" at bounding box center [1011, 276] width 306 height 348
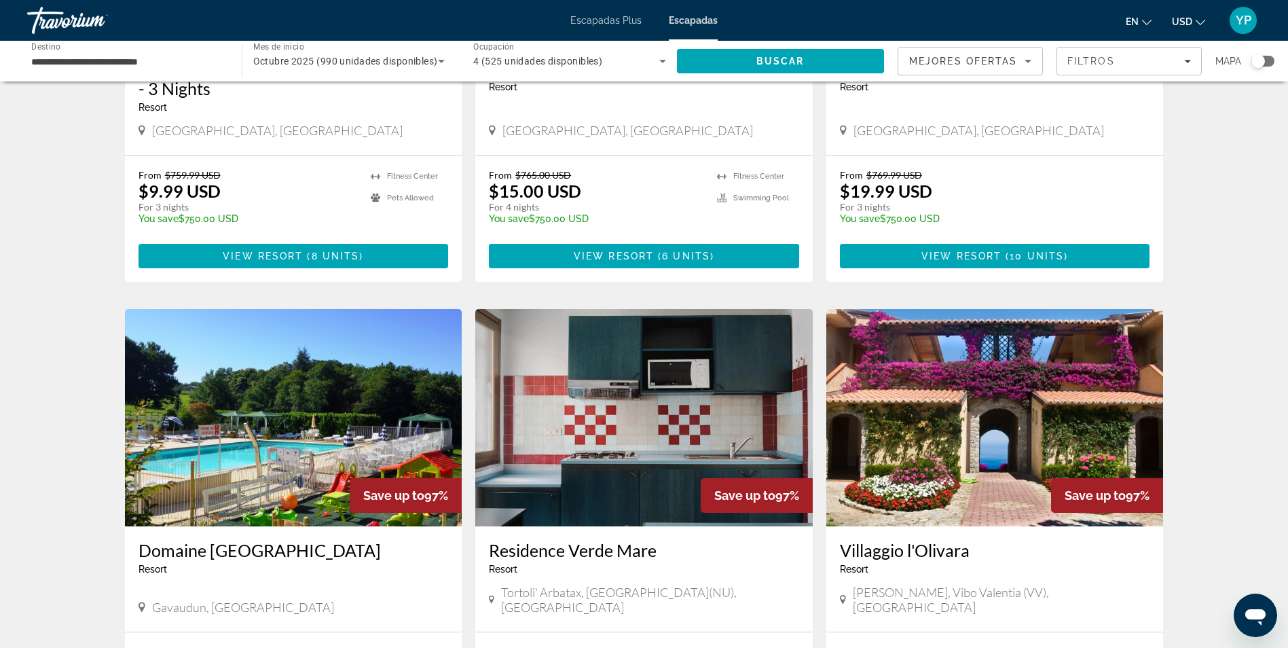
scroll to position [886, 0]
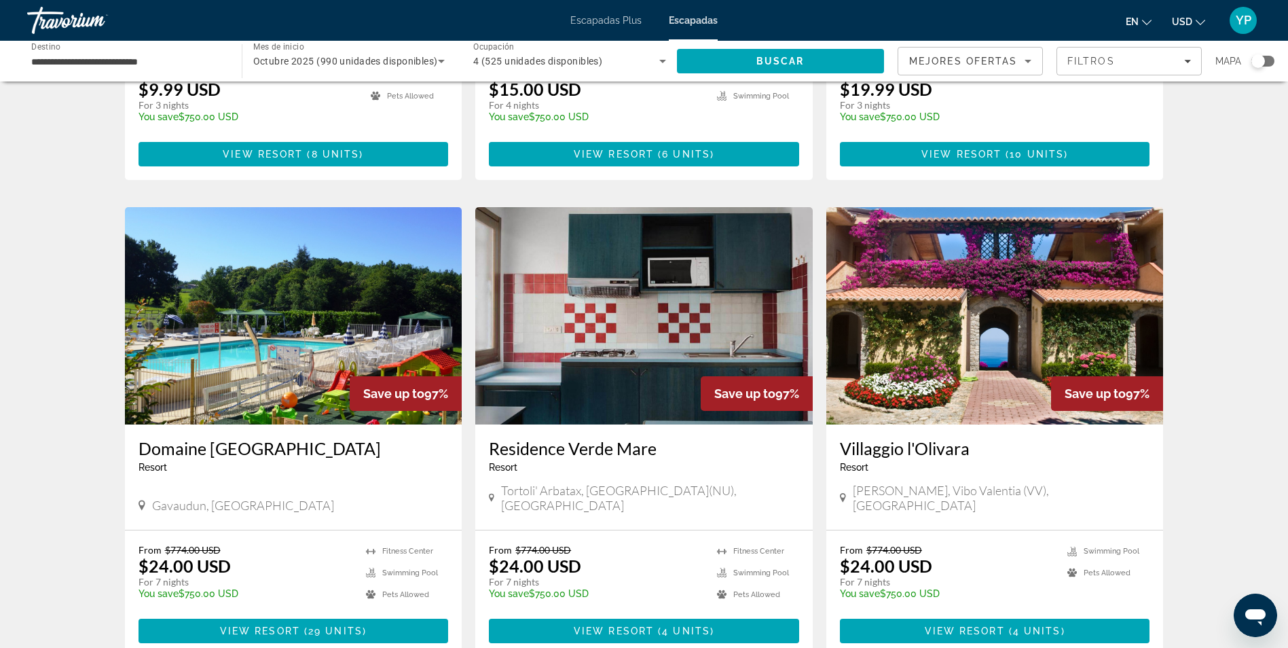
click at [1251, 397] on div "990 Getaways units available across 157 Resorts Save up to 100% Macdonald Spey …" at bounding box center [644, 191] width 1288 height 1964
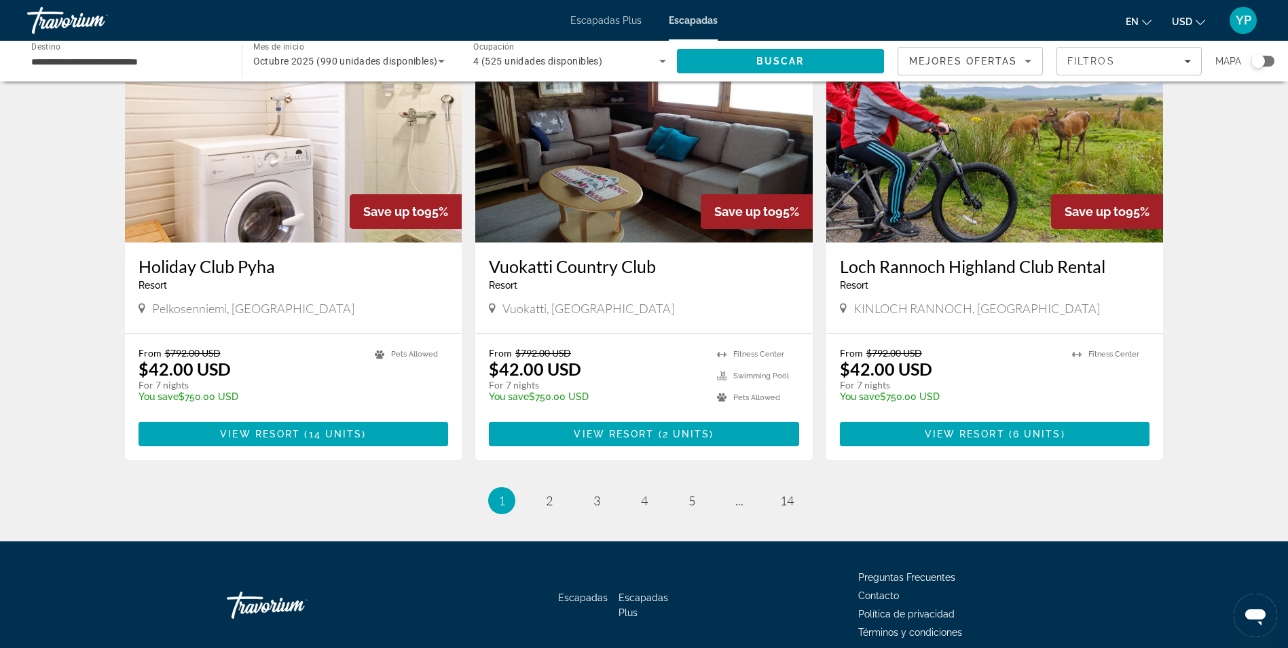
scroll to position [1550, 0]
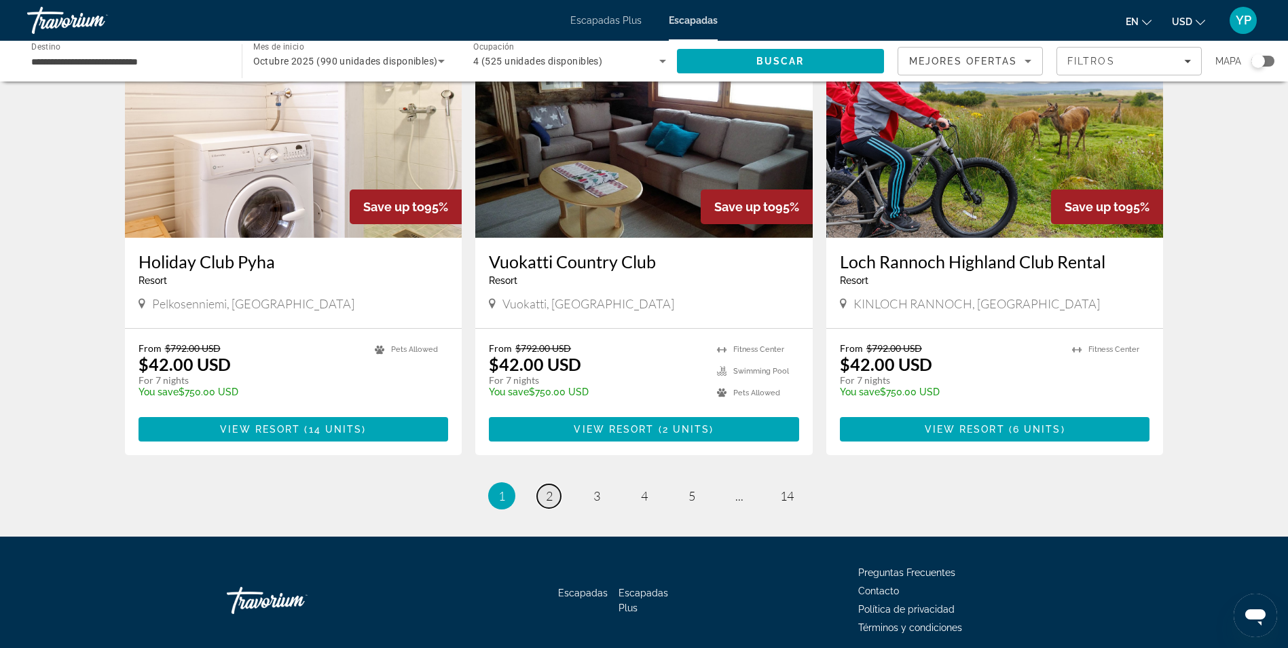
click at [553, 484] on link "page 2" at bounding box center [549, 496] width 24 height 24
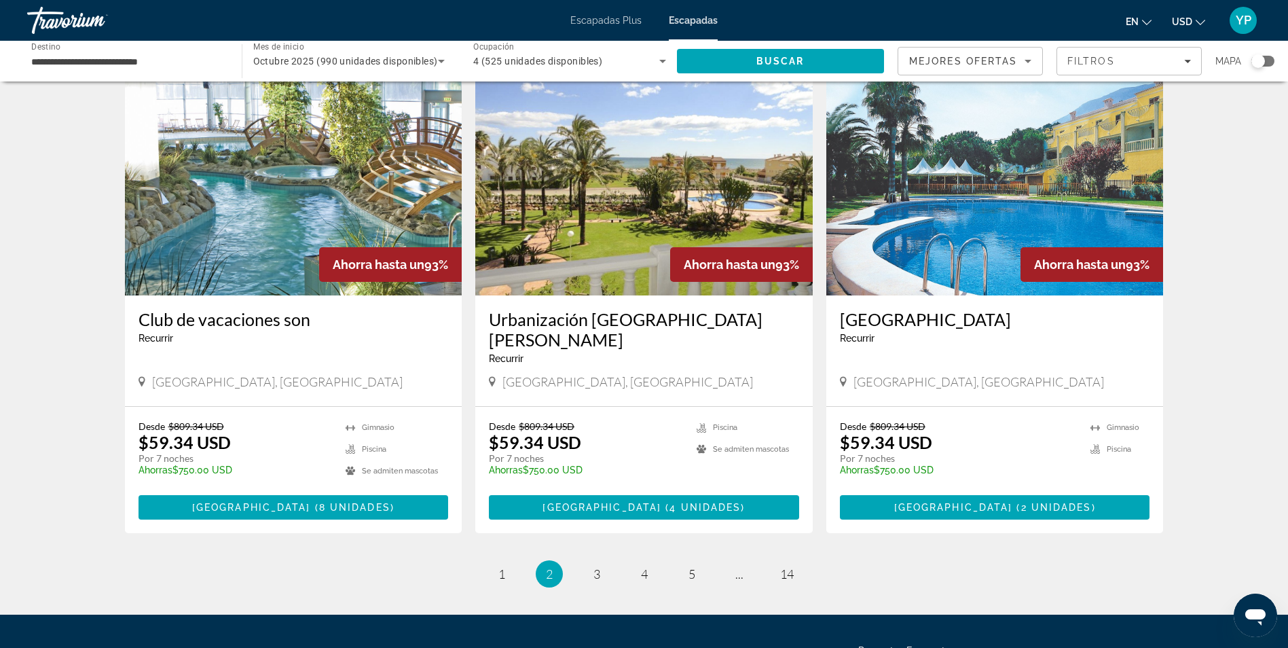
scroll to position [1474, 0]
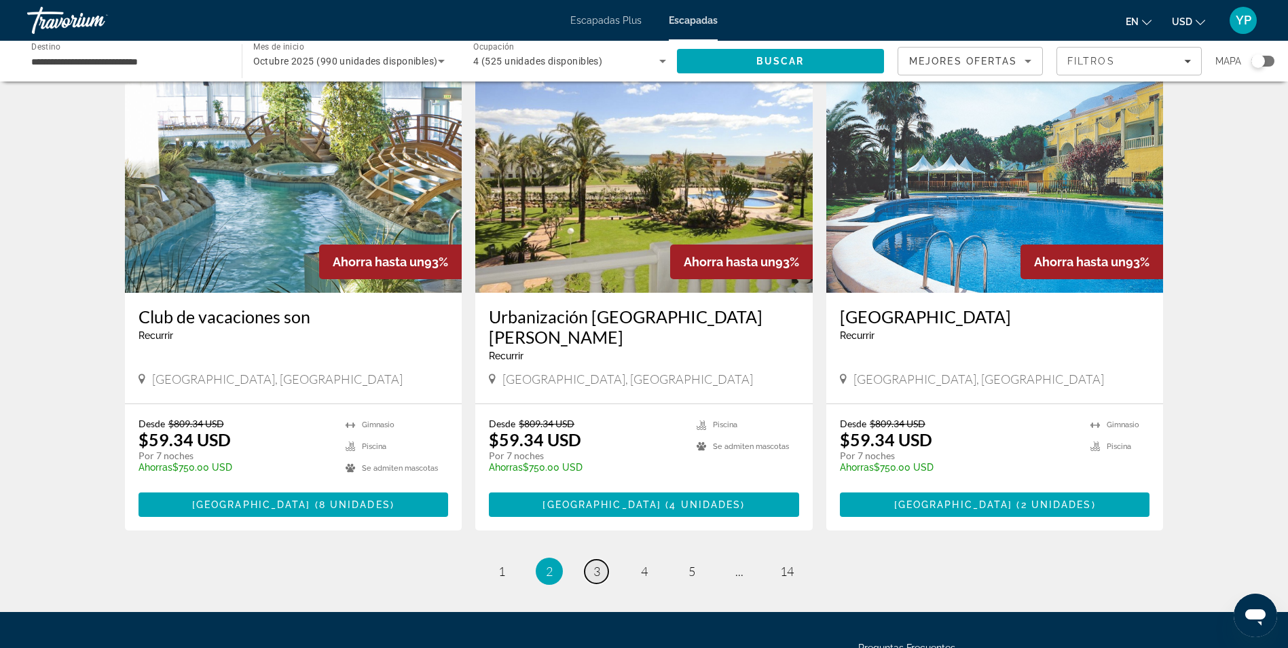
click at [602, 560] on link "página 3" at bounding box center [597, 572] width 24 height 24
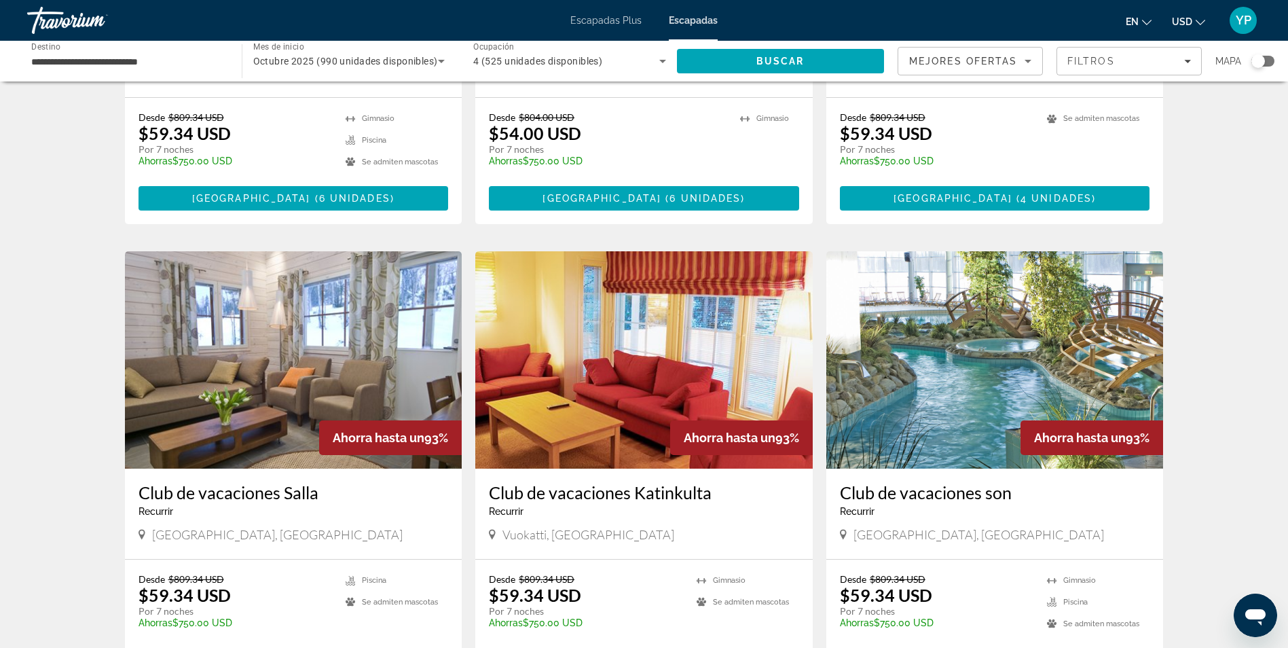
scroll to position [903, 0]
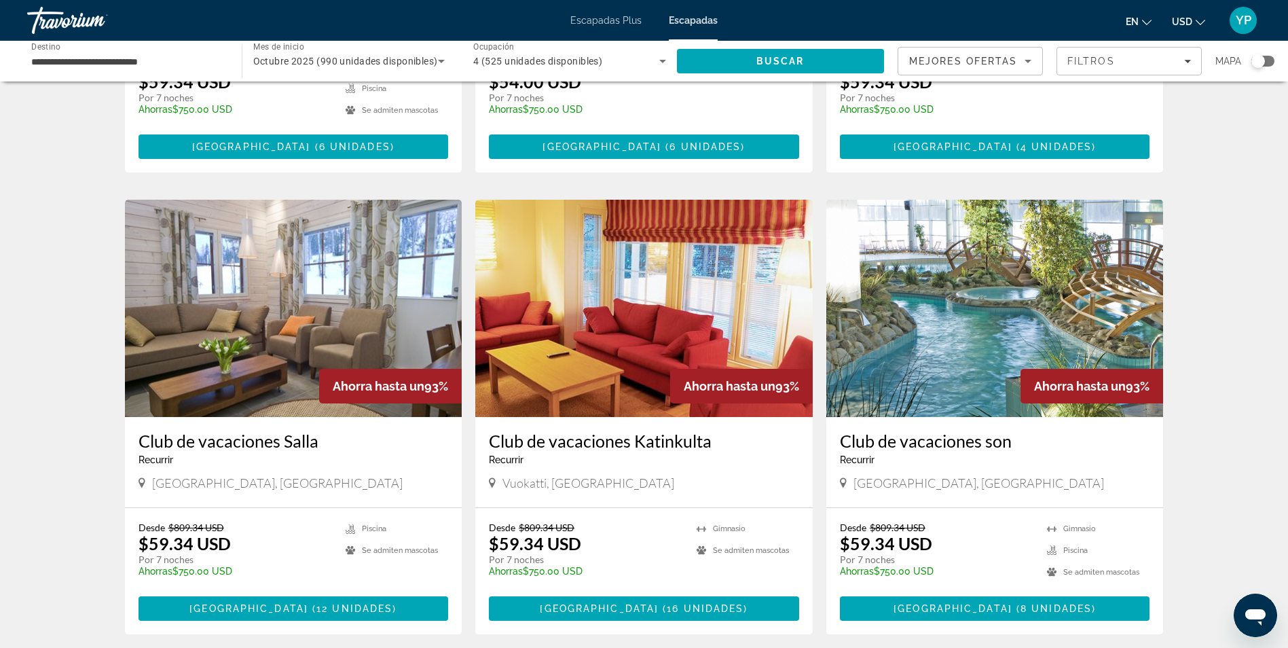
drag, startPoint x: 1222, startPoint y: 390, endPoint x: 1217, endPoint y: 441, distance: 51.9
click at [1217, 441] on div "990 unidades Getaways disponibles en 157 resorts Ahorra hasta un 93% El Marqués…" at bounding box center [644, 189] width 1288 height 1994
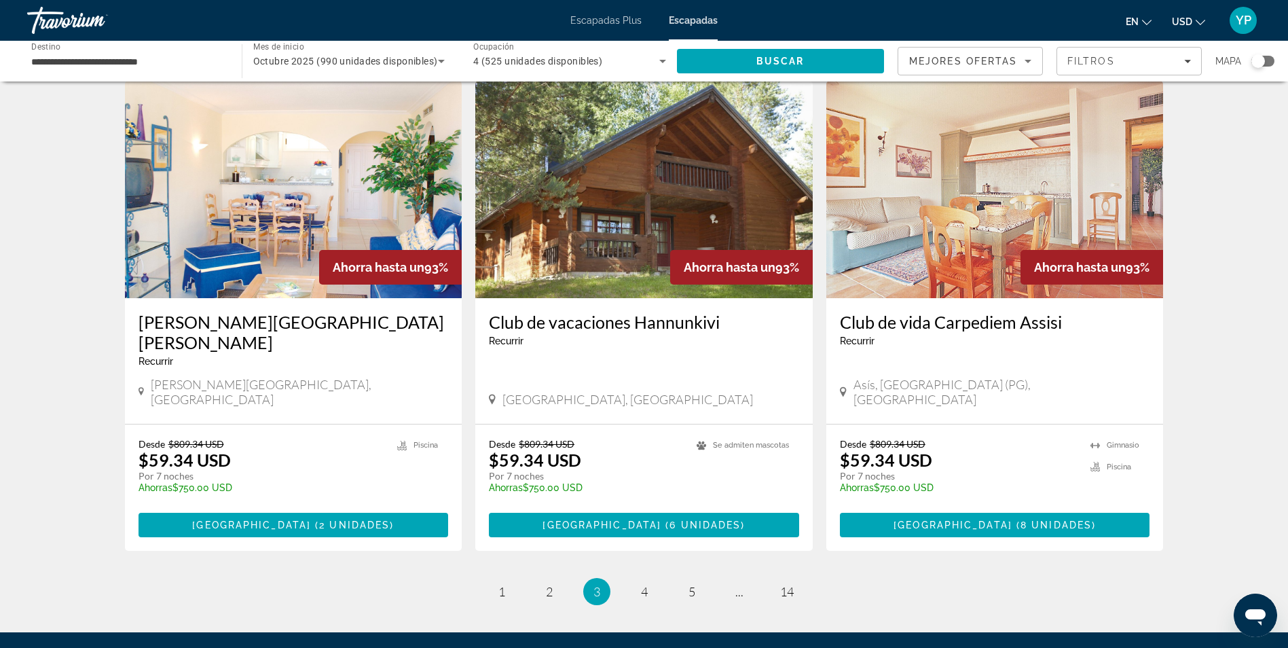
scroll to position [1479, 0]
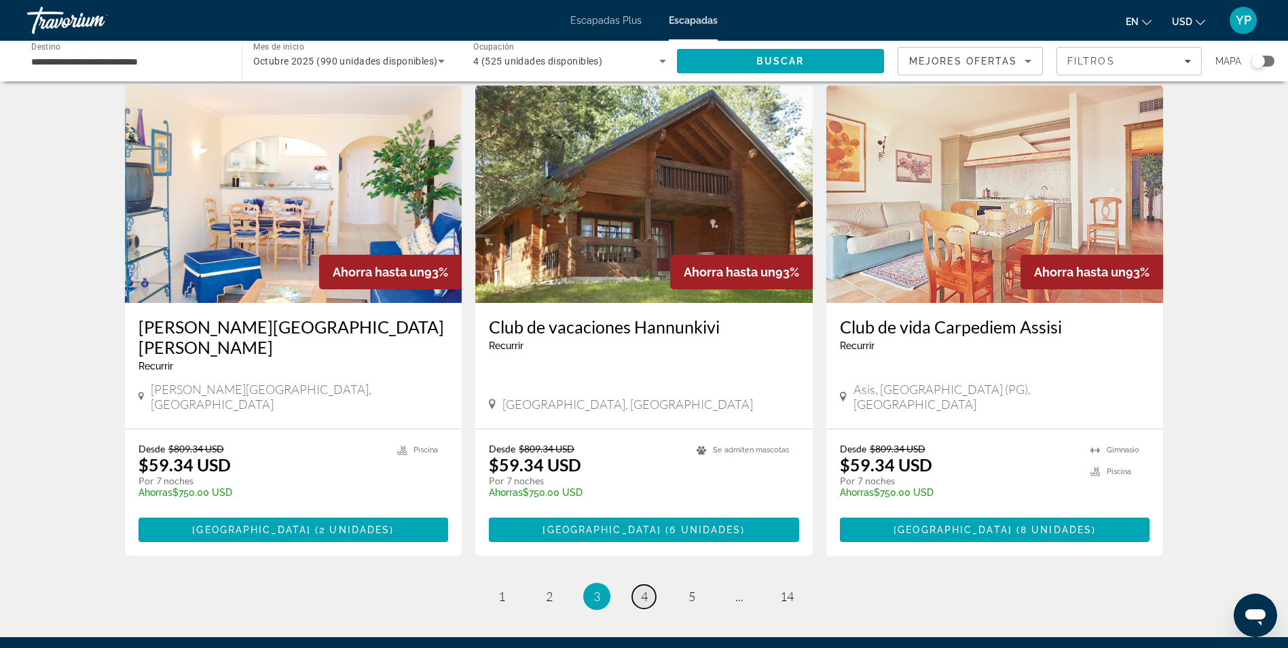
click at [646, 589] on span "4" at bounding box center [644, 596] width 7 height 15
